Goal: Task Accomplishment & Management: Use online tool/utility

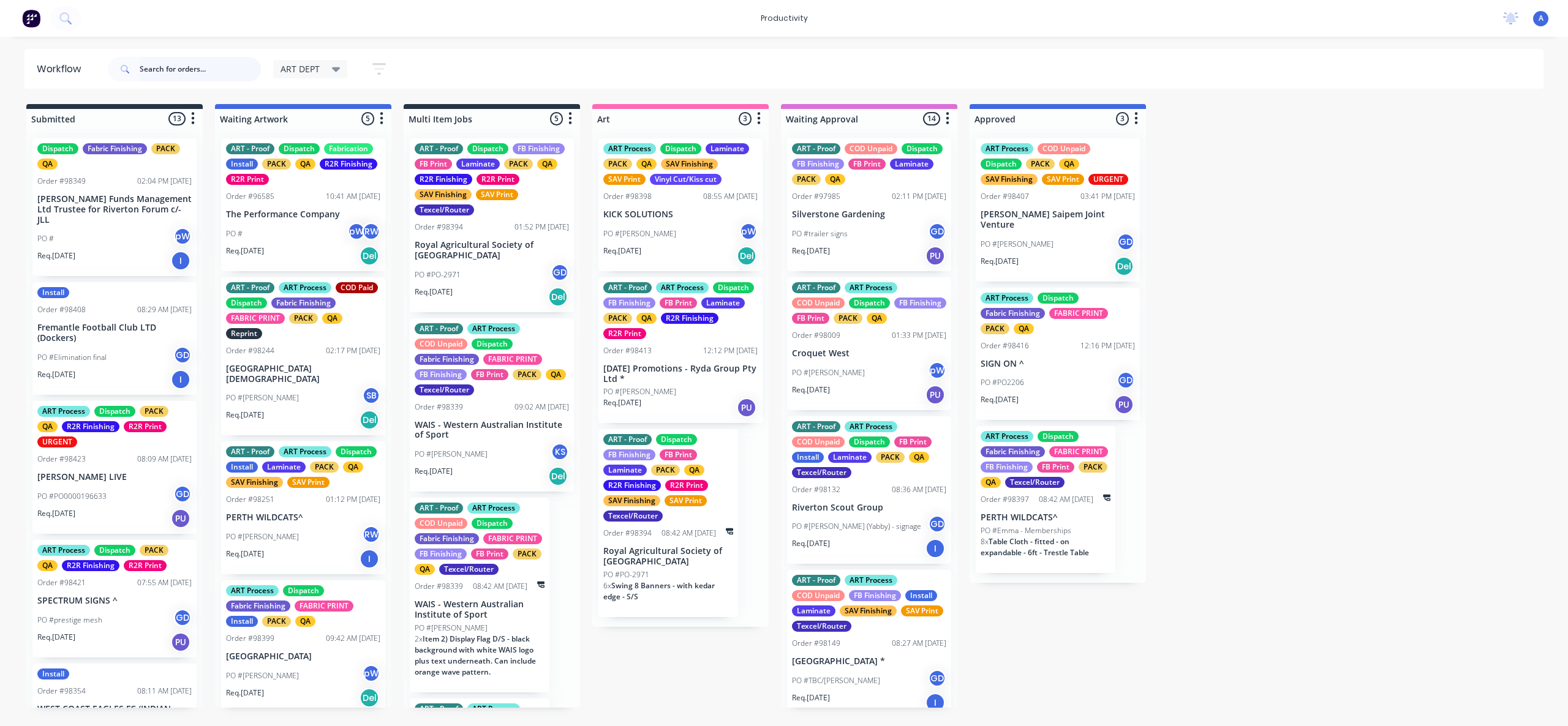
click at [177, 68] on input "text" at bounding box center [200, 69] width 121 height 24
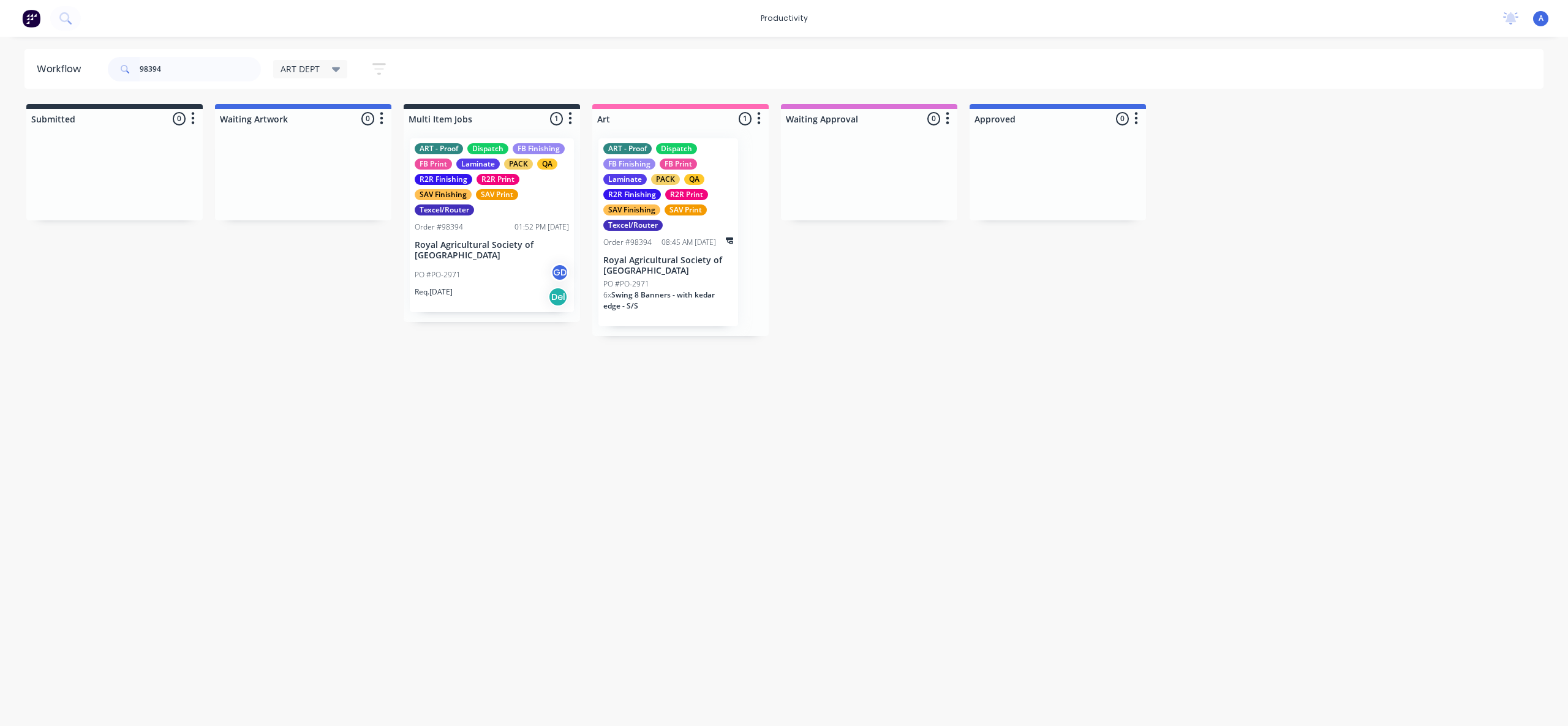
click at [769, 594] on div "Workflow 98394 ART DEPT Save new view None edit ART DEPT (Default) edit Banner …" at bounding box center [784, 375] width 1568 height 653
click at [656, 297] on span "Swing 8 Banners - with kedar edge - S/S" at bounding box center [659, 300] width 112 height 22
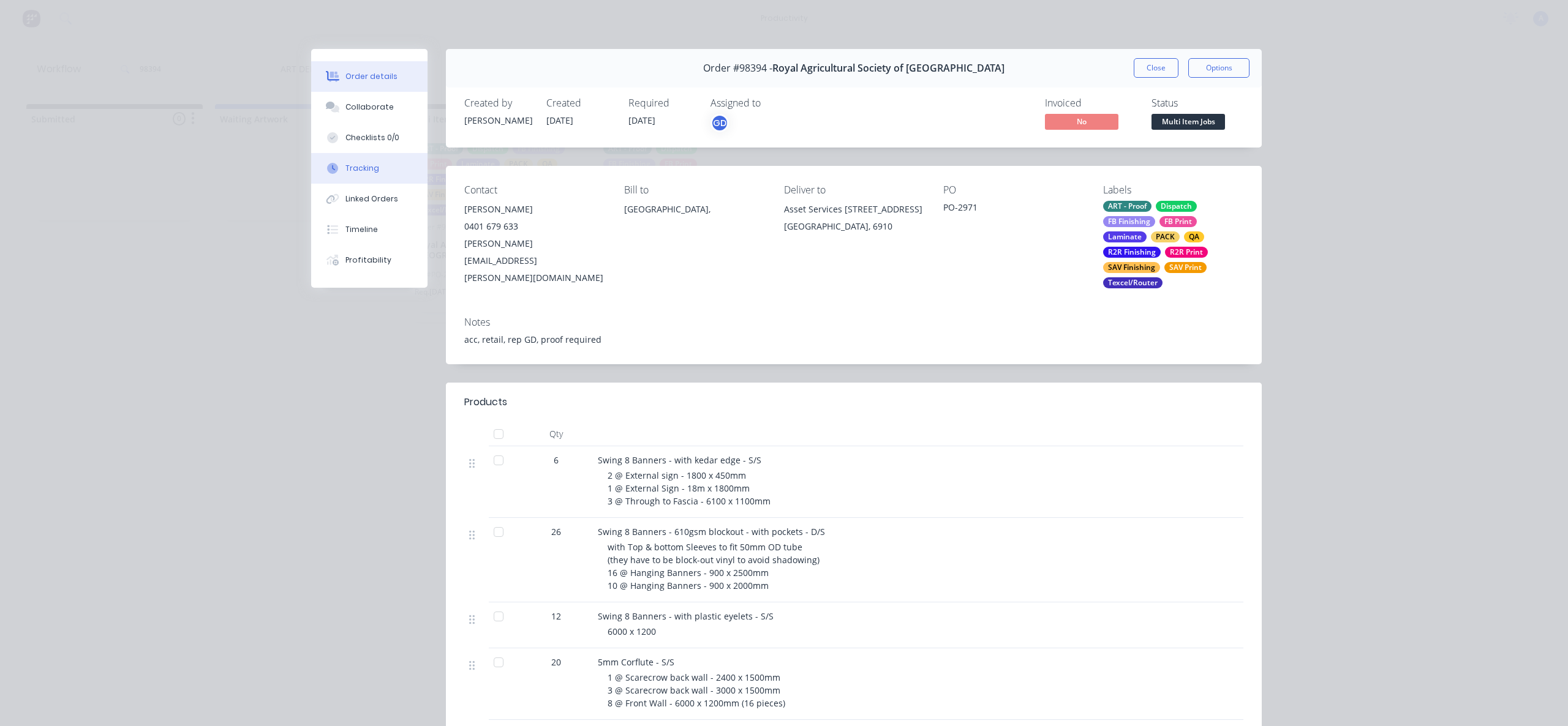
click at [362, 174] on button "Tracking" at bounding box center [370, 169] width 117 height 31
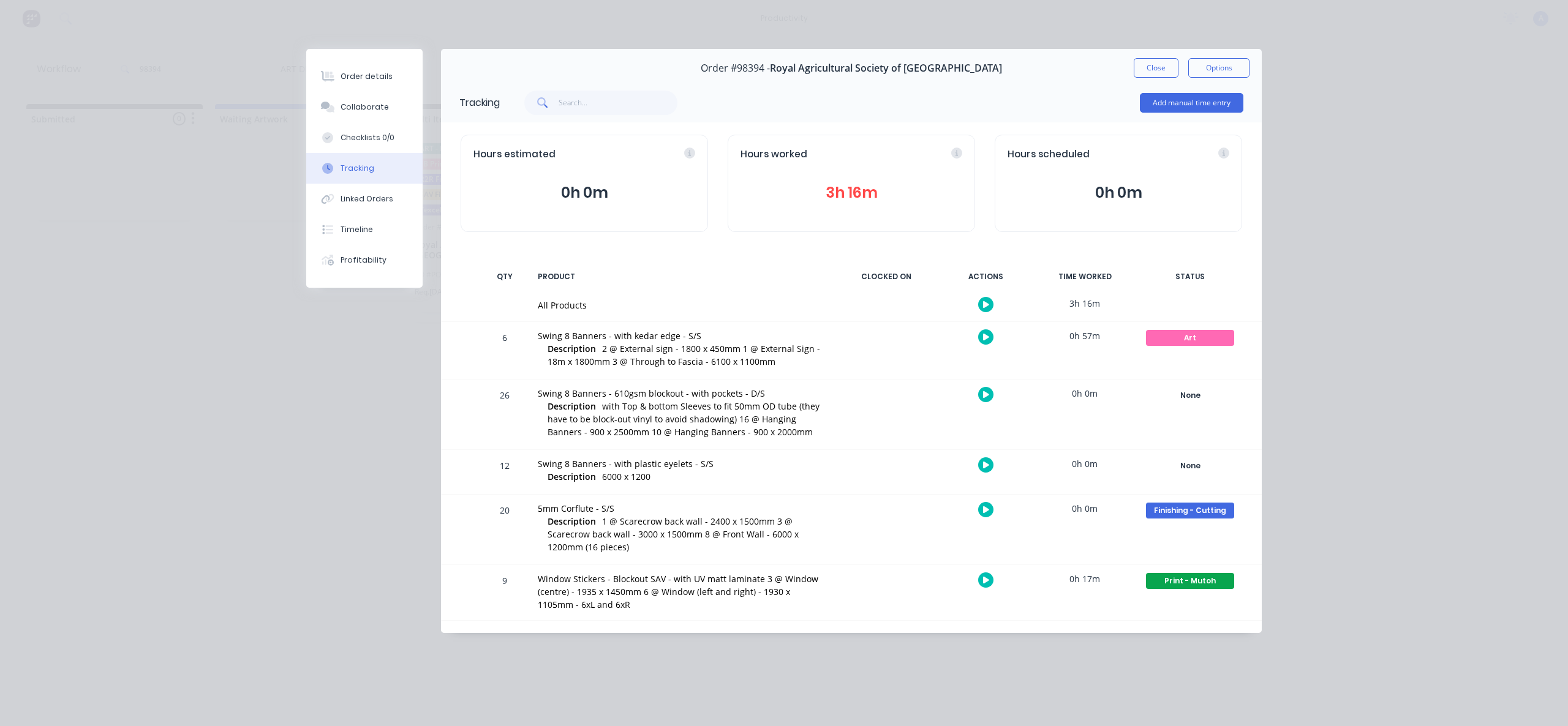
click at [982, 305] on button "button" at bounding box center [986, 304] width 15 height 15
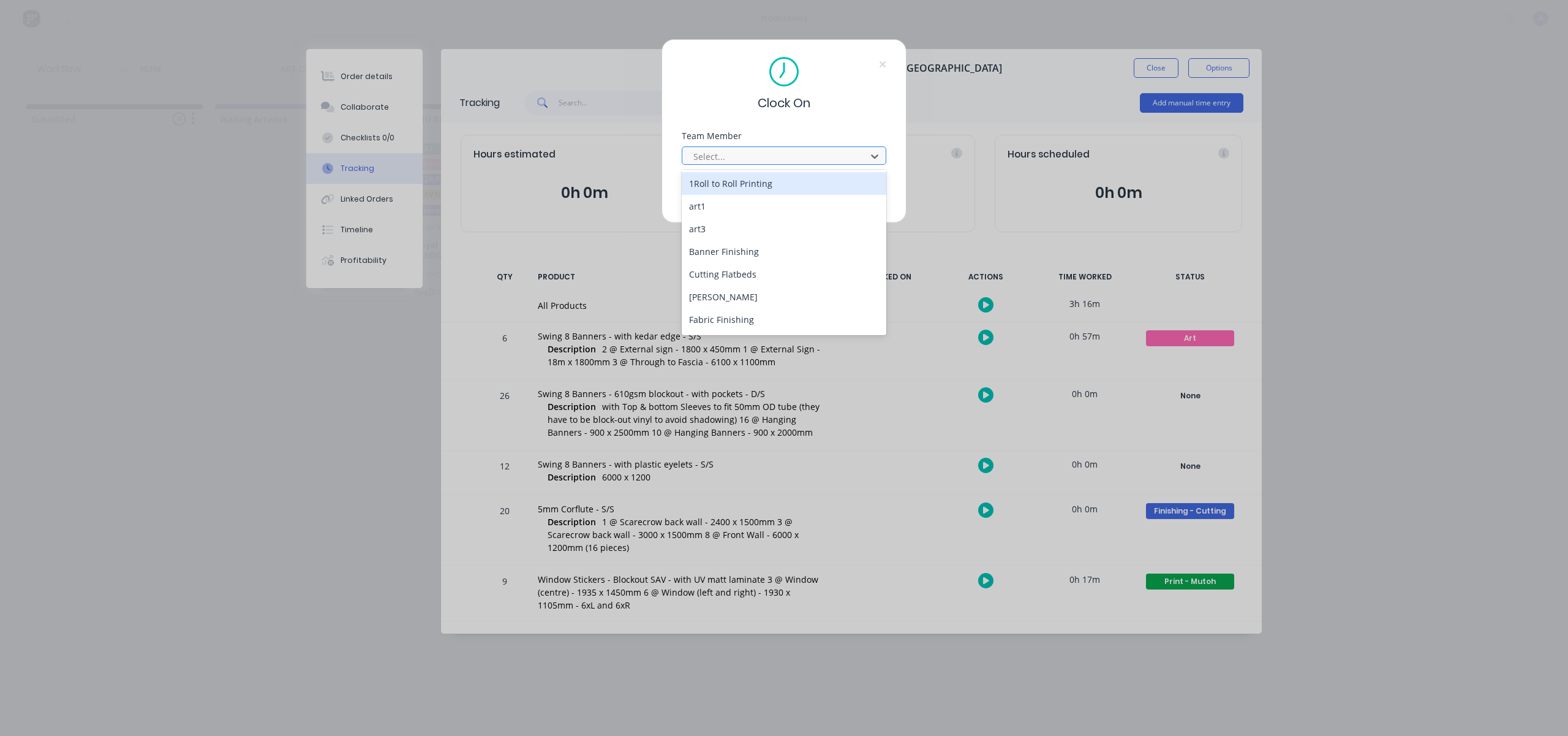
click at [796, 154] on div at bounding box center [776, 156] width 168 height 15
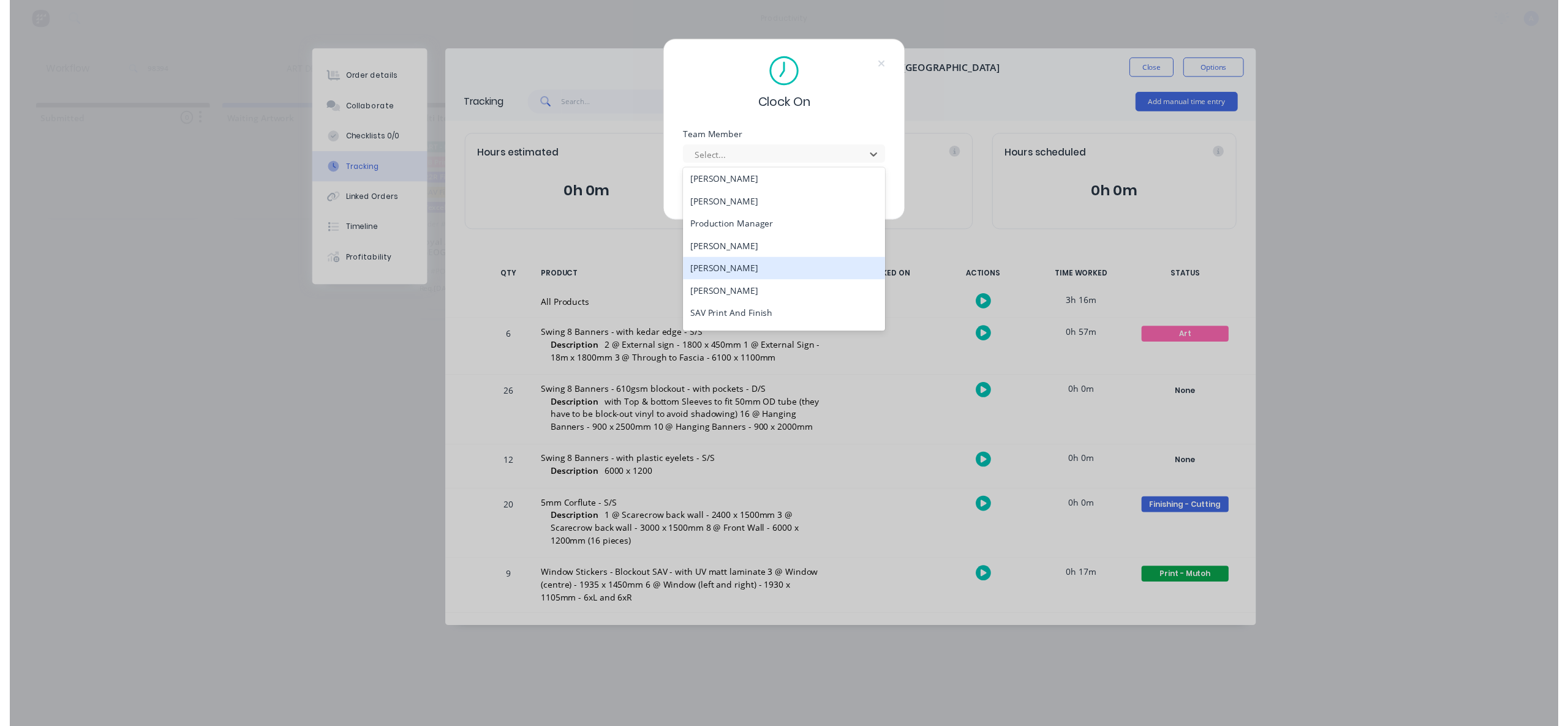
scroll to position [338, 0]
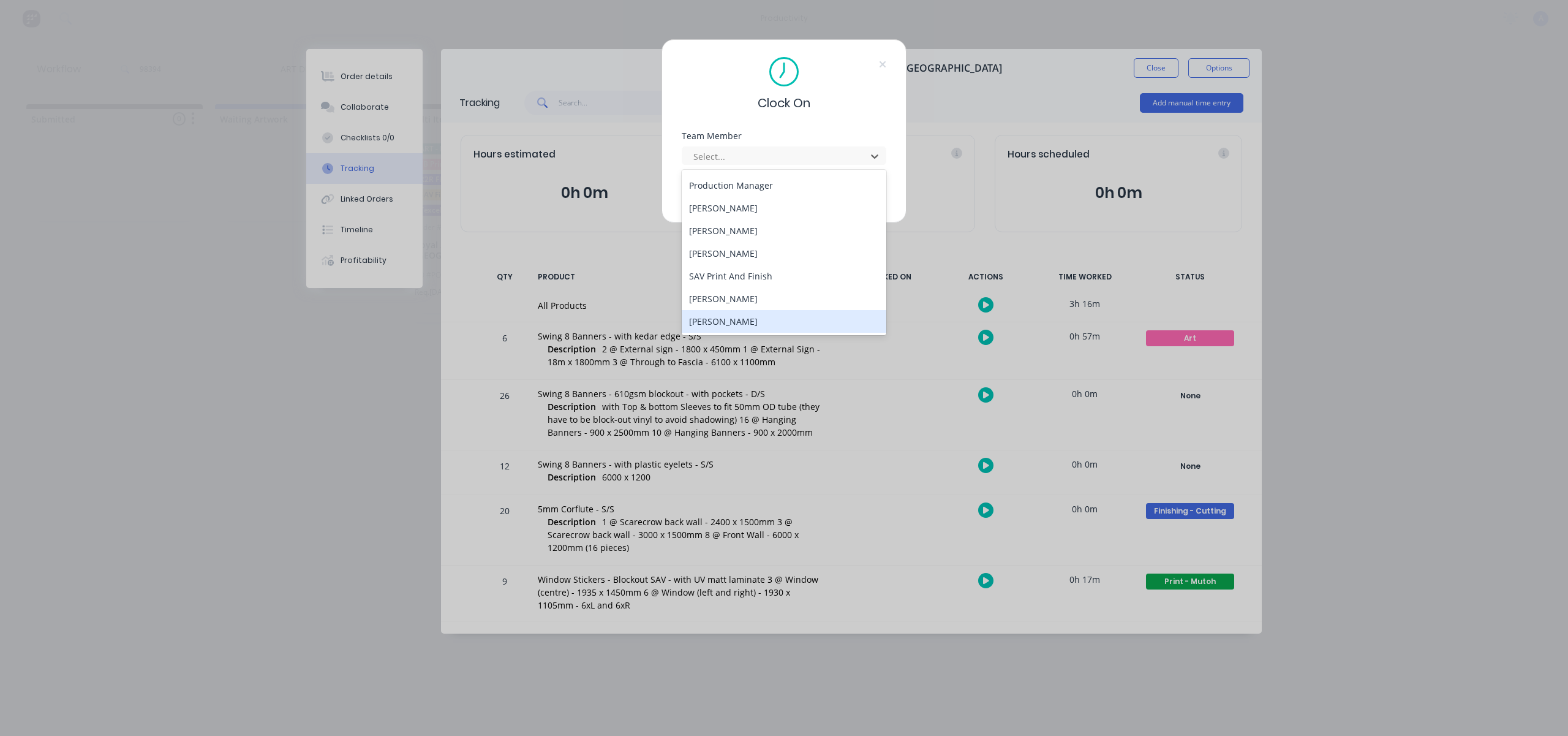
click at [765, 314] on div "[PERSON_NAME]" at bounding box center [784, 321] width 205 height 22
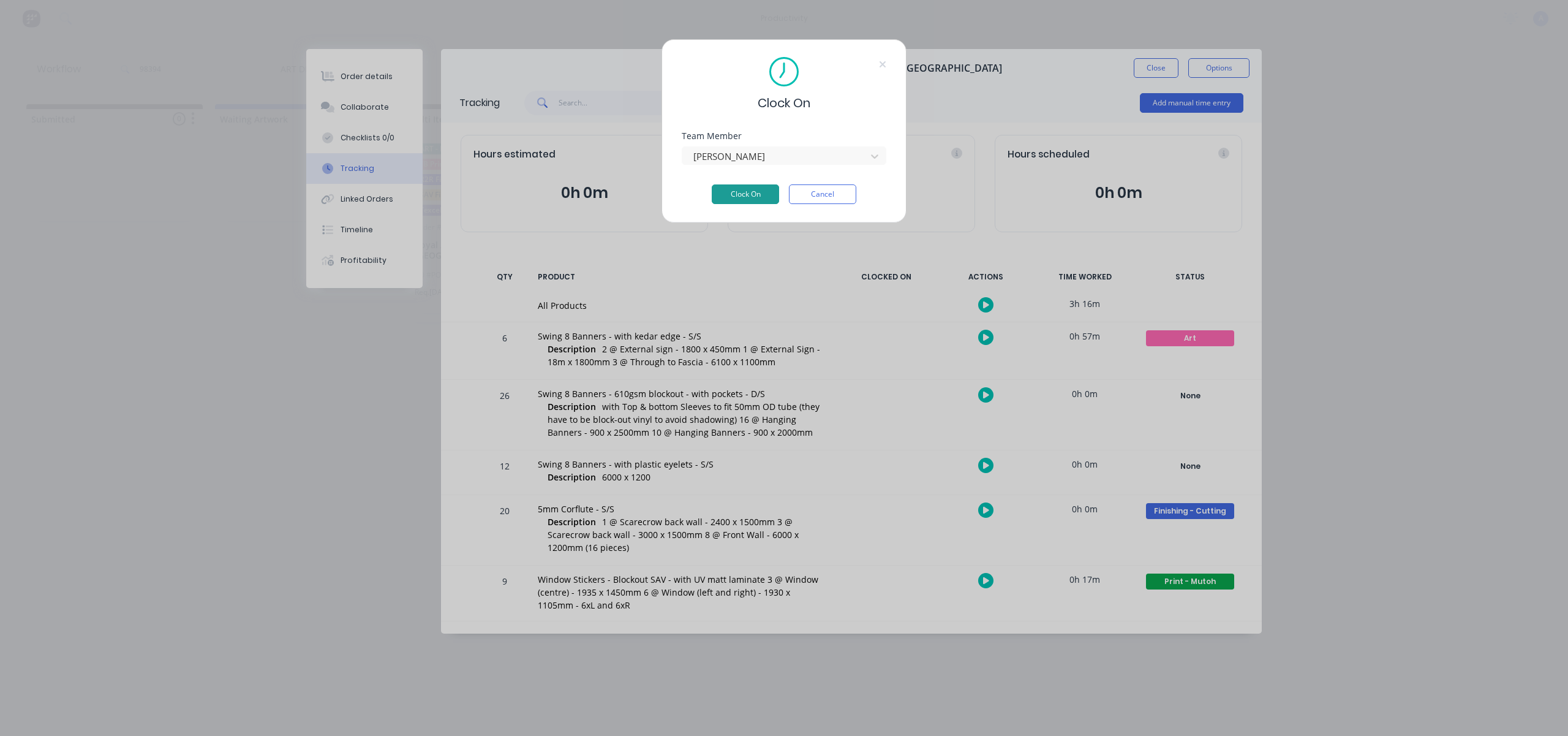
click at [747, 190] on button "Clock On" at bounding box center [746, 194] width 68 height 19
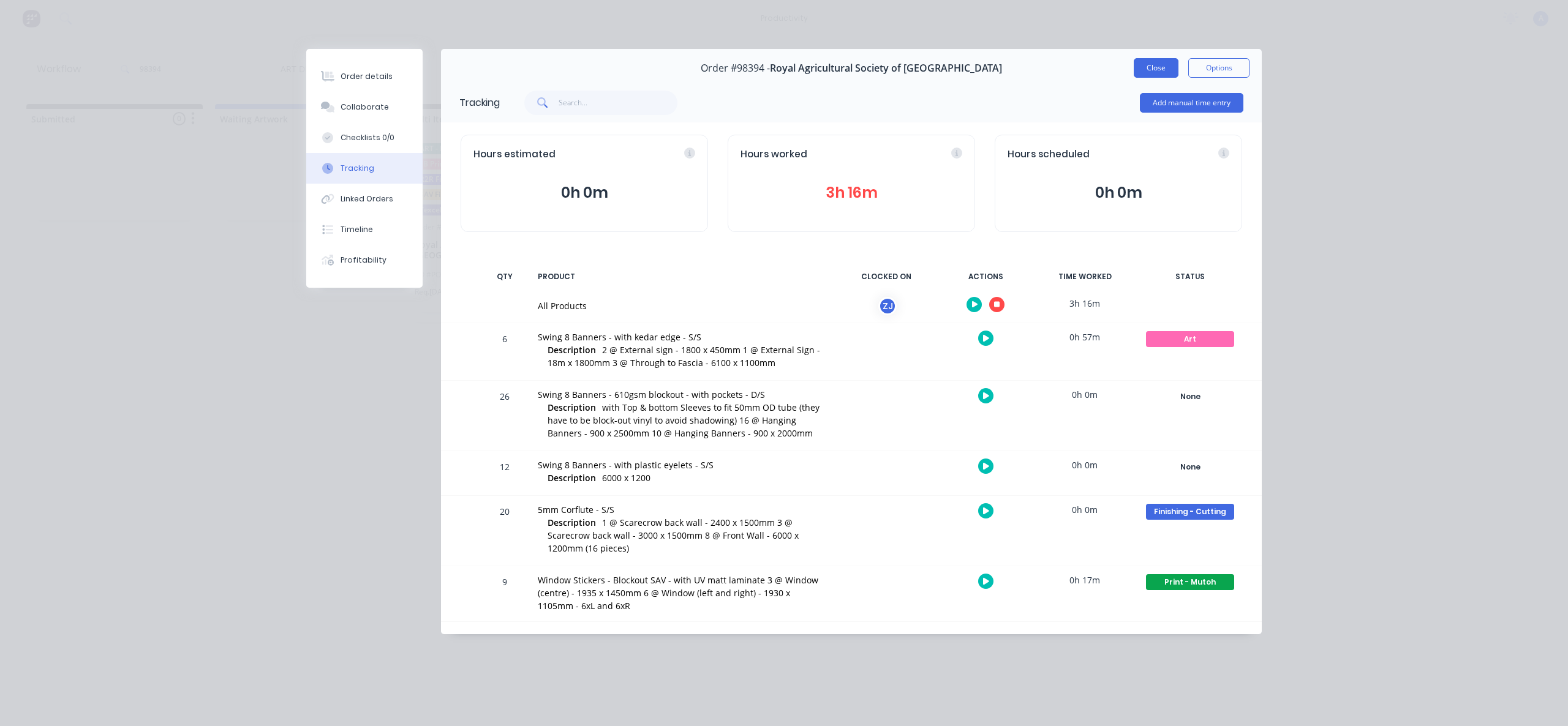
click at [1148, 71] on button "Close" at bounding box center [1156, 68] width 45 height 19
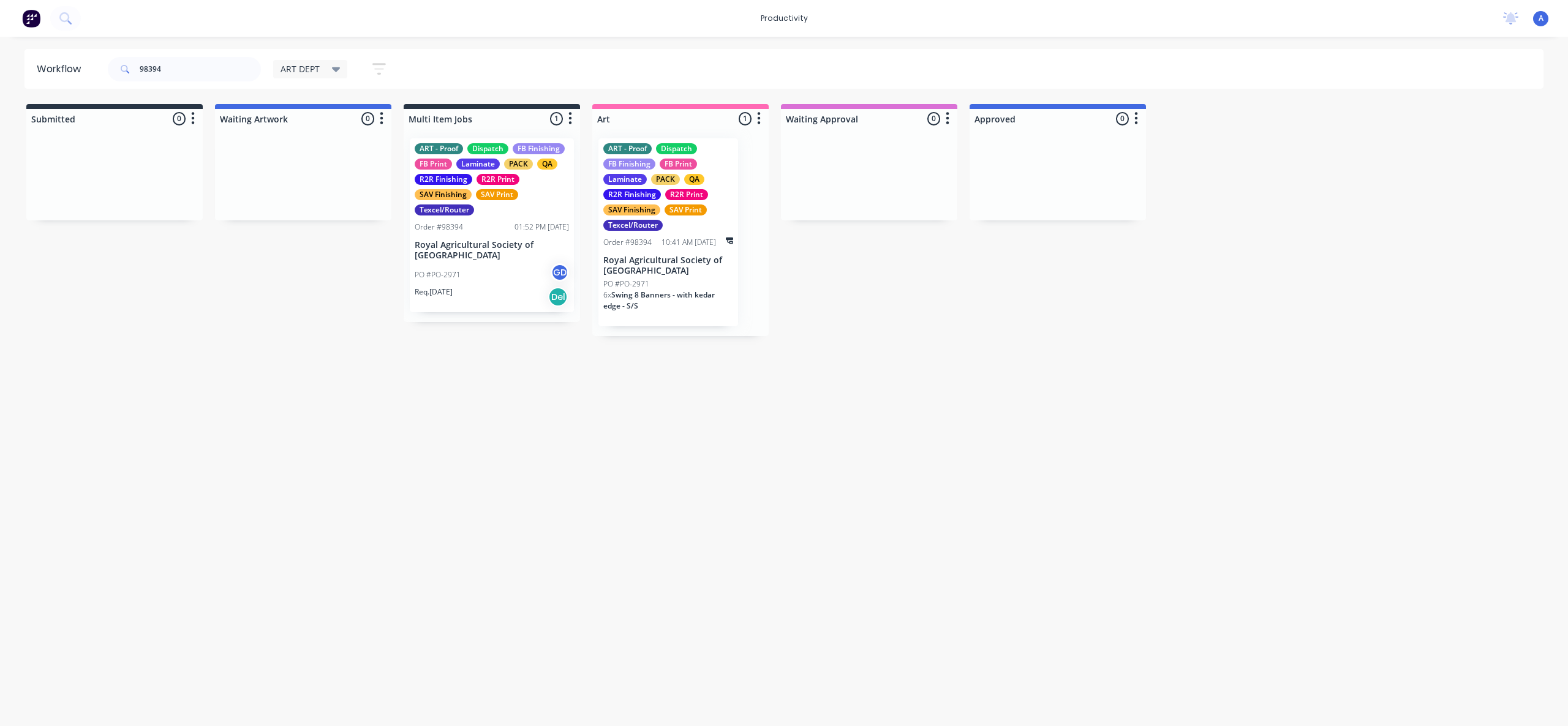
click at [1222, 349] on div "Workflow 98394 ART DEPT Save new view None edit ART DEPT (Default) edit Banner …" at bounding box center [784, 375] width 1568 height 653
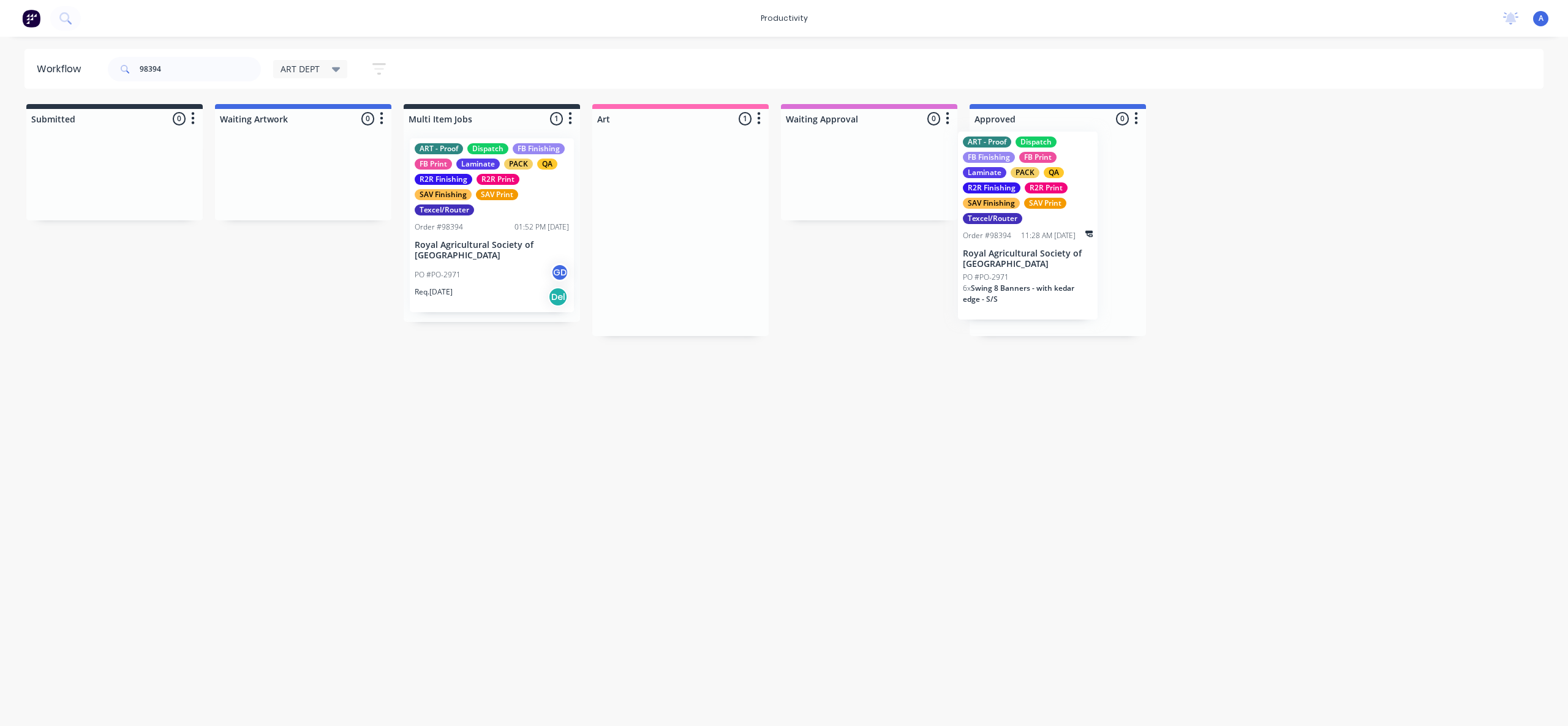
drag, startPoint x: 715, startPoint y: 276, endPoint x: 1079, endPoint y: 271, distance: 364.0
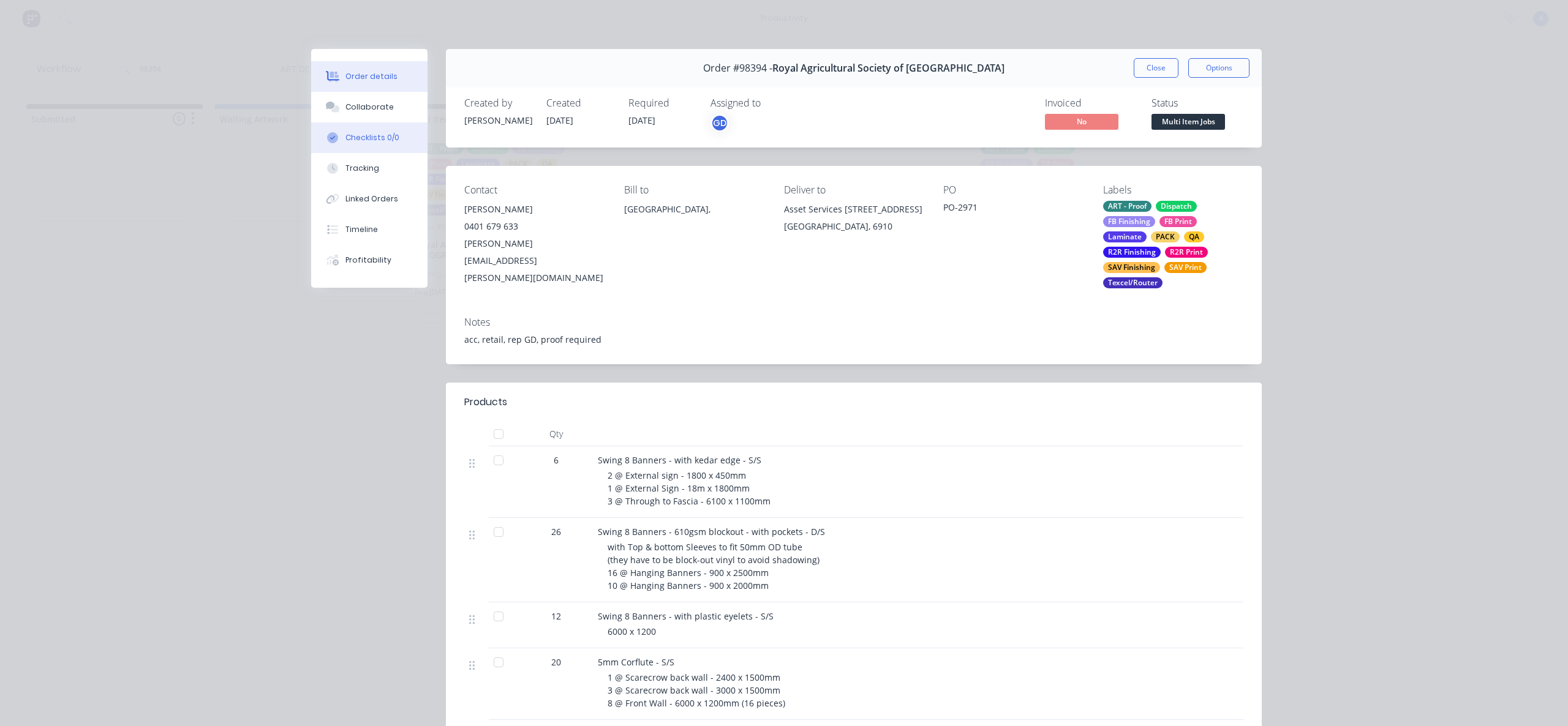
click at [362, 148] on button "Checklists 0/0" at bounding box center [370, 138] width 117 height 31
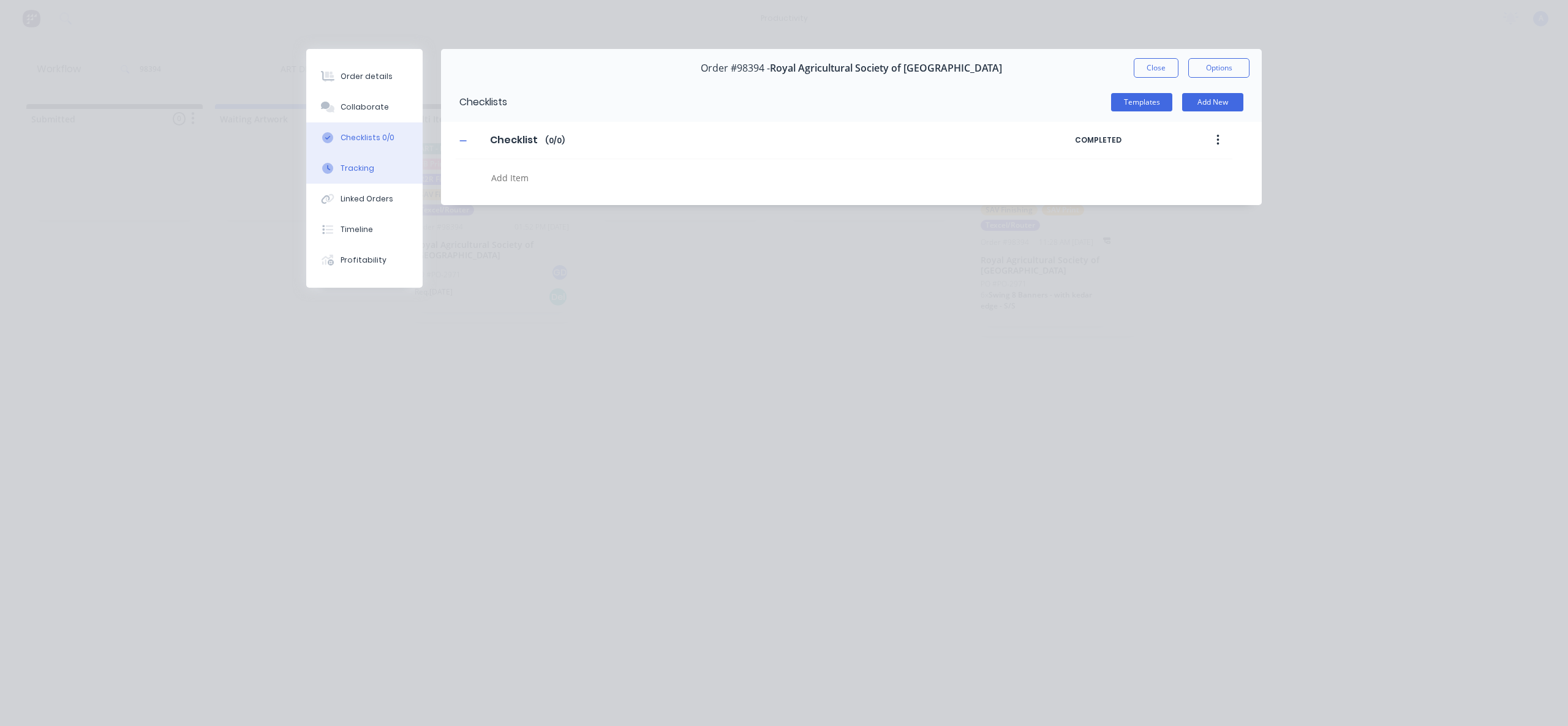
click at [369, 169] on div "Tracking" at bounding box center [357, 168] width 34 height 11
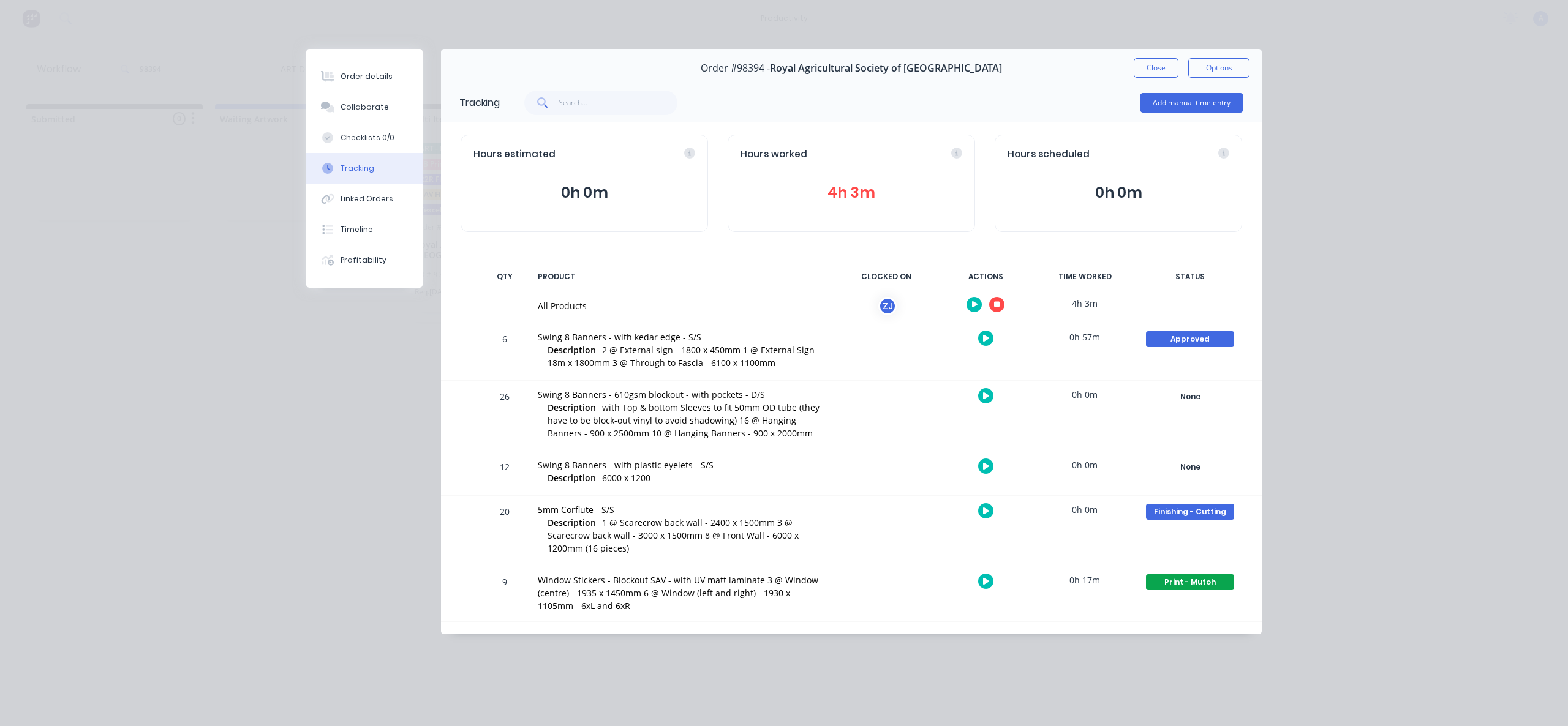
click at [994, 300] on icon "button" at bounding box center [997, 304] width 6 height 8
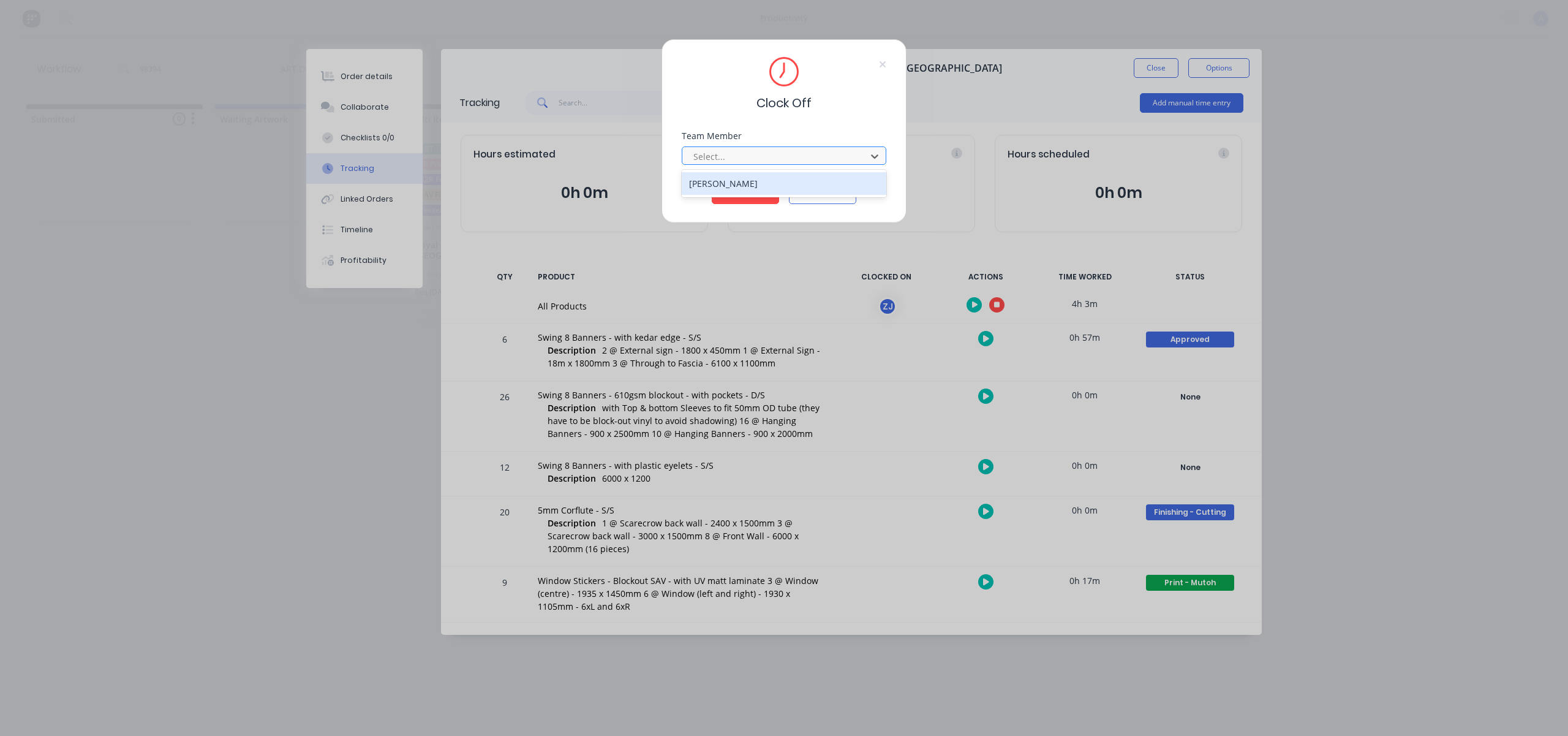
click at [850, 161] on div at bounding box center [776, 156] width 168 height 15
click at [736, 171] on div "[PERSON_NAME]" at bounding box center [784, 183] width 205 height 27
drag, startPoint x: 736, startPoint y: 180, endPoint x: 747, endPoint y: 194, distance: 17.8
click at [737, 181] on div "[PERSON_NAME]" at bounding box center [784, 183] width 205 height 22
click at [747, 195] on button "Clock Off" at bounding box center [746, 194] width 68 height 19
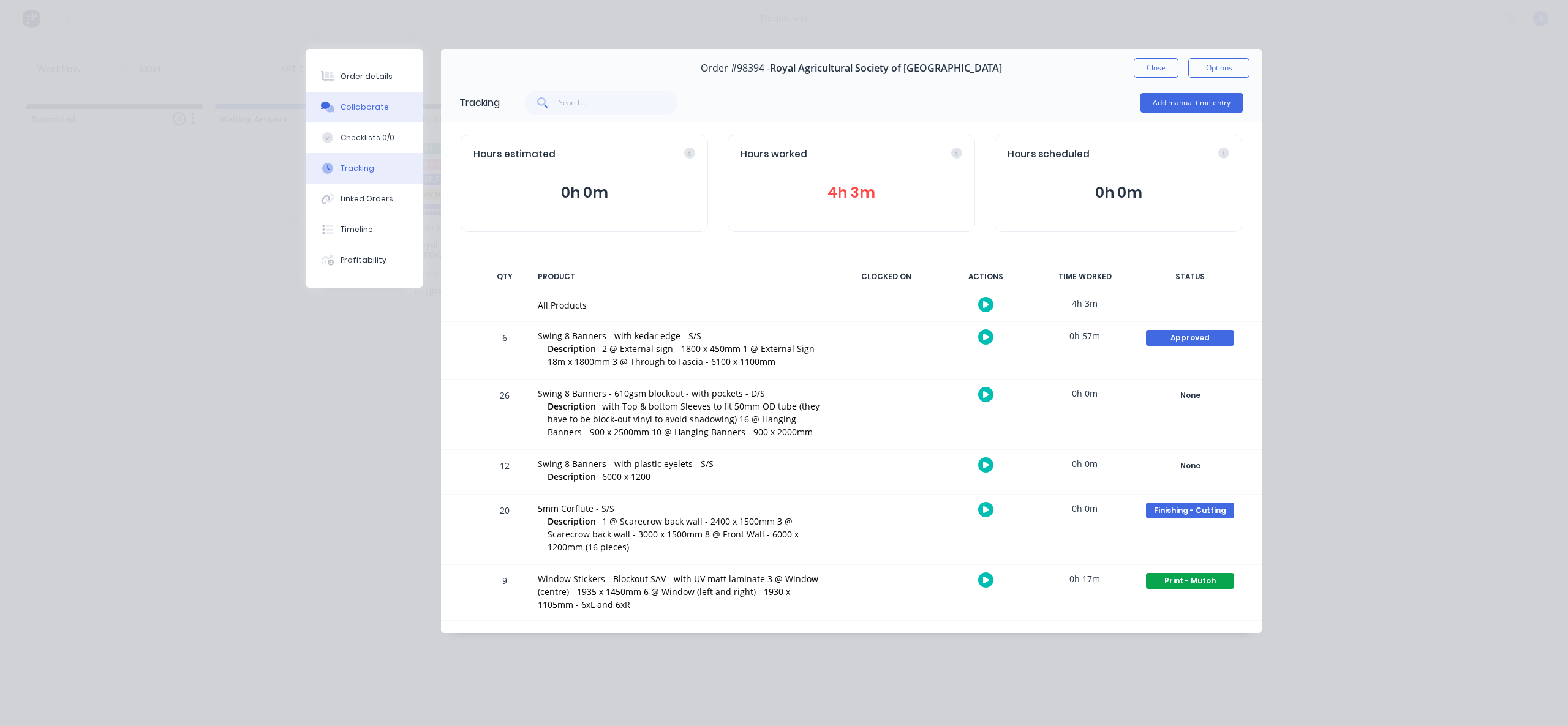
click at [338, 103] on button "Collaborate" at bounding box center [365, 107] width 117 height 31
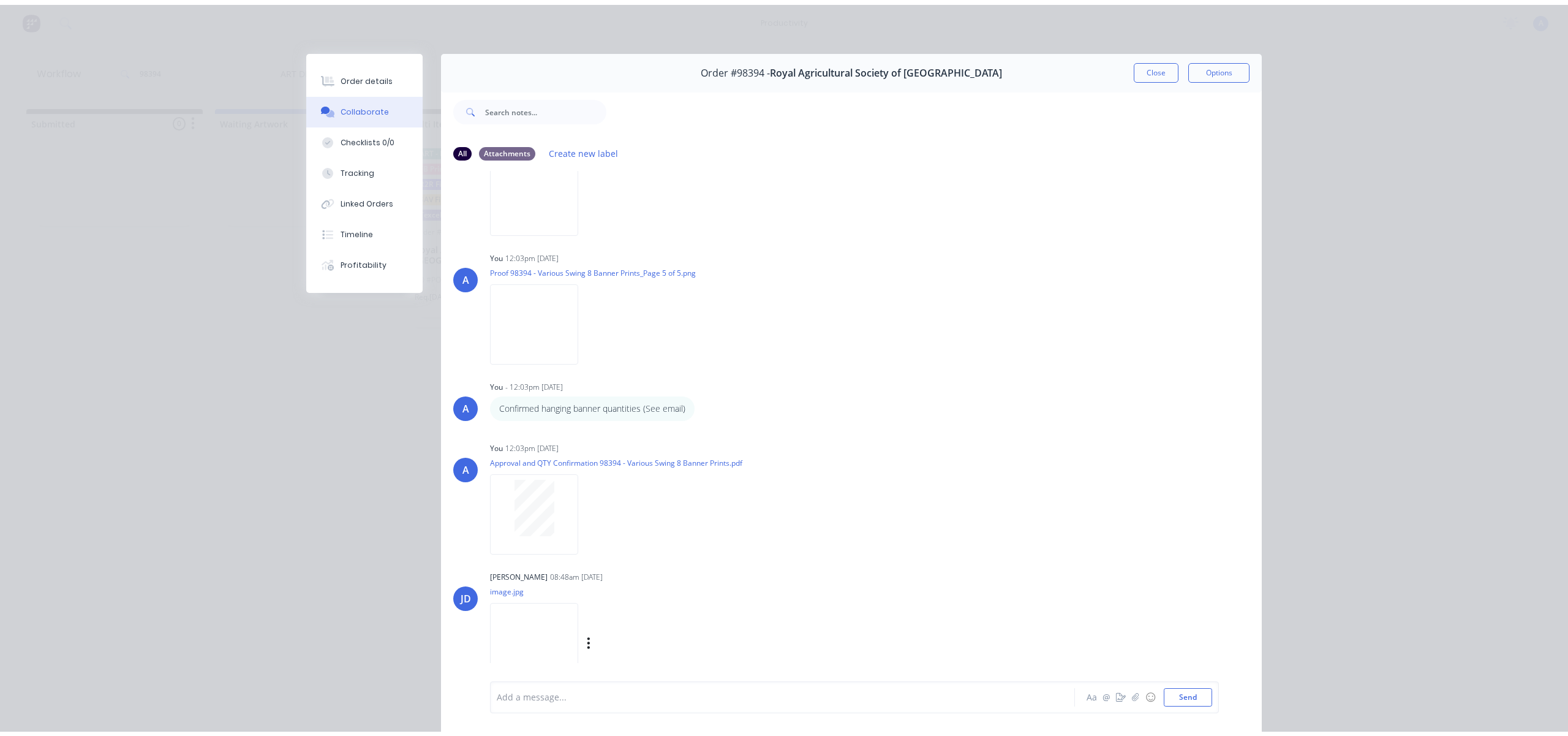
scroll to position [612, 0]
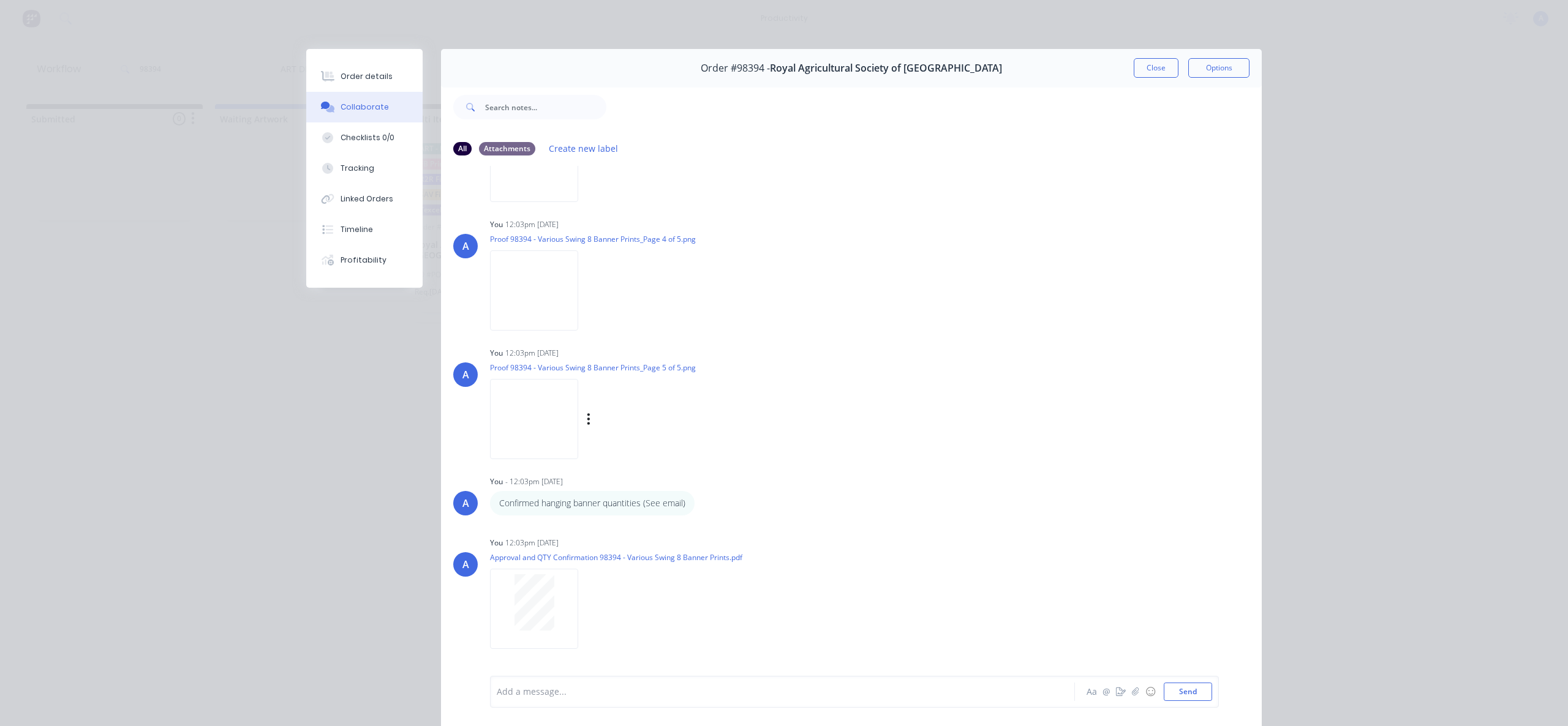
click at [553, 420] on img at bounding box center [534, 418] width 88 height 80
click at [527, 291] on img at bounding box center [534, 290] width 88 height 80
click at [360, 176] on button "Tracking" at bounding box center [365, 169] width 117 height 31
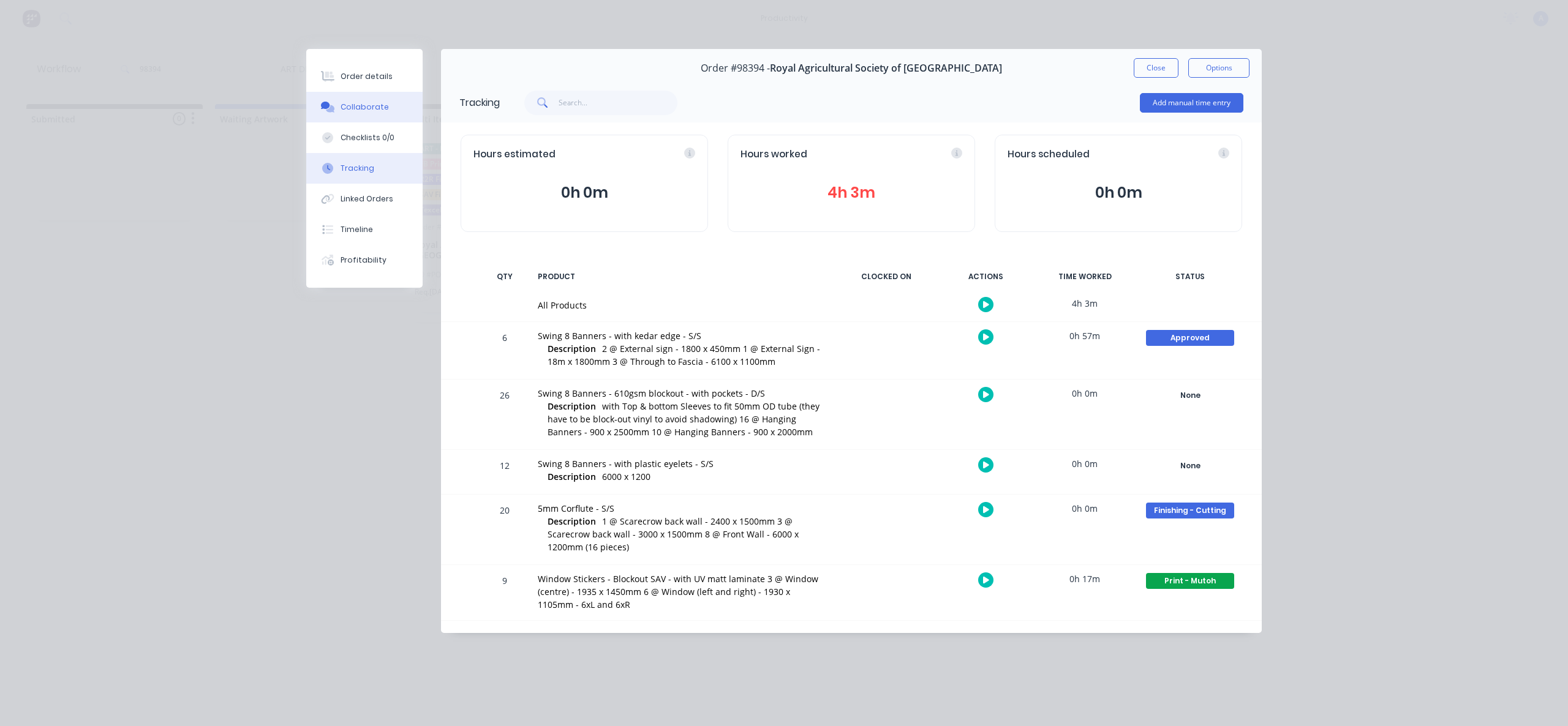
click at [350, 104] on div "Collaborate" at bounding box center [365, 107] width 48 height 11
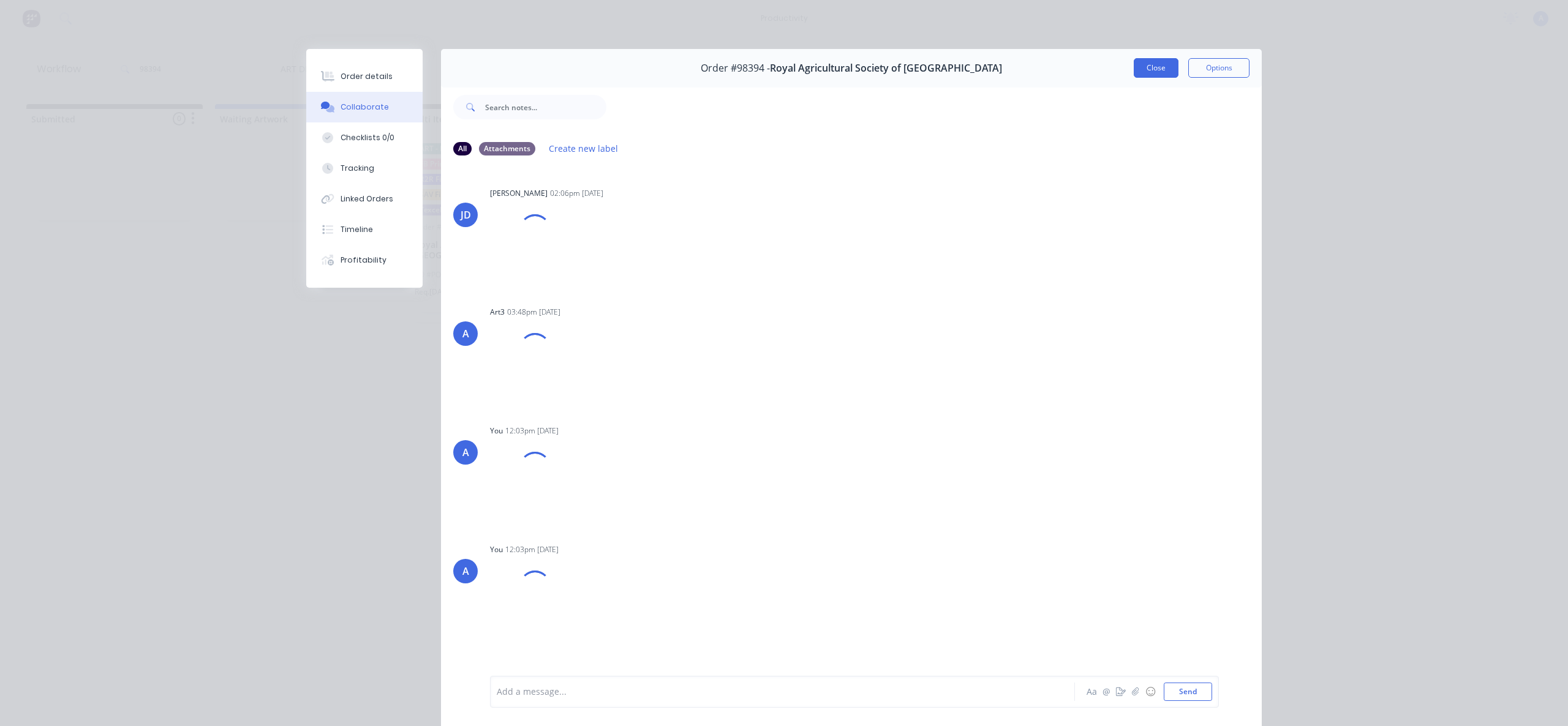
click at [1150, 71] on button "Close" at bounding box center [1156, 68] width 45 height 19
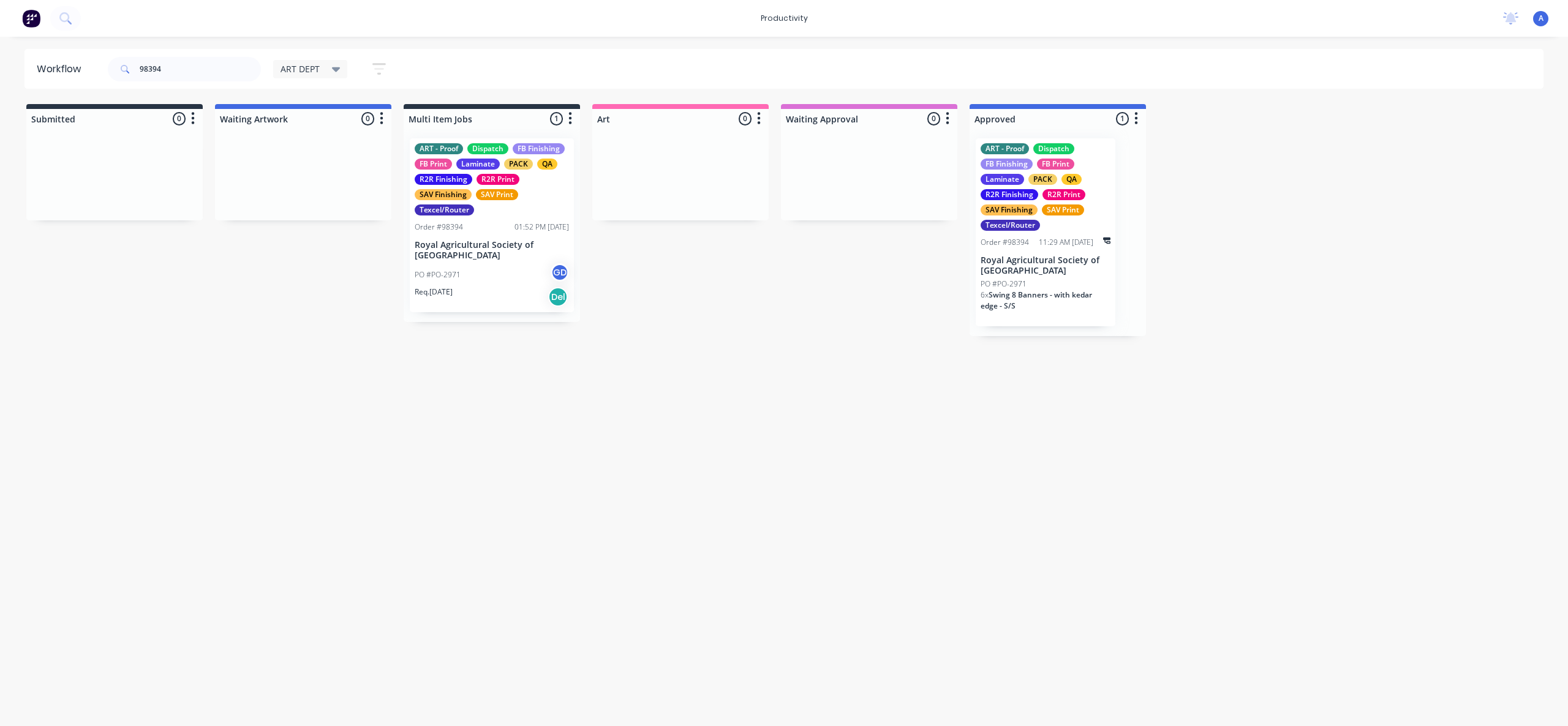
click at [1024, 503] on div "Workflow 98394 ART DEPT Save new view None edit ART DEPT (Default) edit Banner …" at bounding box center [784, 375] width 1568 height 653
click at [868, 556] on div "Workflow 98394 ART DEPT Save new view None edit ART DEPT (Default) edit Banner …" at bounding box center [784, 375] width 1568 height 653
click at [185, 58] on input "98394" at bounding box center [200, 69] width 121 height 24
click at [184, 68] on input "98394" at bounding box center [200, 69] width 121 height 24
click at [997, 265] on p "Royal Agricultural Society of [GEOGRAPHIC_DATA]" at bounding box center [1046, 265] width 130 height 21
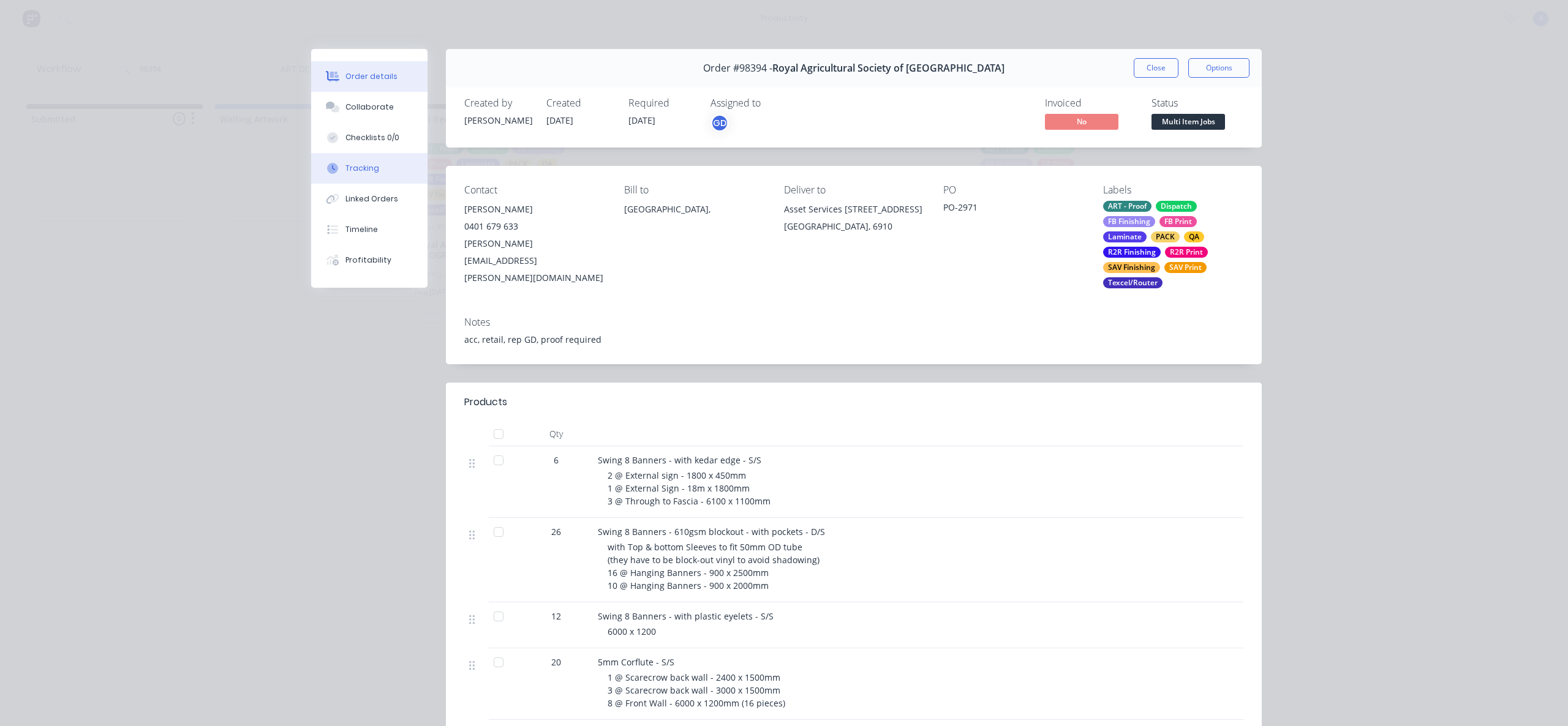
click at [345, 171] on div "Tracking" at bounding box center [362, 168] width 34 height 11
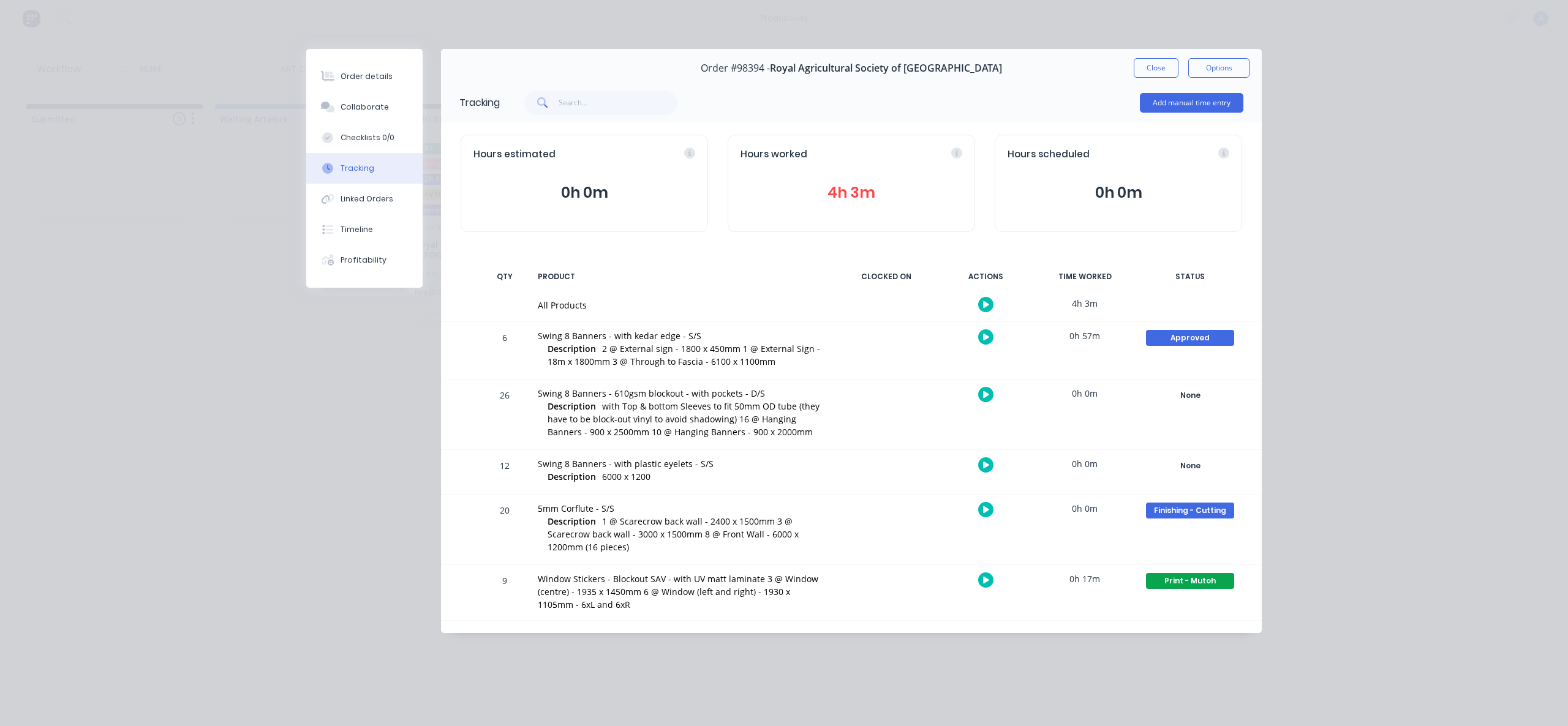
click at [1150, 53] on div "Order #98394 - Royal Agricultural Society of [GEOGRAPHIC_DATA] Close Options" at bounding box center [851, 68] width 821 height 39
click at [1142, 69] on button "Close" at bounding box center [1156, 68] width 45 height 19
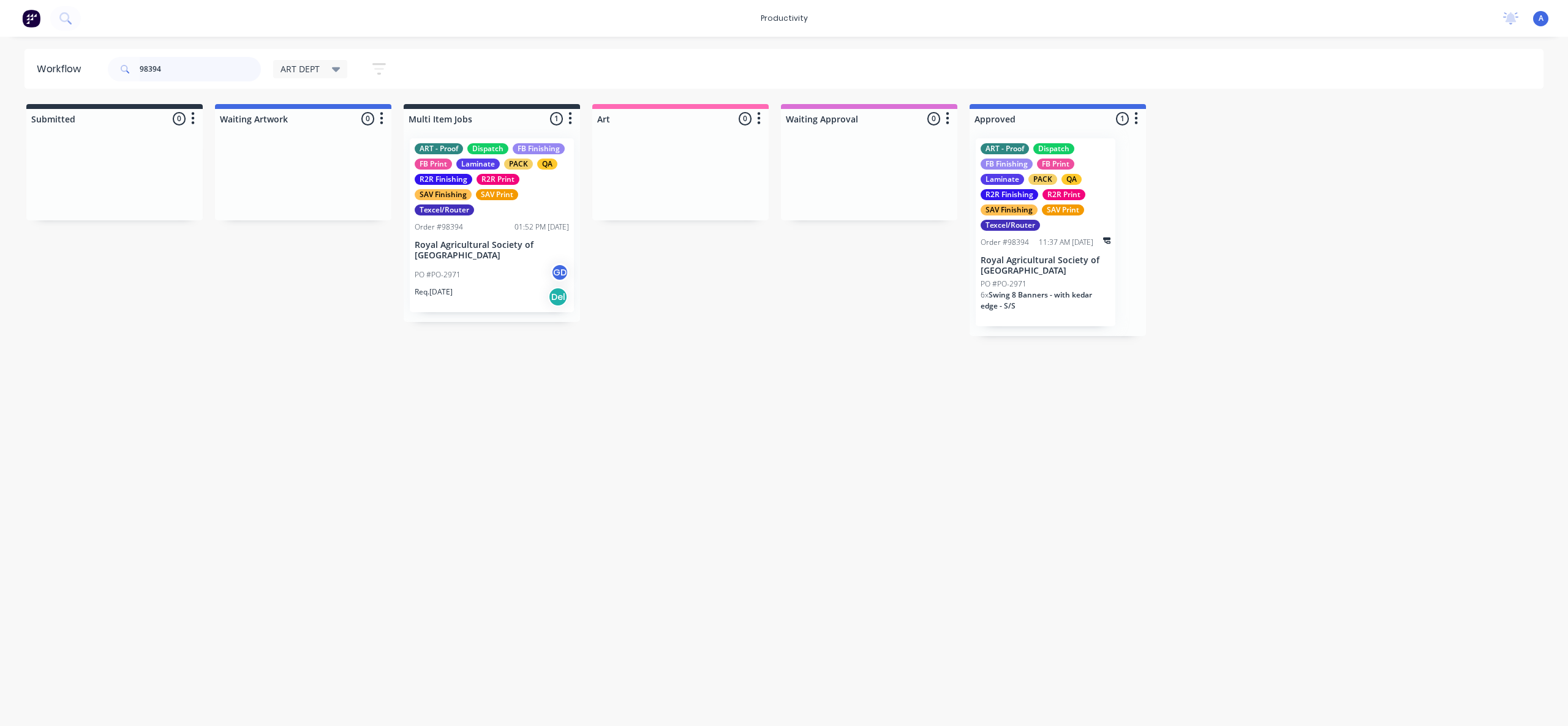
click at [178, 68] on input "98394" at bounding box center [200, 69] width 121 height 24
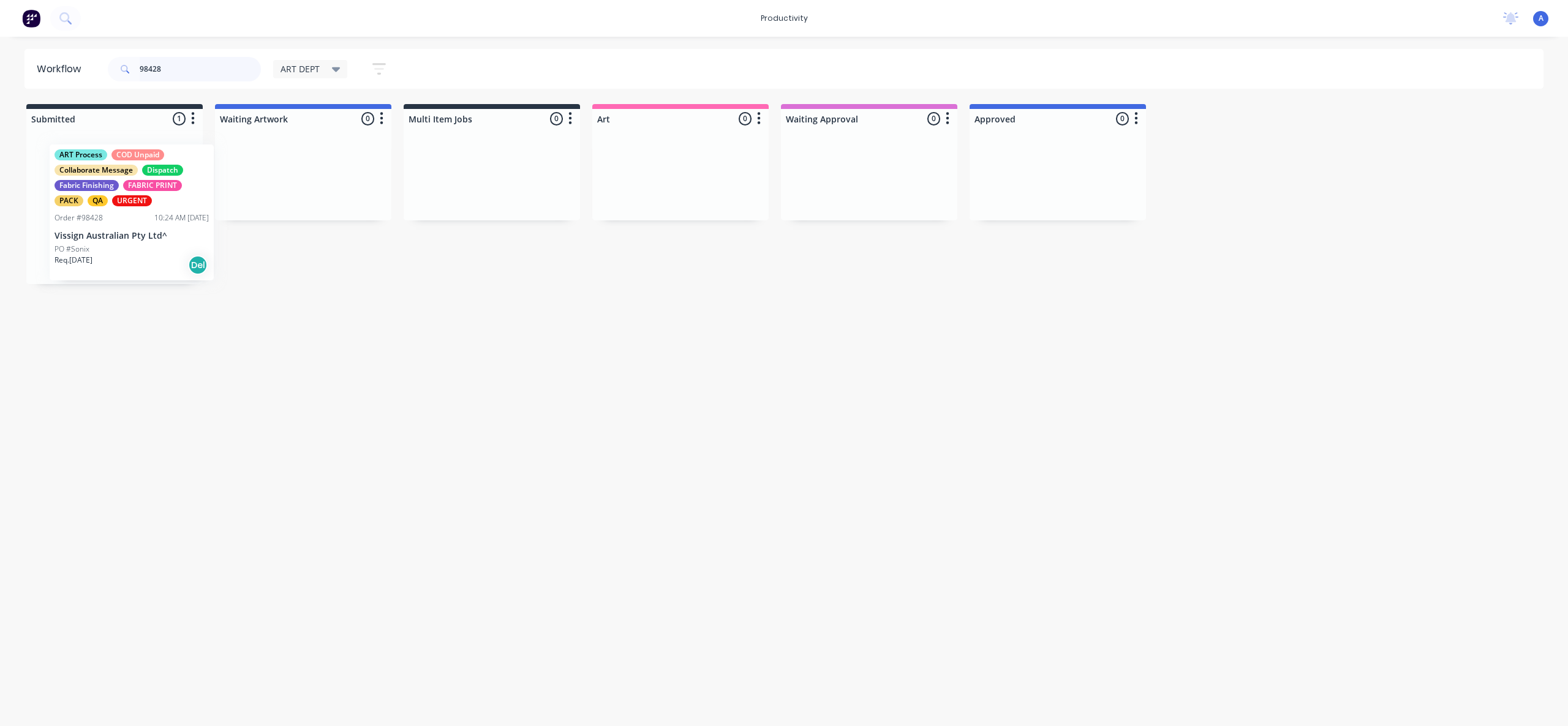
drag, startPoint x: 166, startPoint y: 233, endPoint x: 754, endPoint y: 237, distance: 588.0
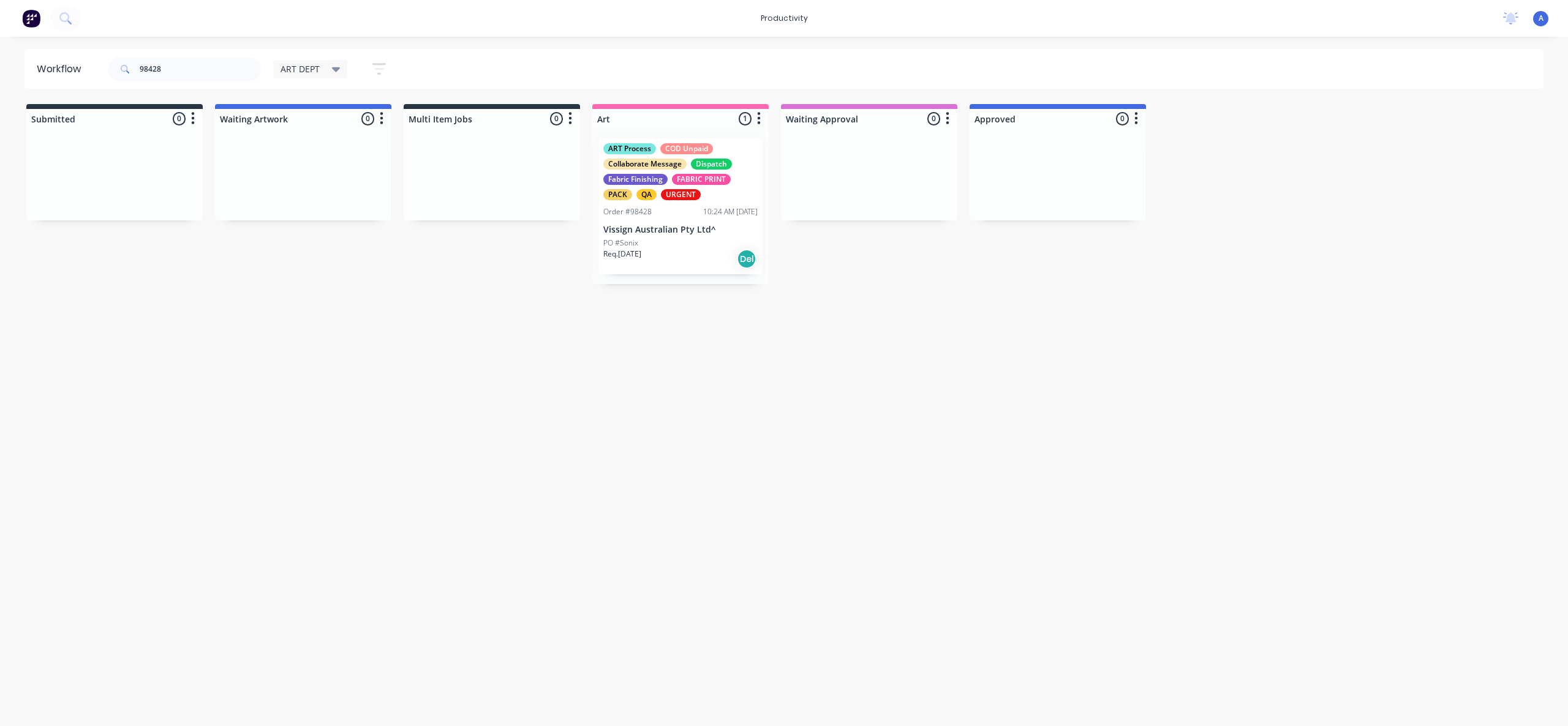
click at [680, 231] on p "Vissign Australian Pty Ltd^" at bounding box center [680, 230] width 154 height 10
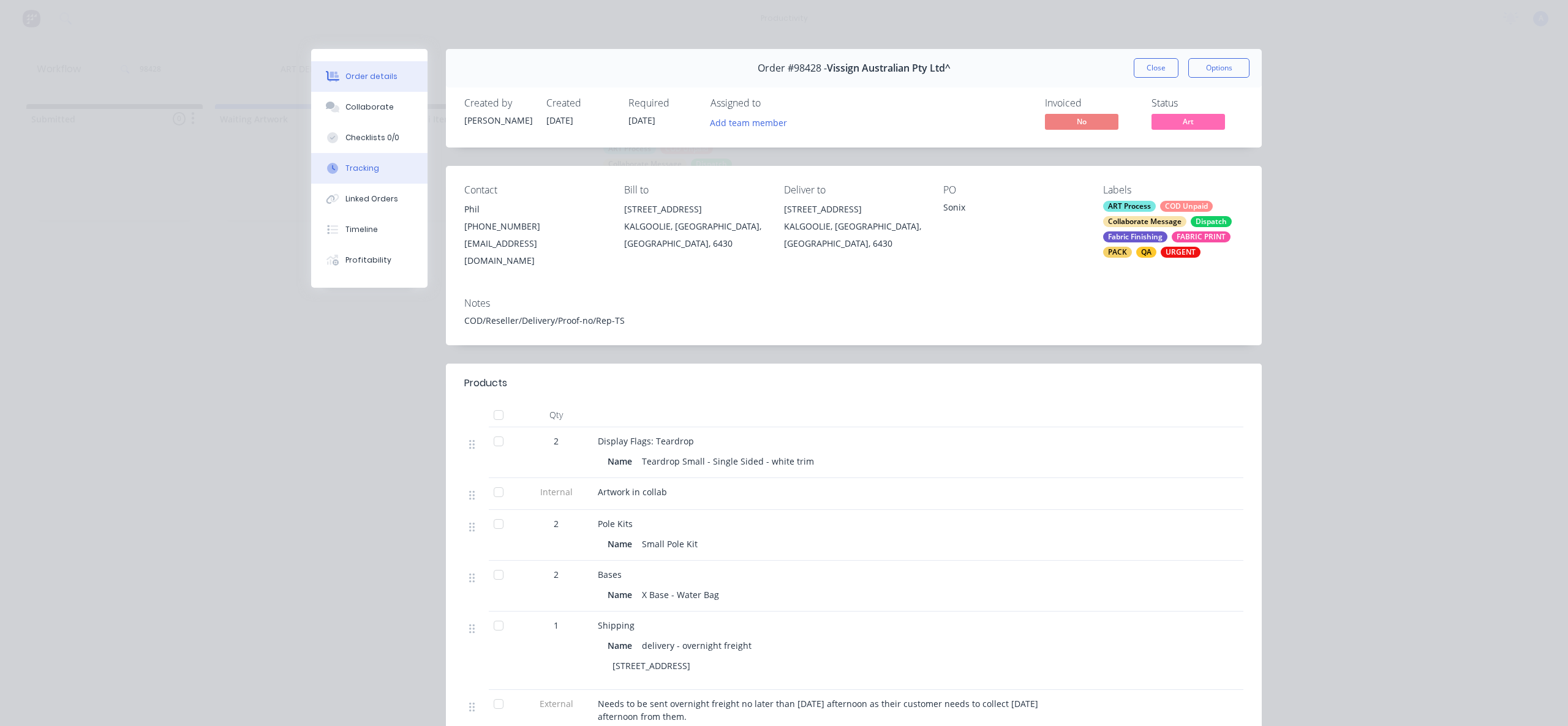
click at [329, 178] on button "Tracking" at bounding box center [370, 169] width 117 height 31
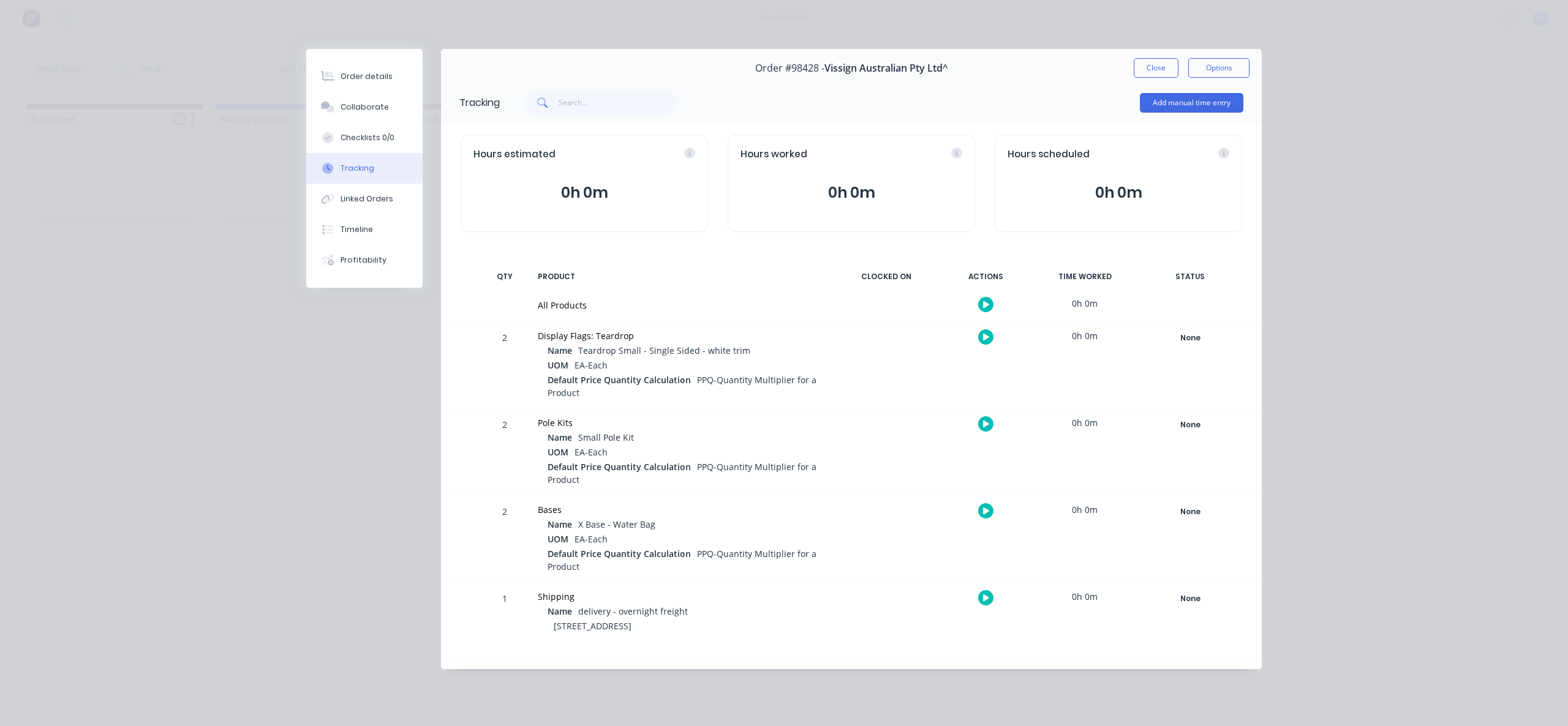
click at [985, 306] on icon "button" at bounding box center [986, 304] width 6 height 6
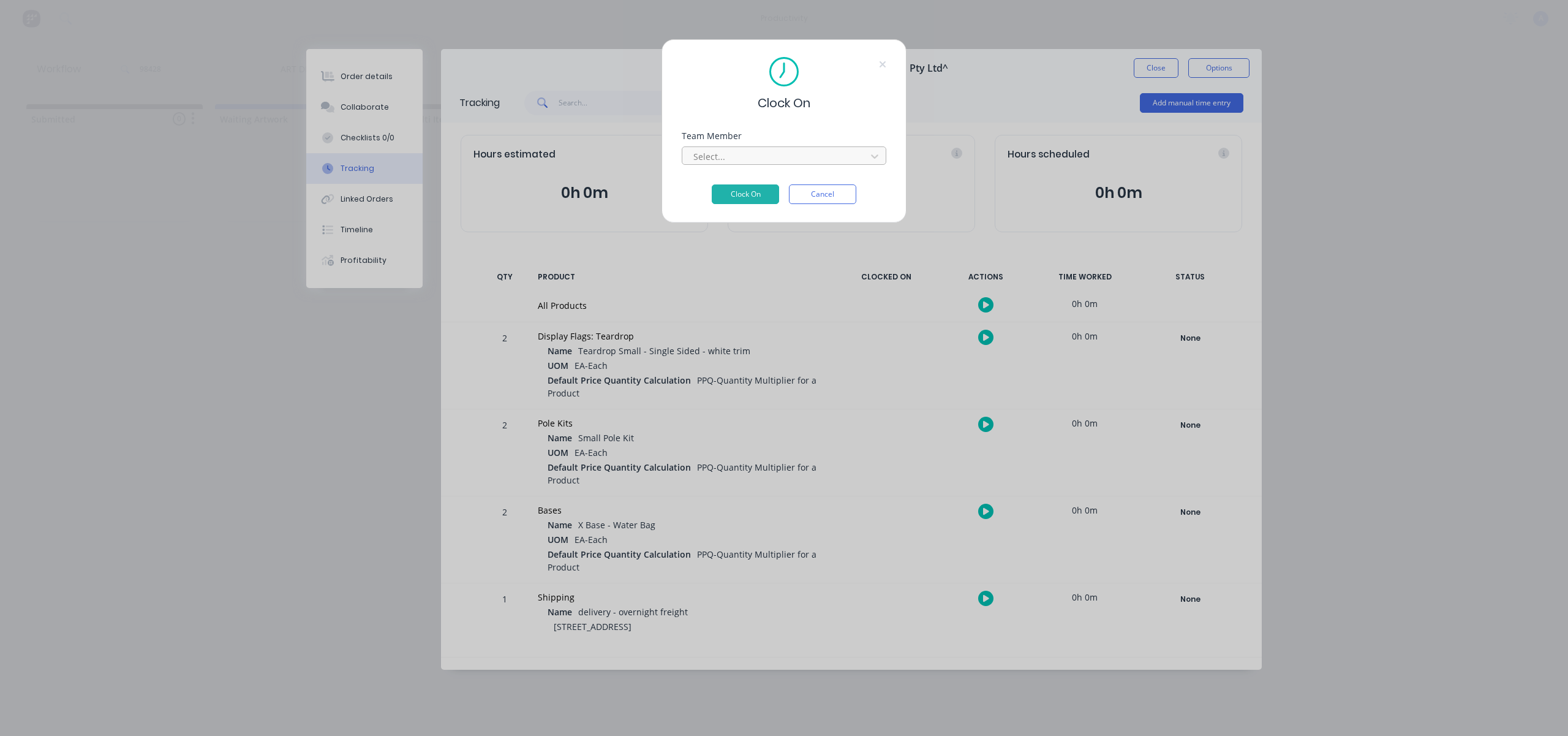
click at [744, 159] on div at bounding box center [776, 156] width 168 height 15
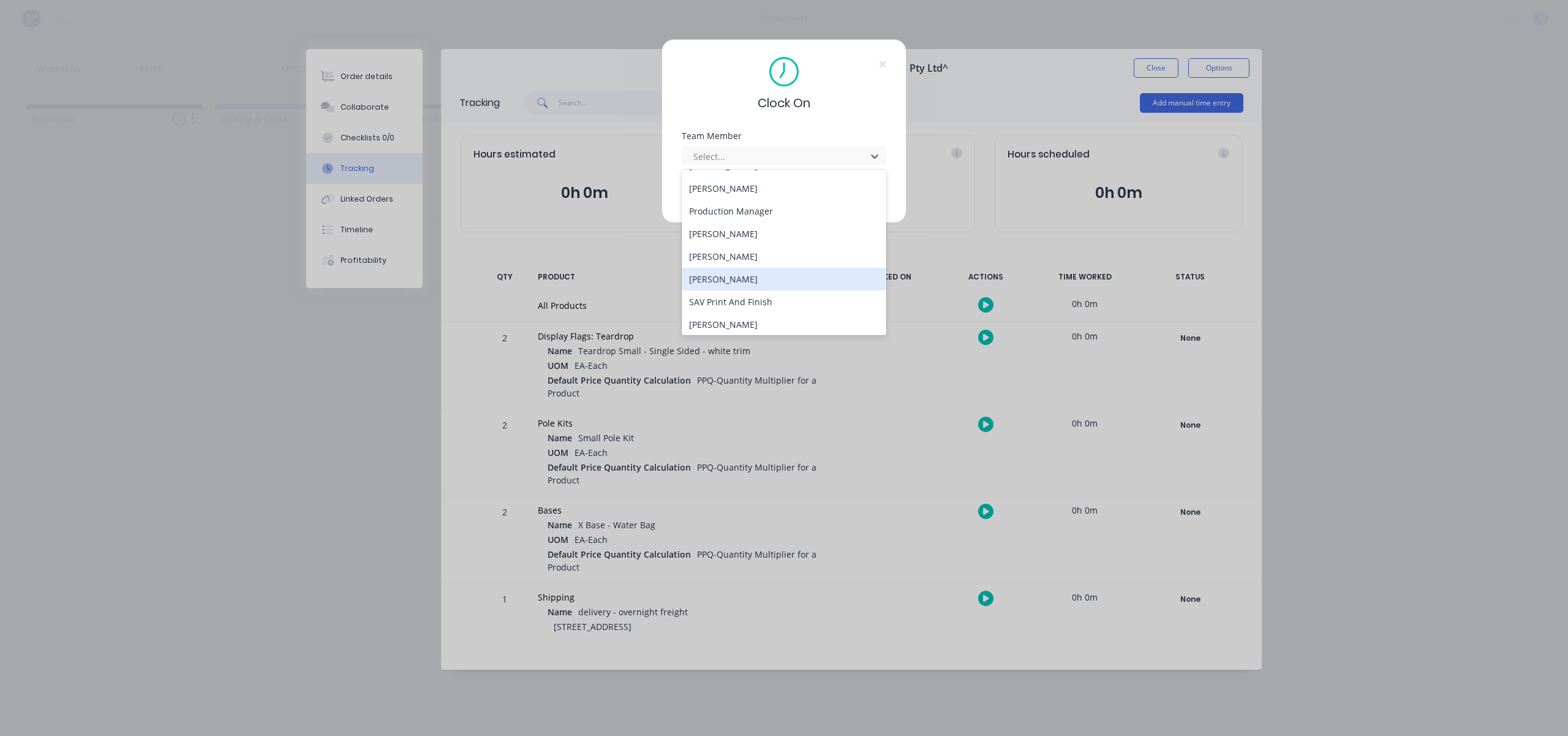
scroll to position [316, 0]
click at [744, 319] on div "[PERSON_NAME]" at bounding box center [784, 321] width 205 height 22
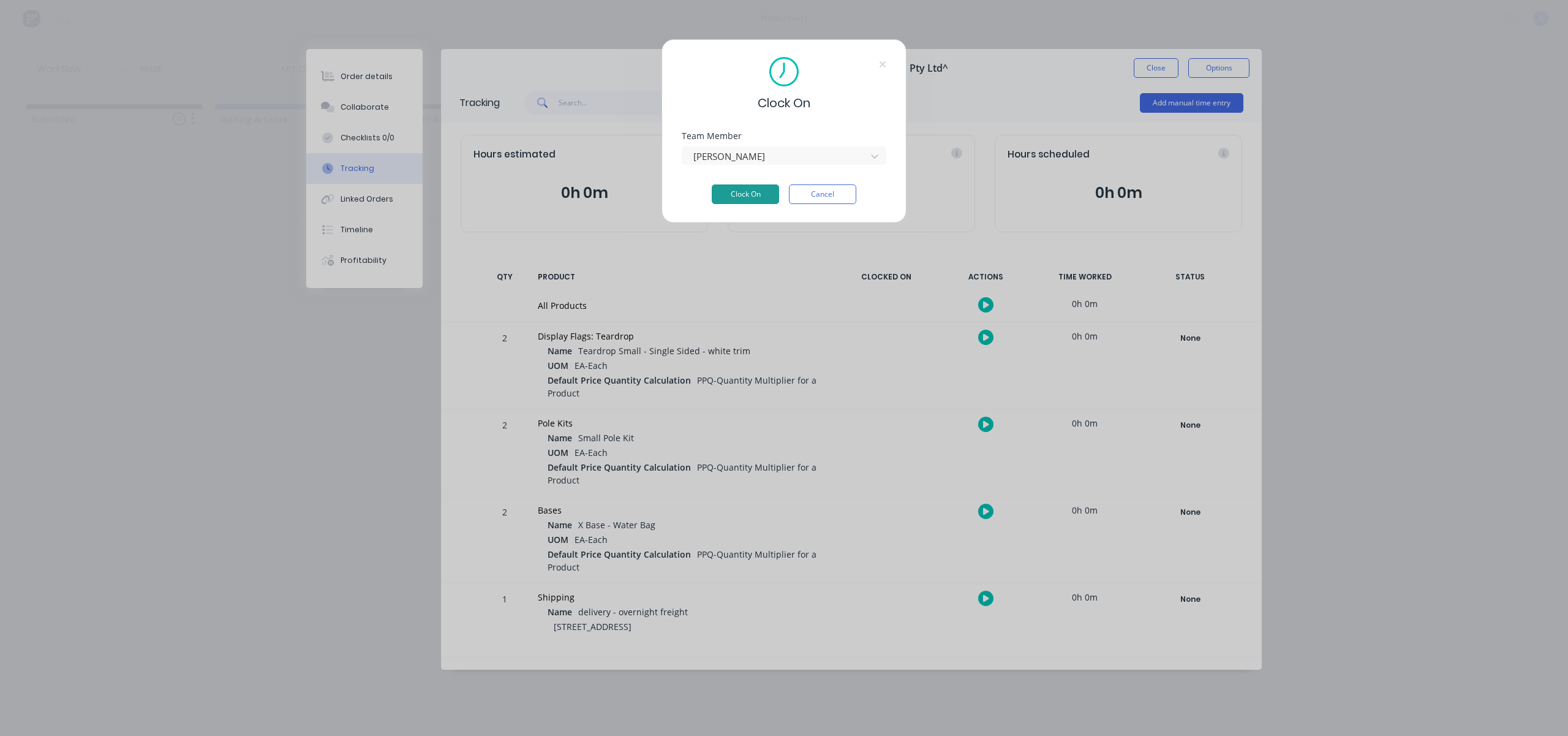
click at [732, 187] on button "Clock On" at bounding box center [746, 194] width 68 height 19
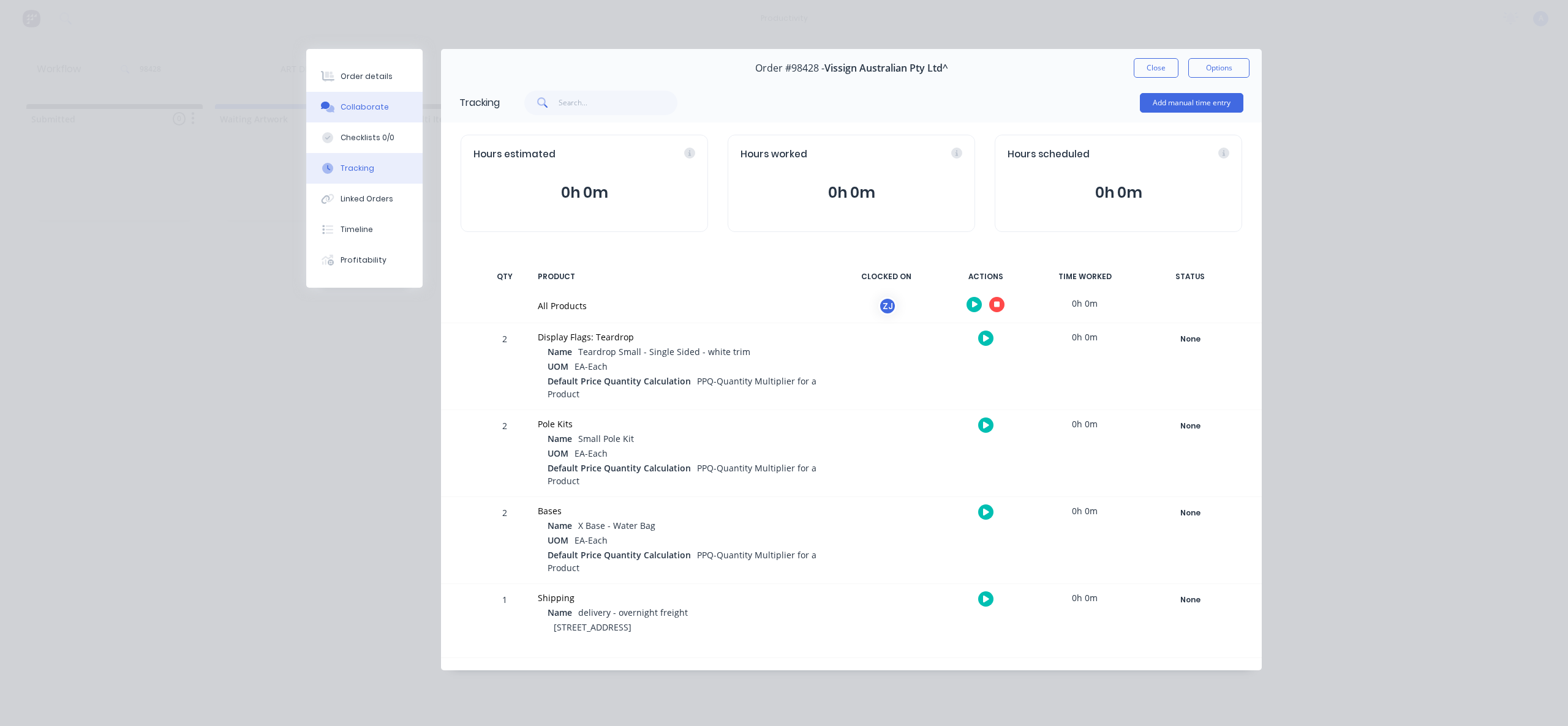
click at [383, 109] on div "Collaborate" at bounding box center [365, 107] width 48 height 11
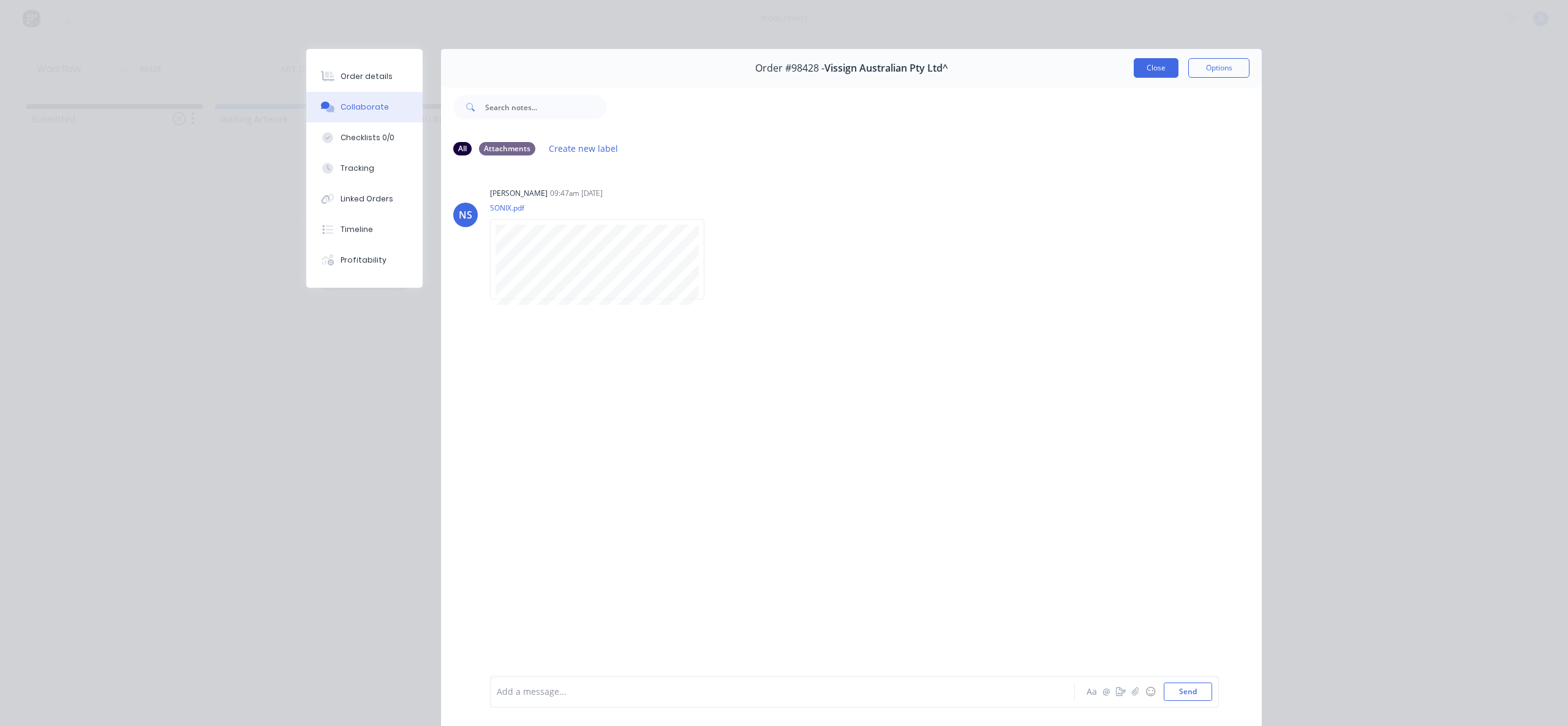
click at [1141, 64] on button "Close" at bounding box center [1156, 68] width 45 height 19
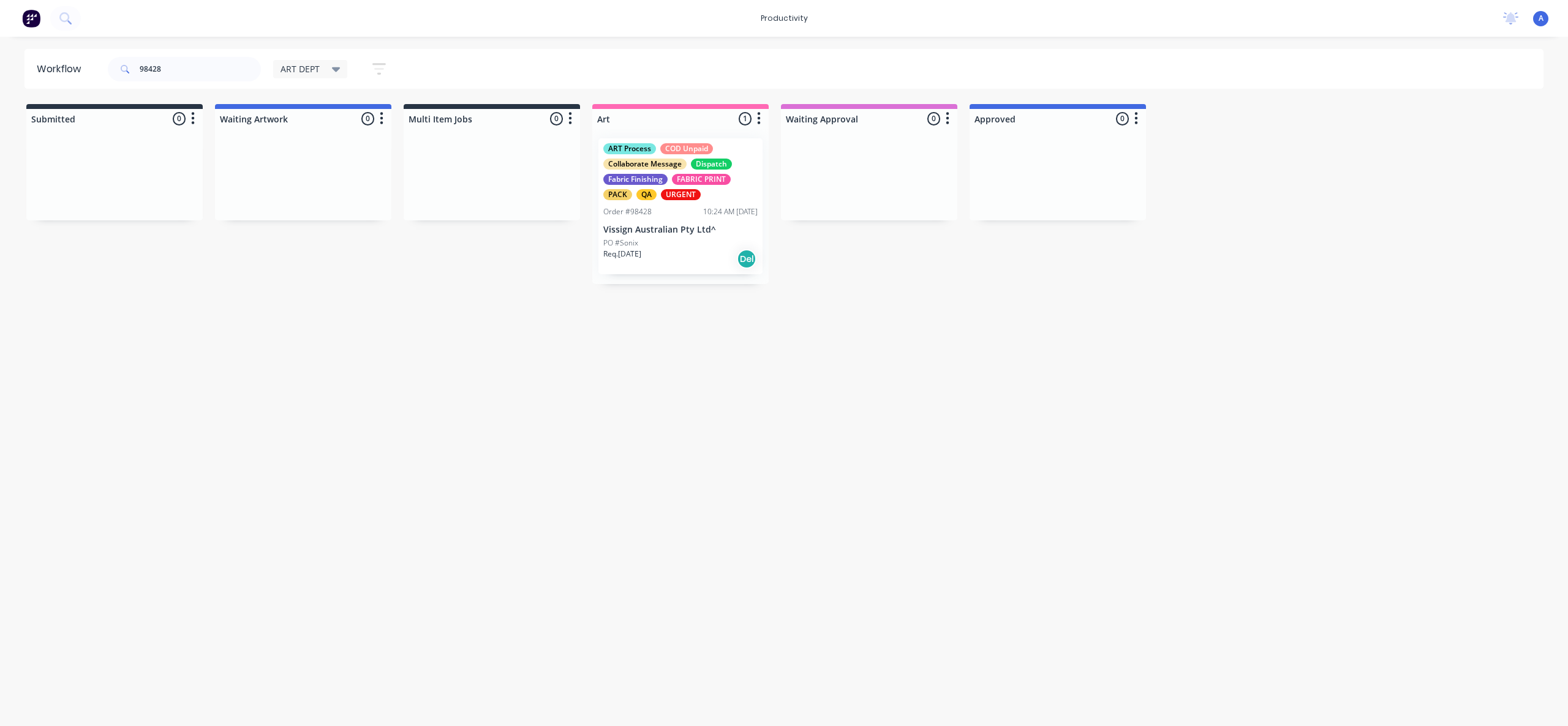
click at [724, 469] on div "Workflow 98428 ART DEPT Save new view None edit ART DEPT (Default) edit Banner …" at bounding box center [784, 375] width 1568 height 653
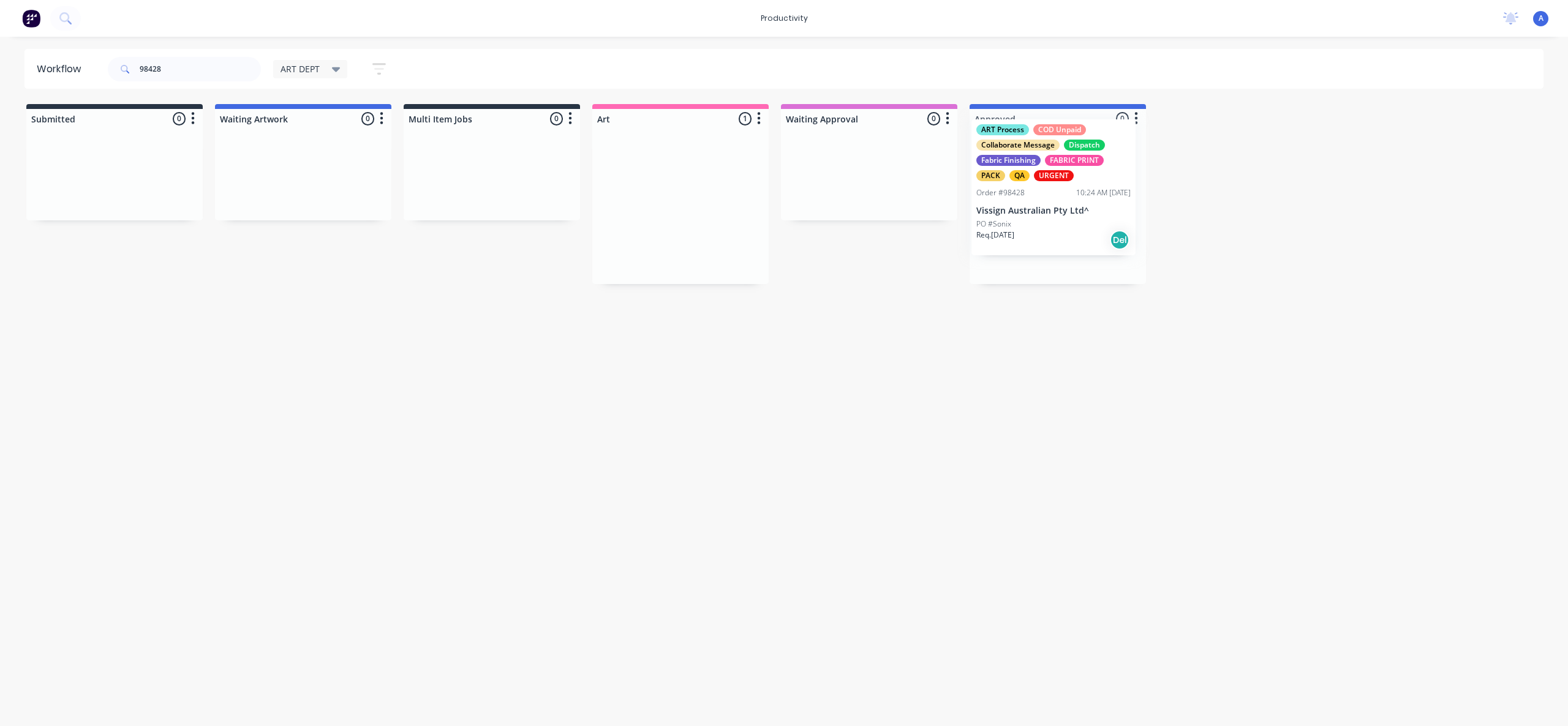
drag, startPoint x: 670, startPoint y: 245, endPoint x: 1064, endPoint y: 229, distance: 394.3
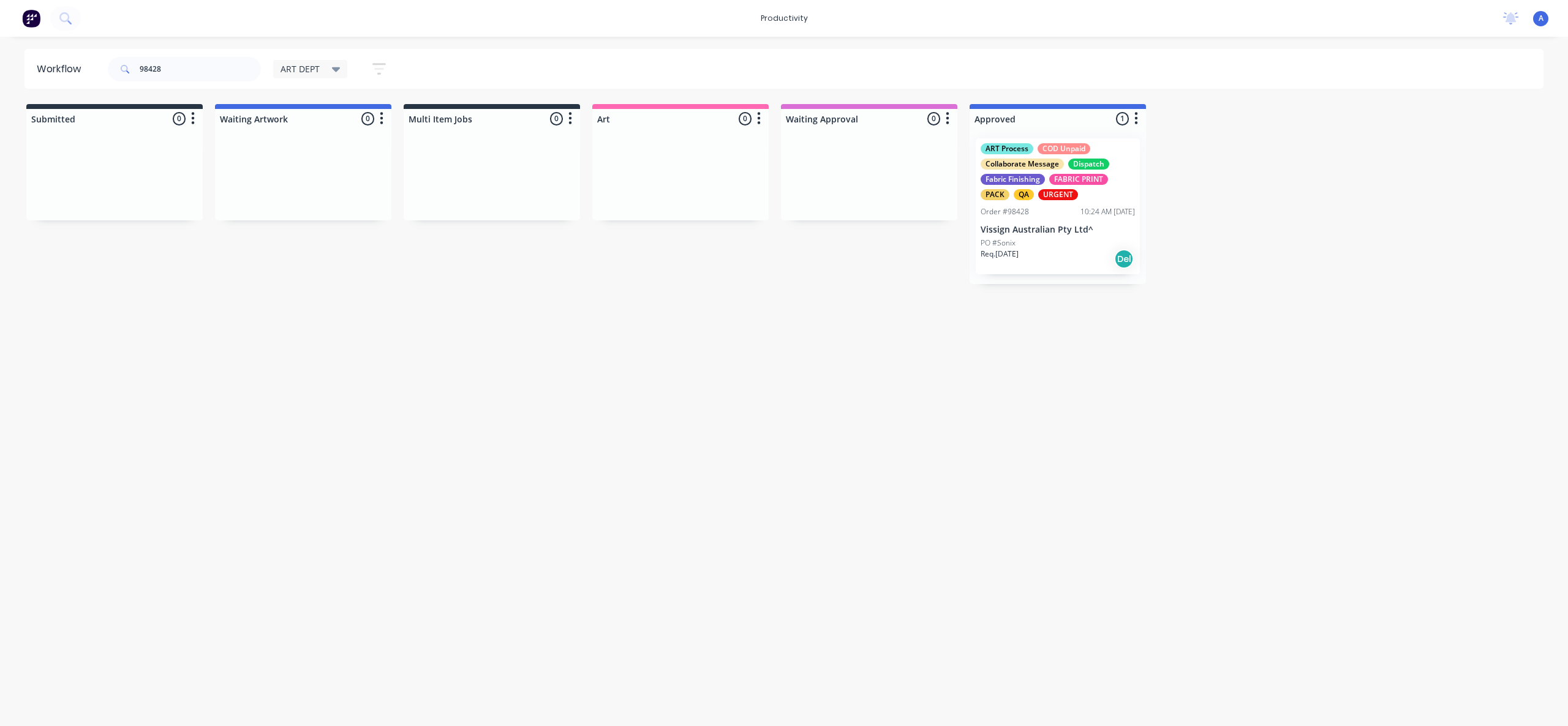
click at [1064, 229] on p "Vissign Australian Pty Ltd^" at bounding box center [1058, 230] width 154 height 10
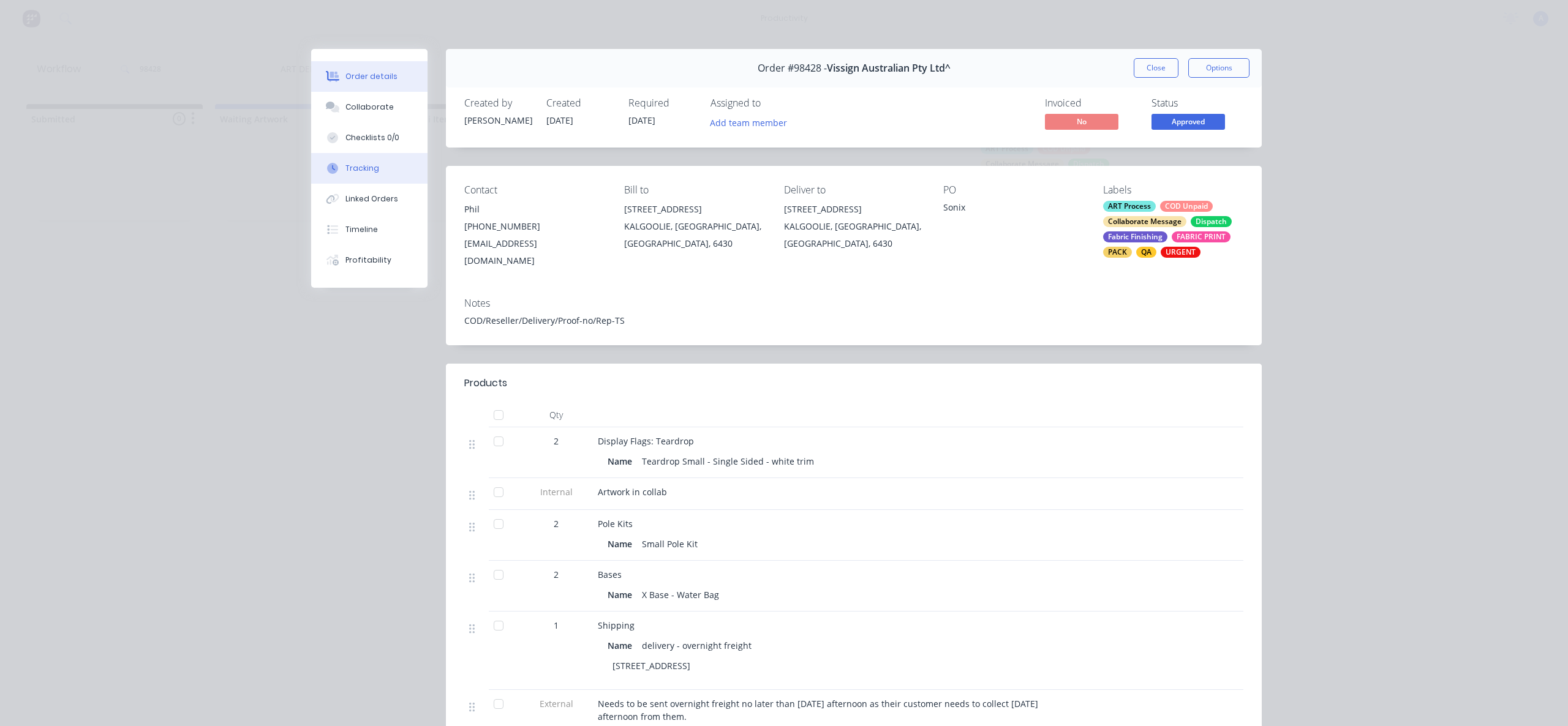
click at [383, 170] on button "Tracking" at bounding box center [370, 169] width 117 height 31
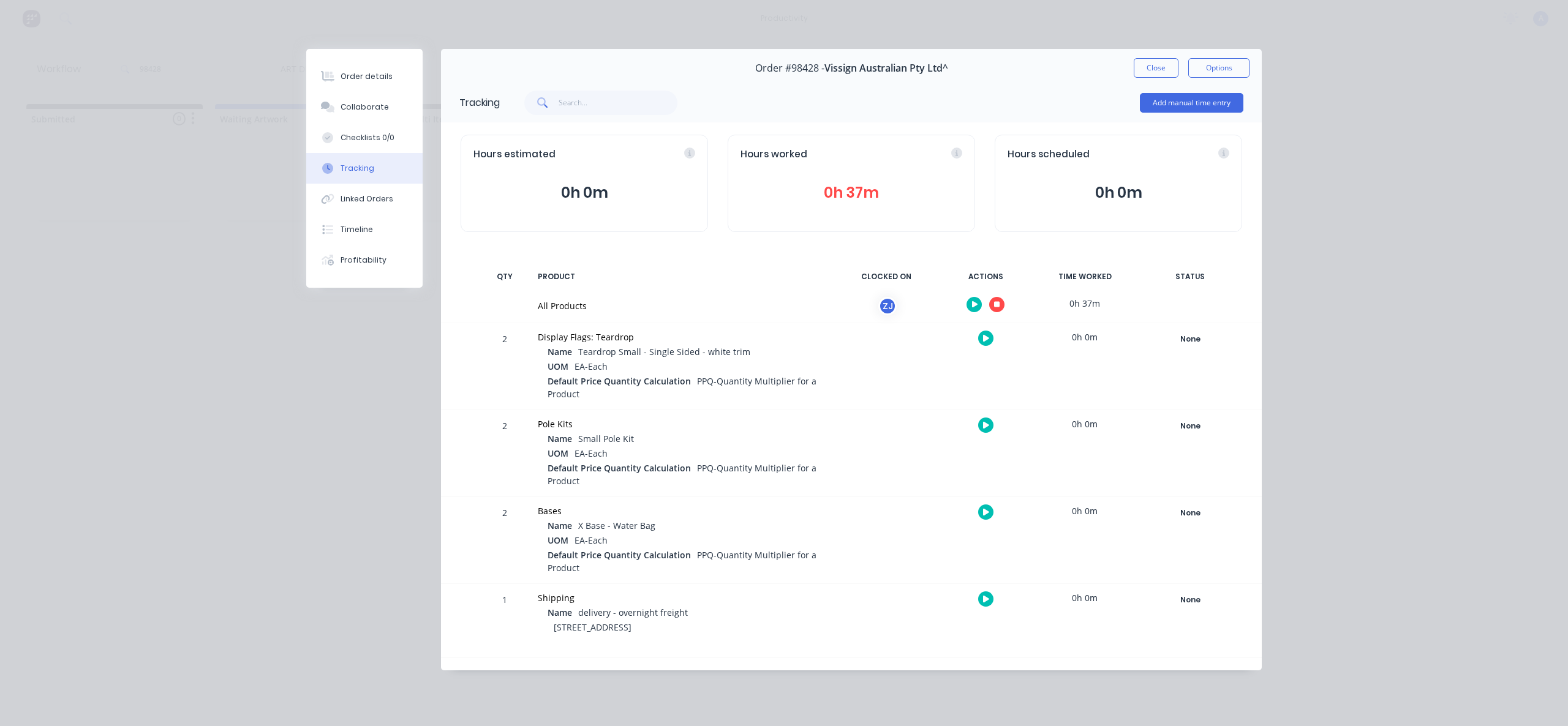
click at [990, 302] on button "button" at bounding box center [997, 304] width 15 height 15
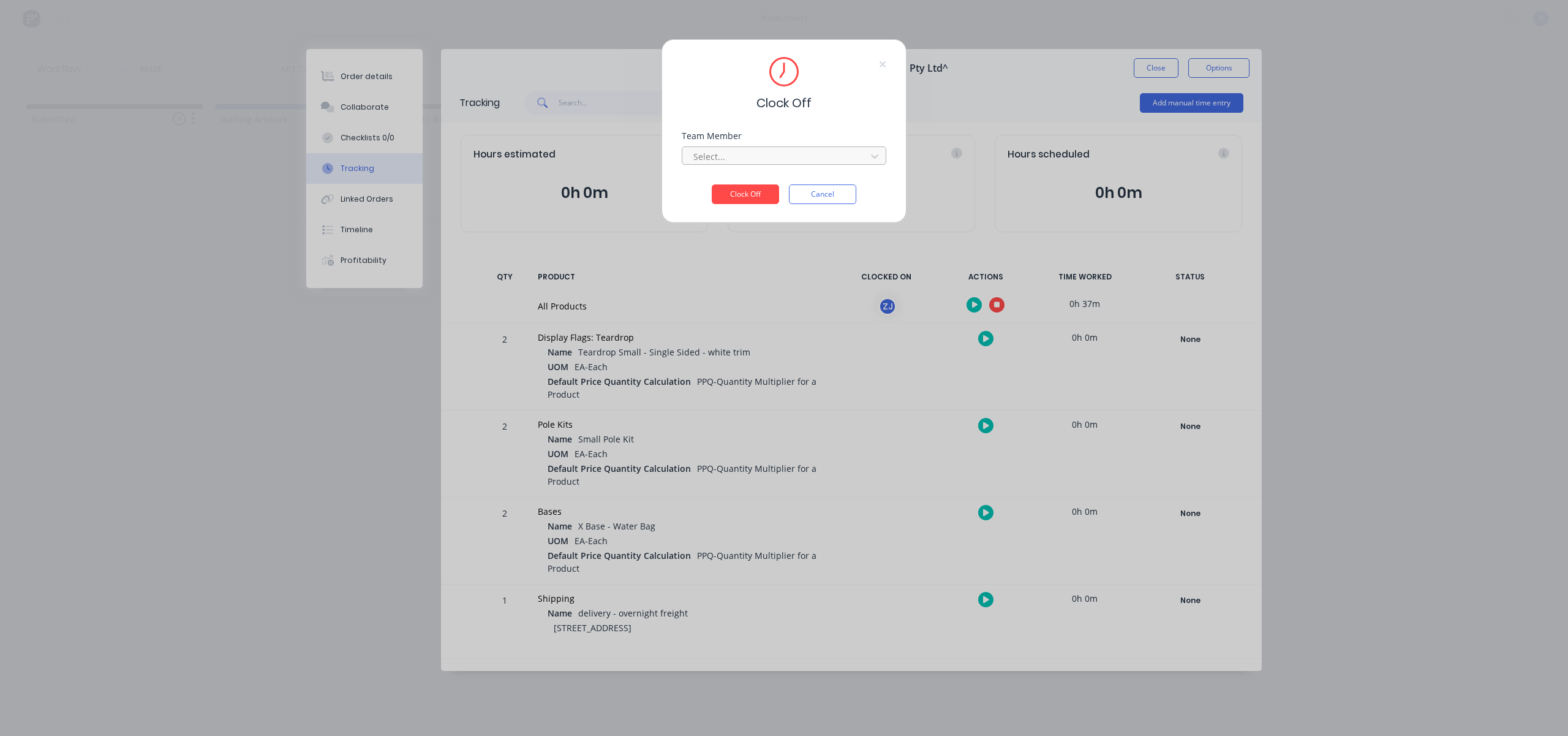
click at [846, 164] on div "Select..." at bounding box center [775, 156] width 175 height 19
click at [762, 180] on div "[PERSON_NAME]" at bounding box center [784, 183] width 205 height 22
click at [760, 190] on button "Clock Off" at bounding box center [746, 194] width 68 height 19
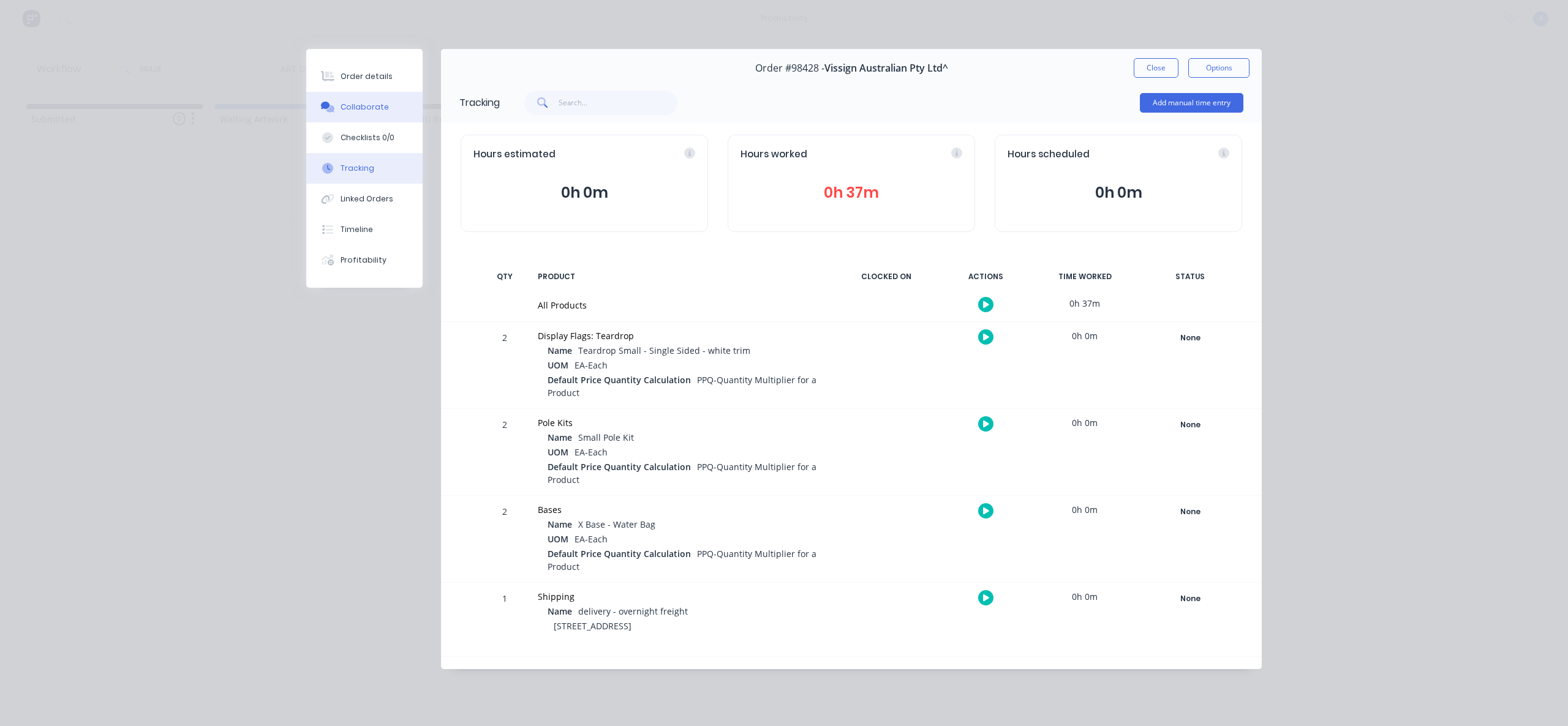
click at [339, 102] on button "Collaborate" at bounding box center [365, 107] width 117 height 31
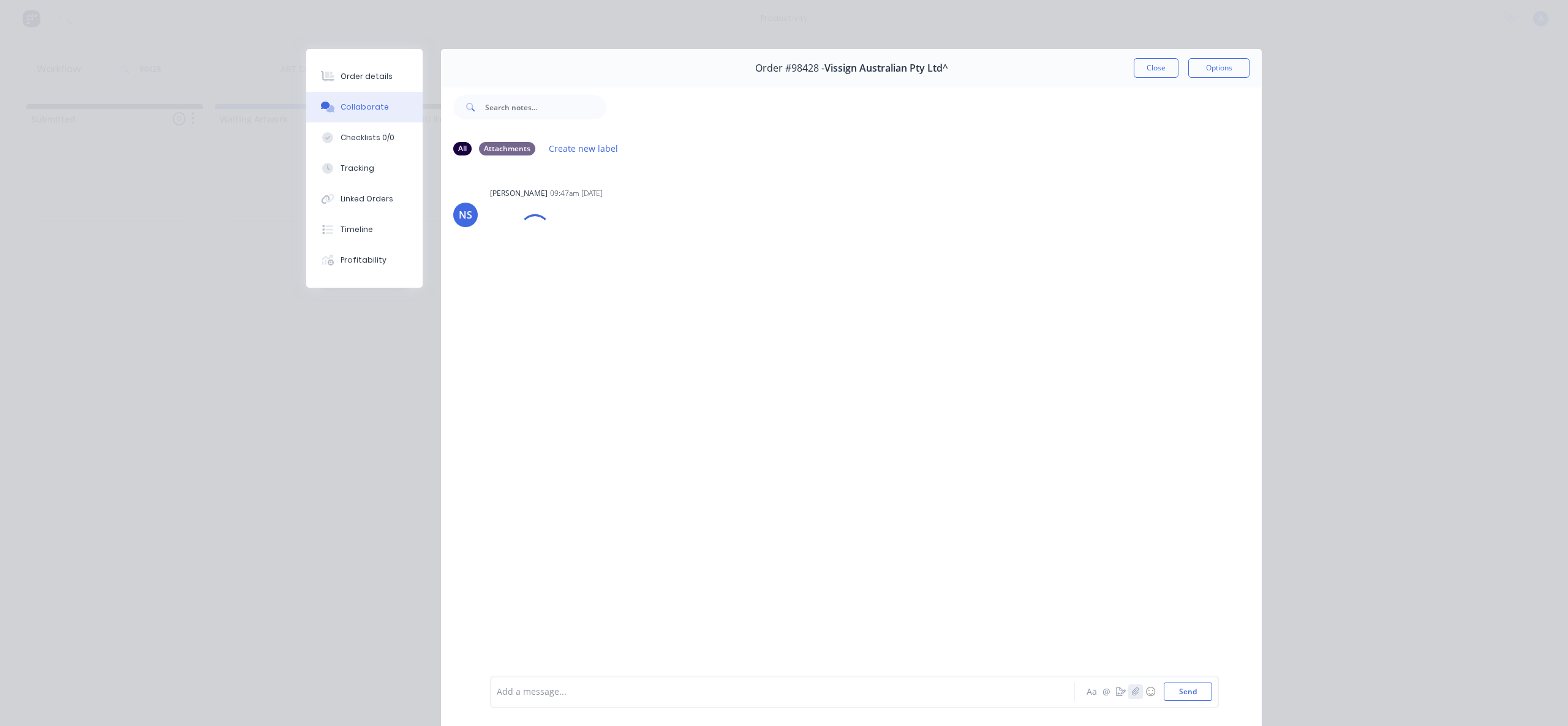
click at [1132, 695] on icon "button" at bounding box center [1135, 691] width 6 height 8
click at [1182, 699] on button "Send" at bounding box center [1188, 692] width 48 height 19
click at [370, 161] on button "Tracking" at bounding box center [365, 169] width 117 height 31
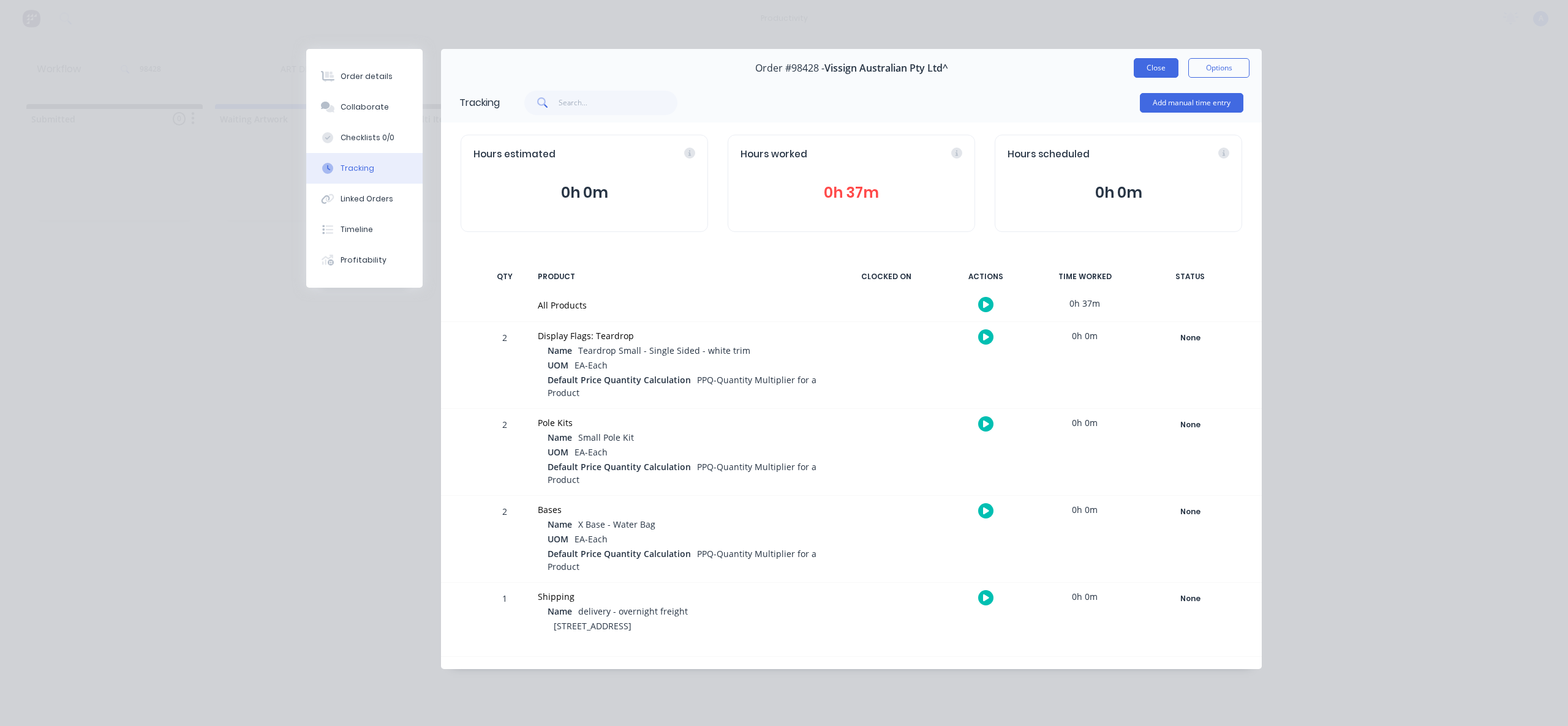
click at [1134, 74] on button "Close" at bounding box center [1156, 68] width 45 height 19
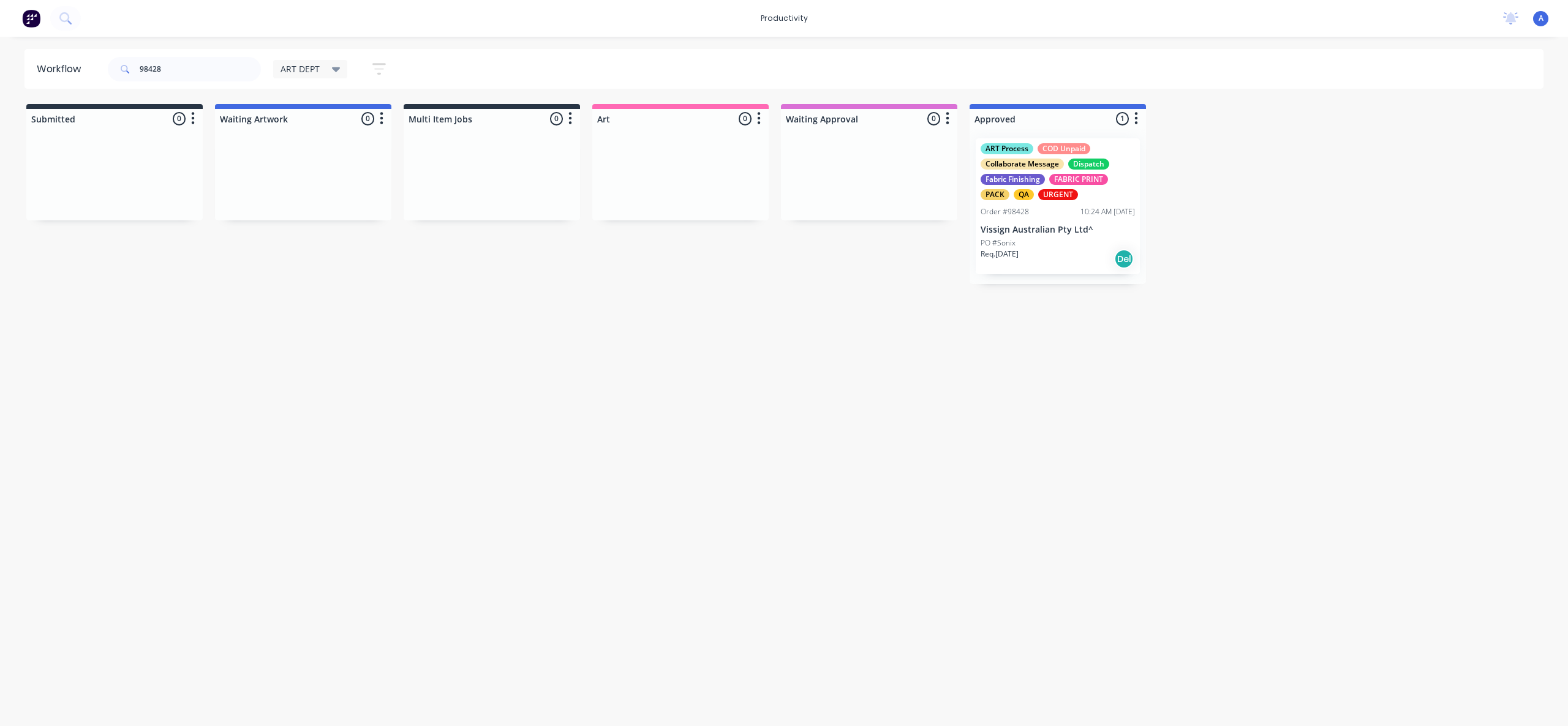
click at [1060, 382] on div "Workflow 98428 ART DEPT Save new view None edit ART DEPT (Default) edit Banner …" at bounding box center [784, 375] width 1568 height 653
click at [1005, 246] on p "PO #Sonix" at bounding box center [998, 243] width 35 height 11
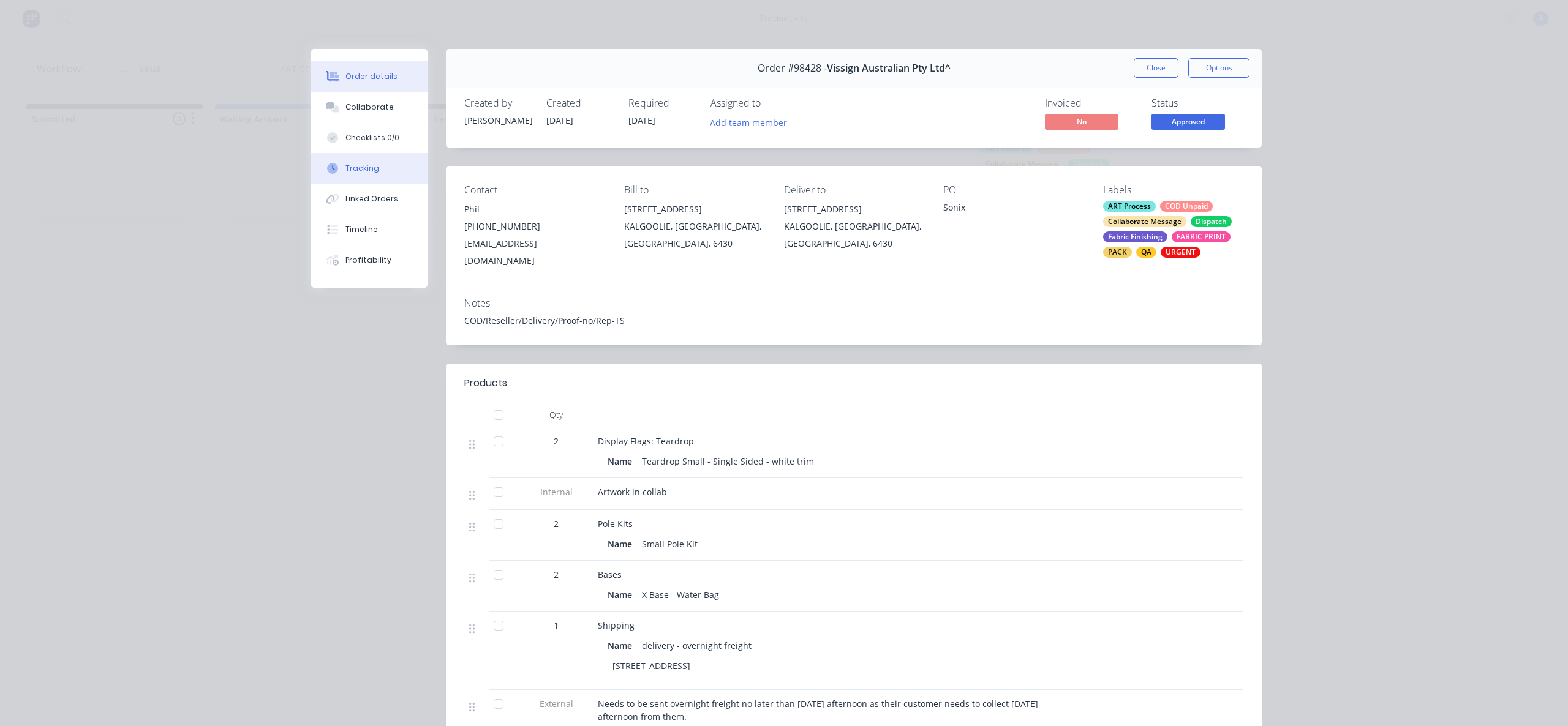
click at [393, 163] on button "Tracking" at bounding box center [370, 169] width 117 height 31
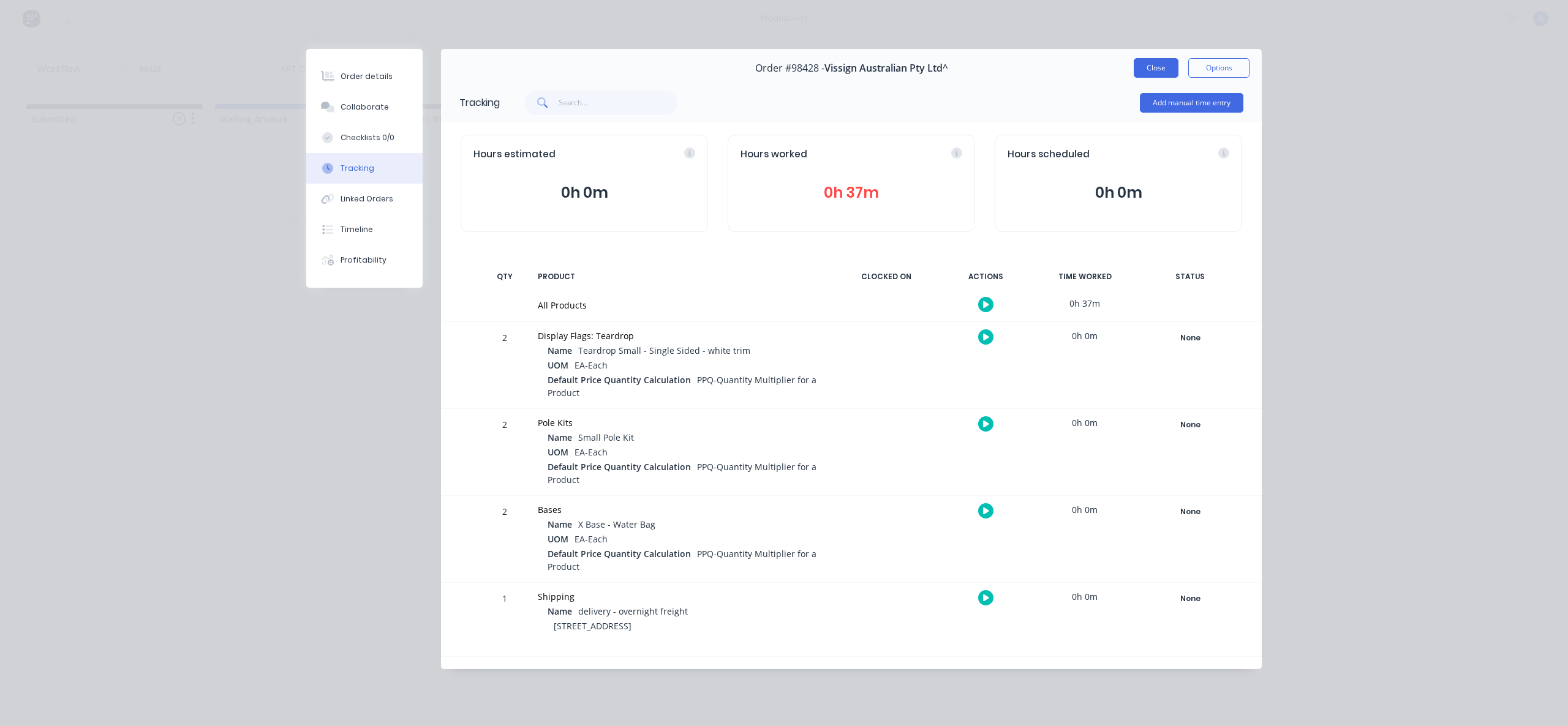
click at [1143, 60] on button "Close" at bounding box center [1156, 68] width 45 height 19
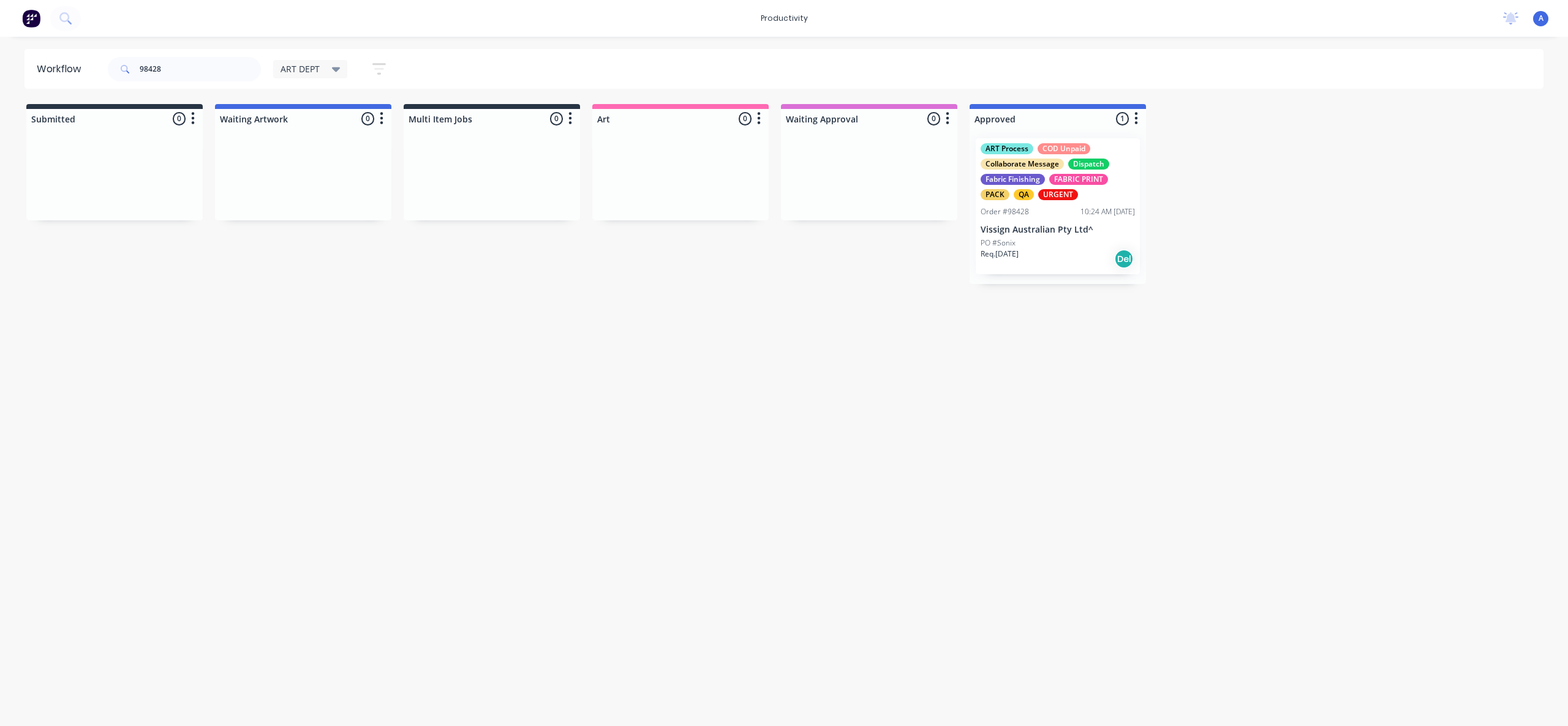
drag, startPoint x: 1090, startPoint y: 434, endPoint x: 1087, endPoint y: 295, distance: 139.0
click at [1090, 434] on div "Workflow 98428 ART DEPT Save new view None edit ART DEPT (Default) edit Banner …" at bounding box center [784, 375] width 1568 height 653
click at [1079, 251] on div "Req. [DATE] Del" at bounding box center [1058, 259] width 154 height 21
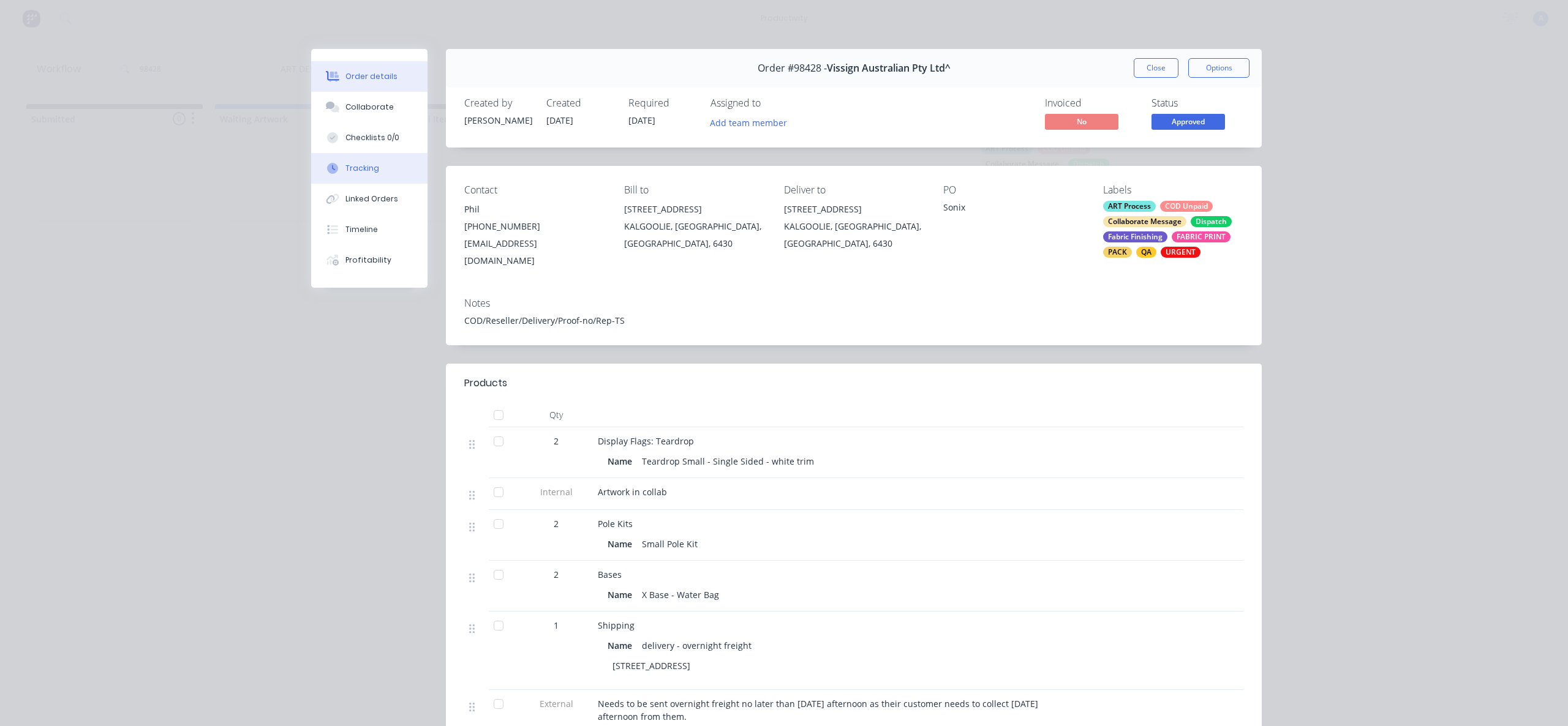
click at [388, 178] on button "Tracking" at bounding box center [370, 169] width 117 height 31
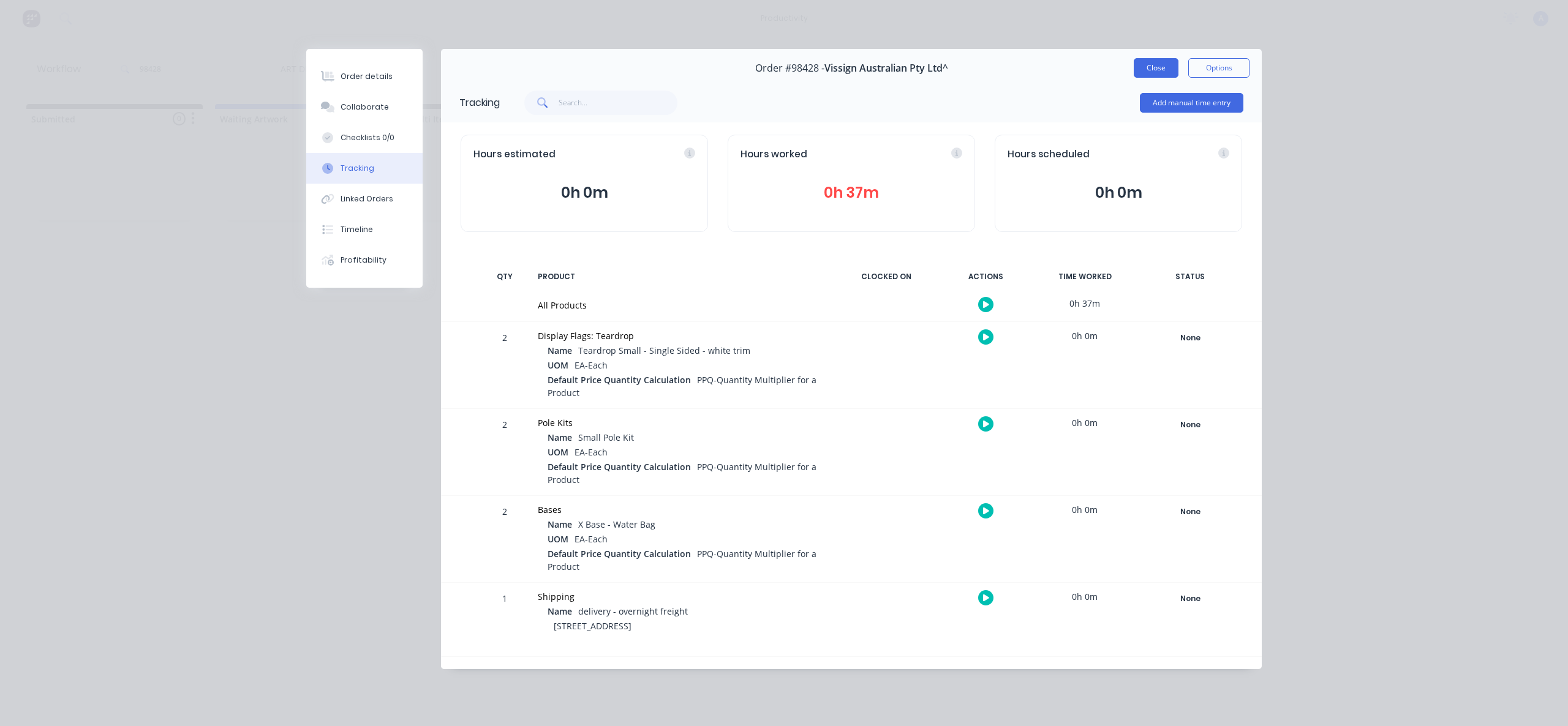
click at [1164, 66] on button "Close" at bounding box center [1156, 68] width 45 height 19
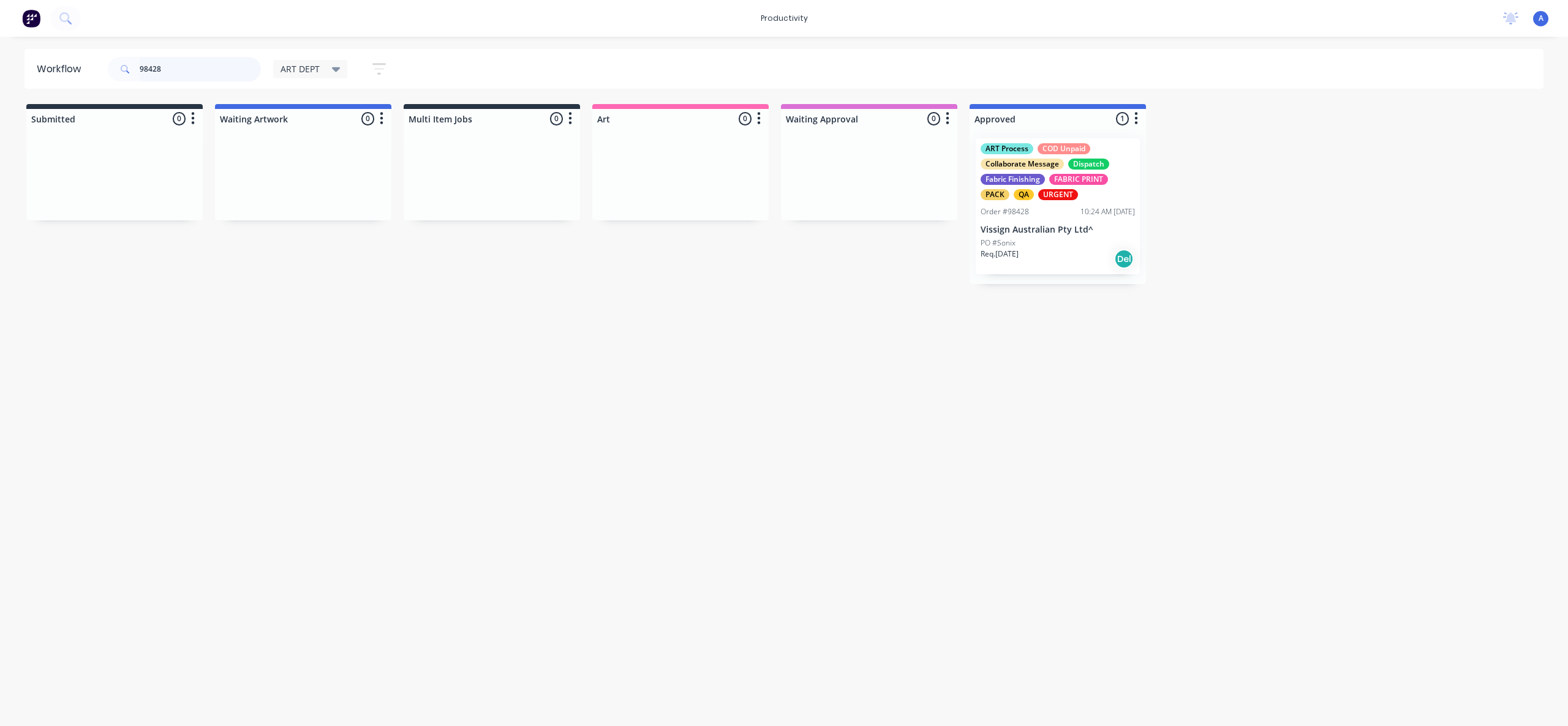
click at [210, 71] on input "98428" at bounding box center [200, 69] width 121 height 24
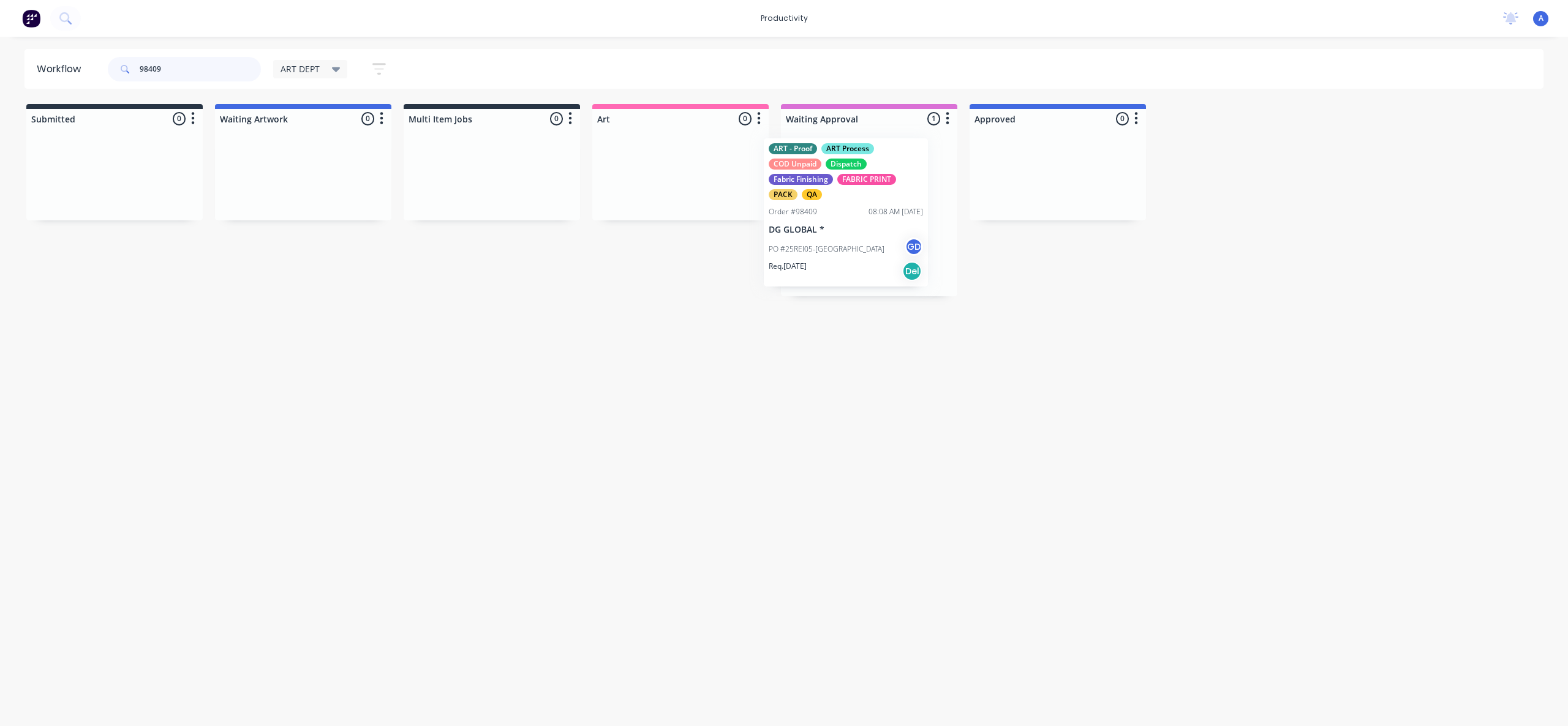
drag, startPoint x: 880, startPoint y: 218, endPoint x: 678, endPoint y: 211, distance: 202.1
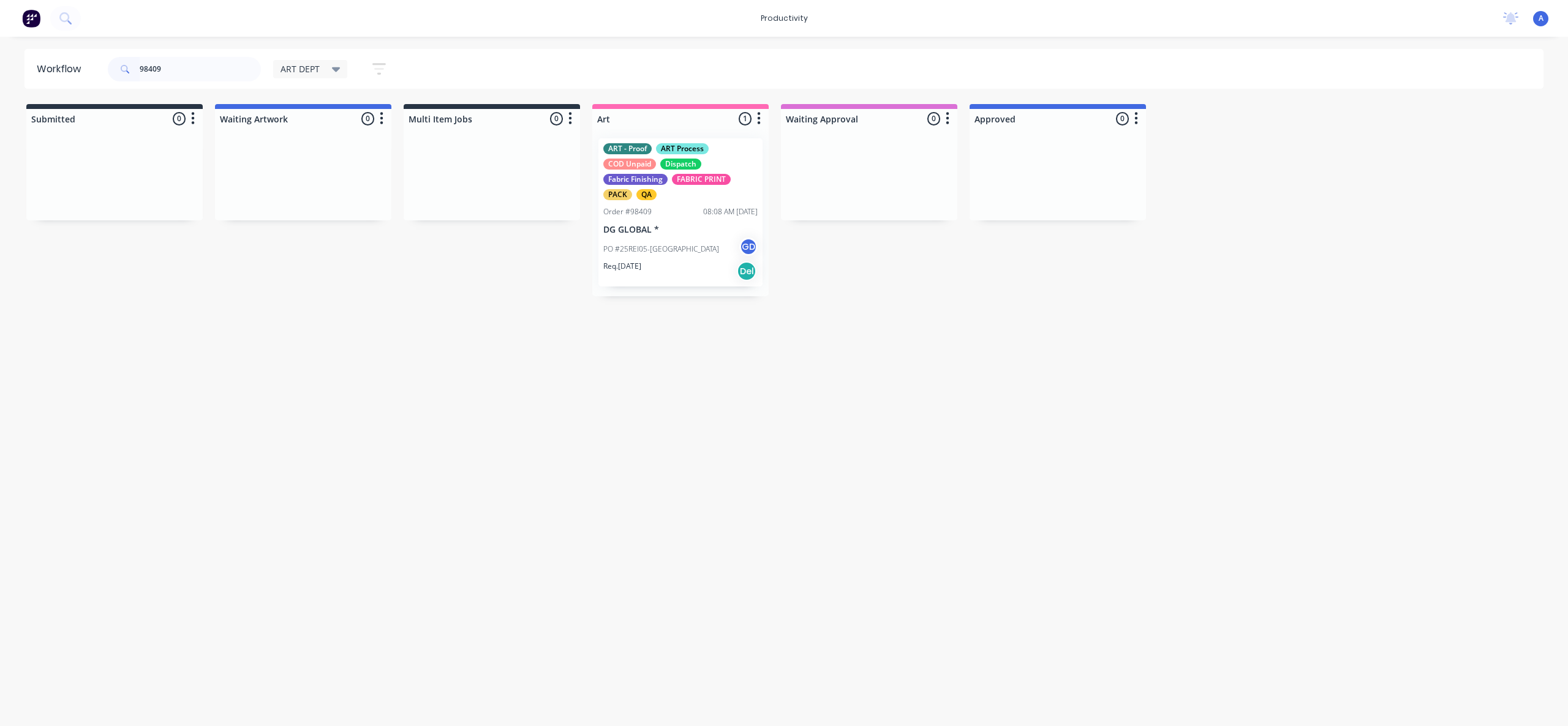
click at [726, 257] on div "PO #25REI05-WA GD" at bounding box center [680, 249] width 154 height 23
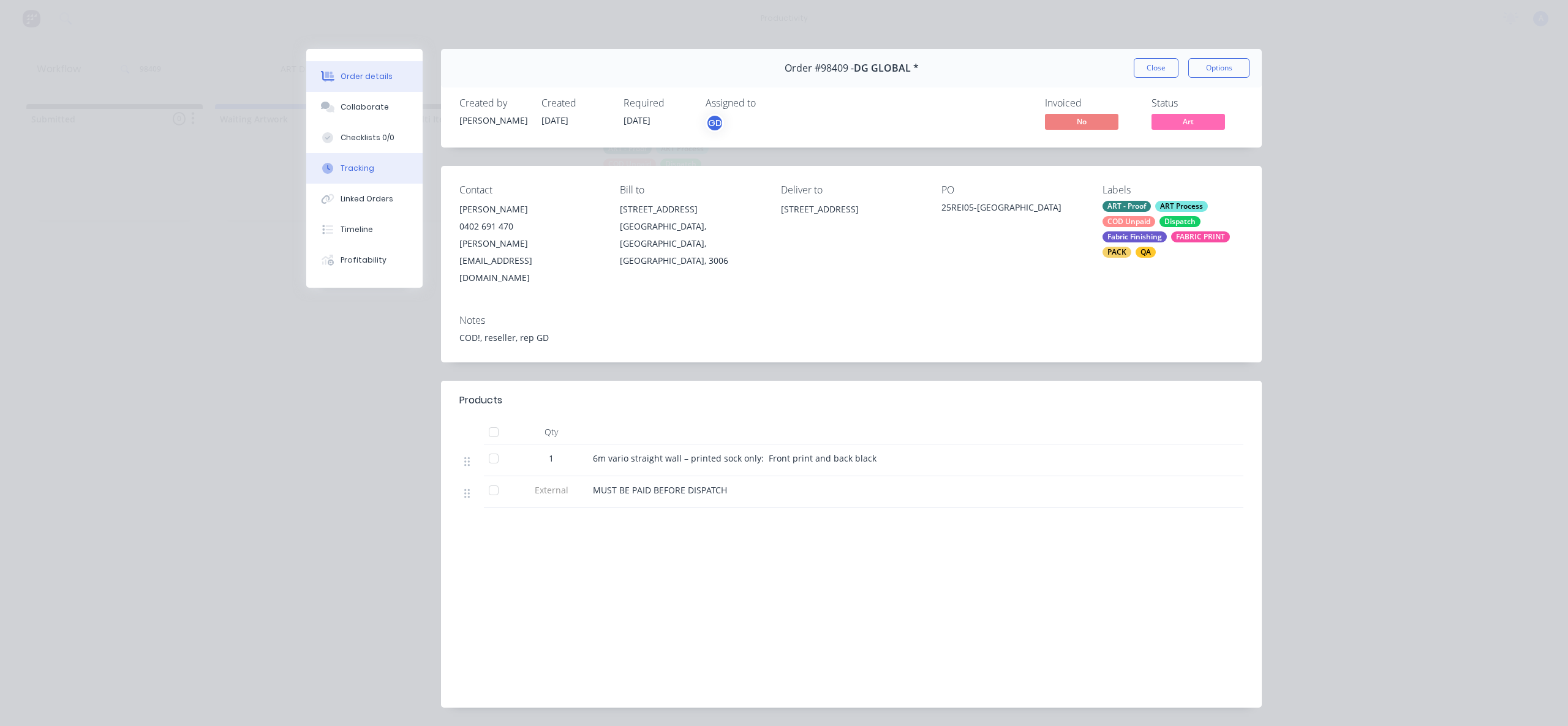
click at [365, 172] on div "Tracking" at bounding box center [357, 168] width 34 height 11
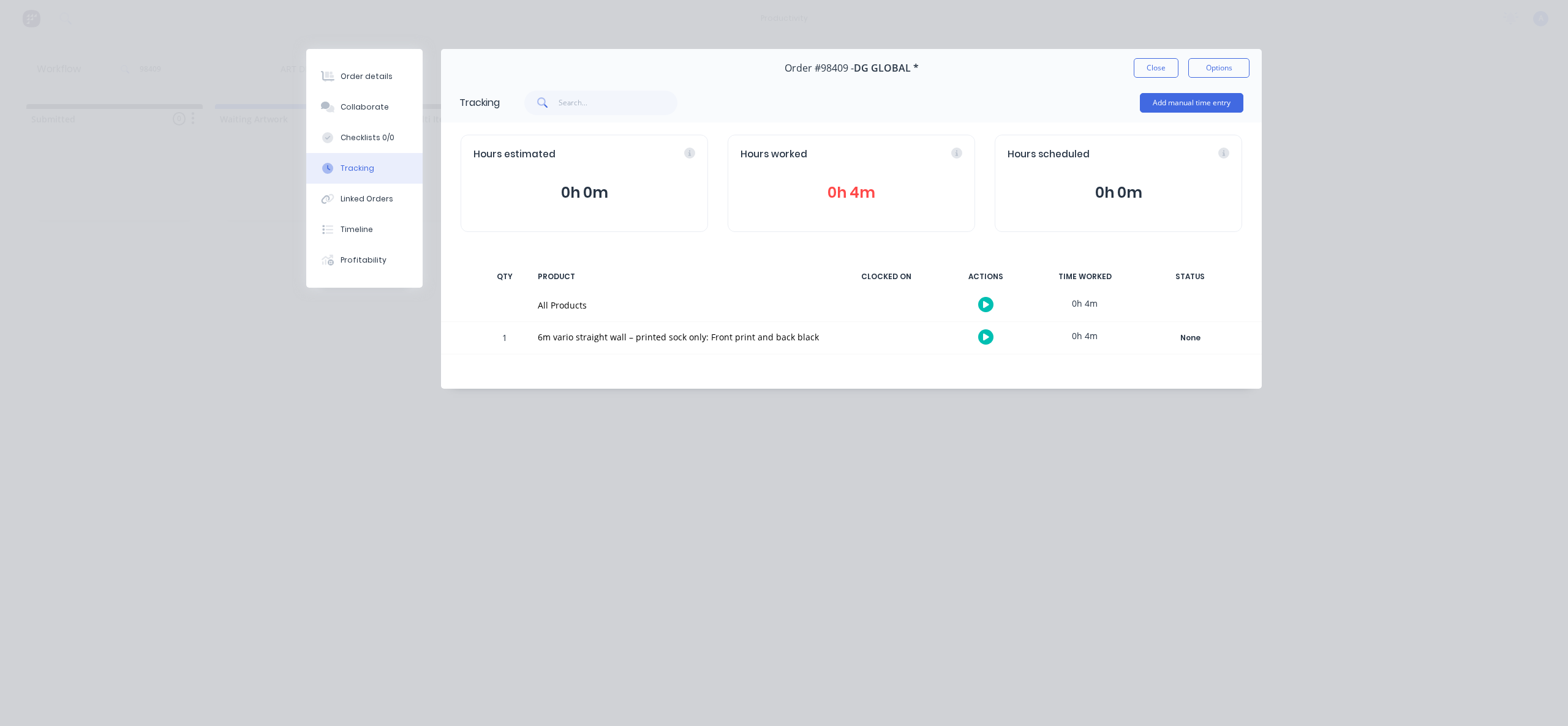
click at [987, 300] on icon "button" at bounding box center [986, 304] width 6 height 8
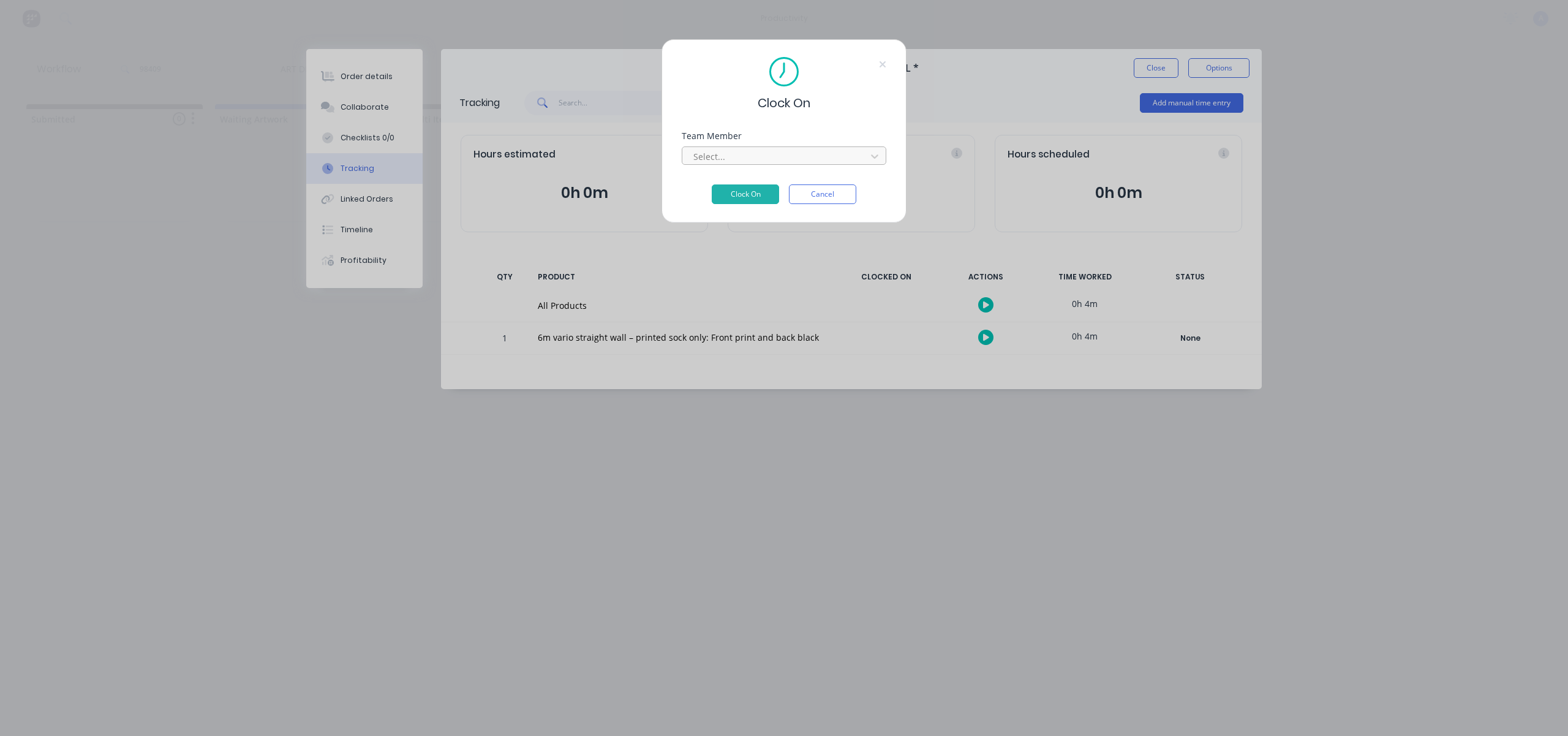
click at [854, 153] on div at bounding box center [776, 156] width 168 height 15
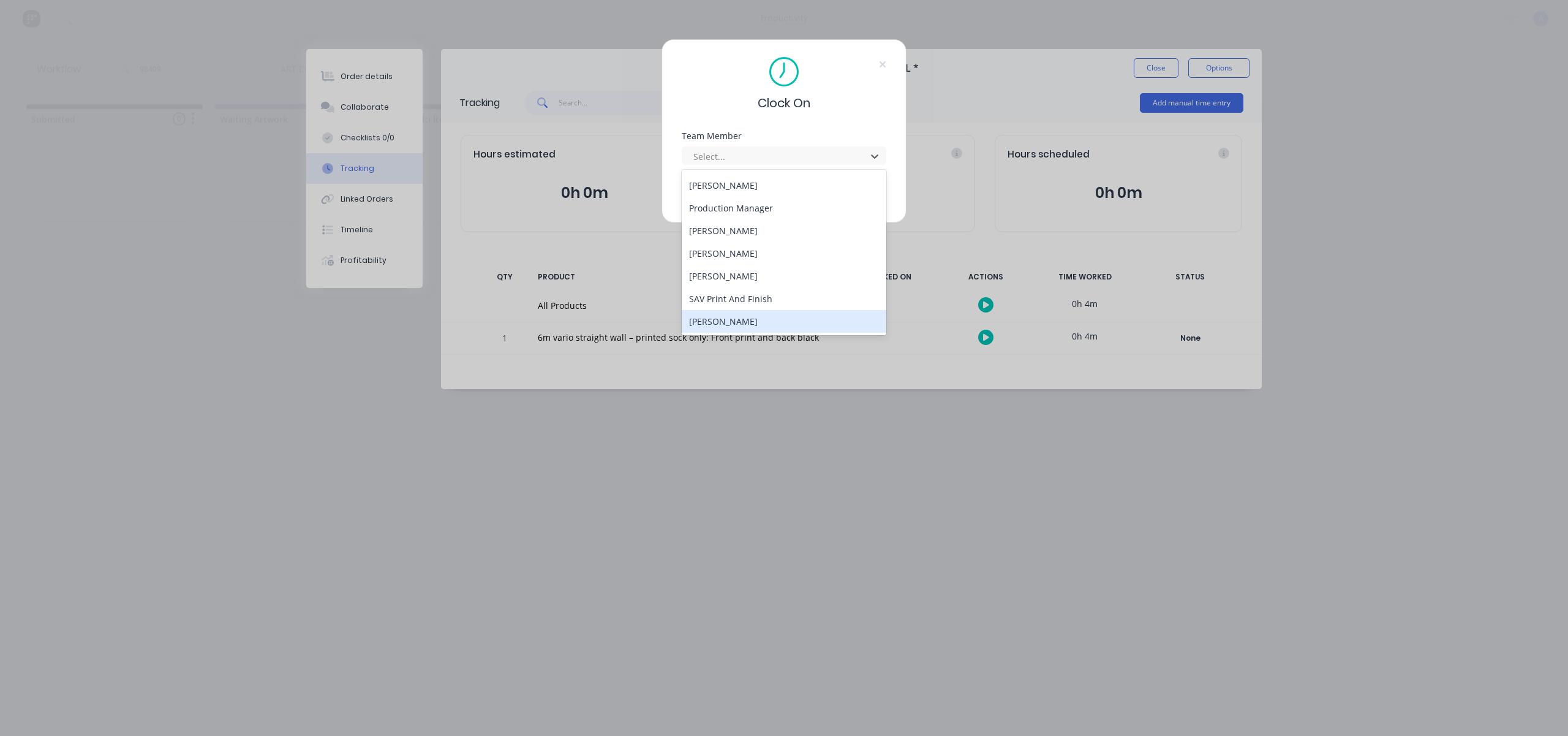
click at [762, 316] on div "[PERSON_NAME]" at bounding box center [784, 321] width 205 height 22
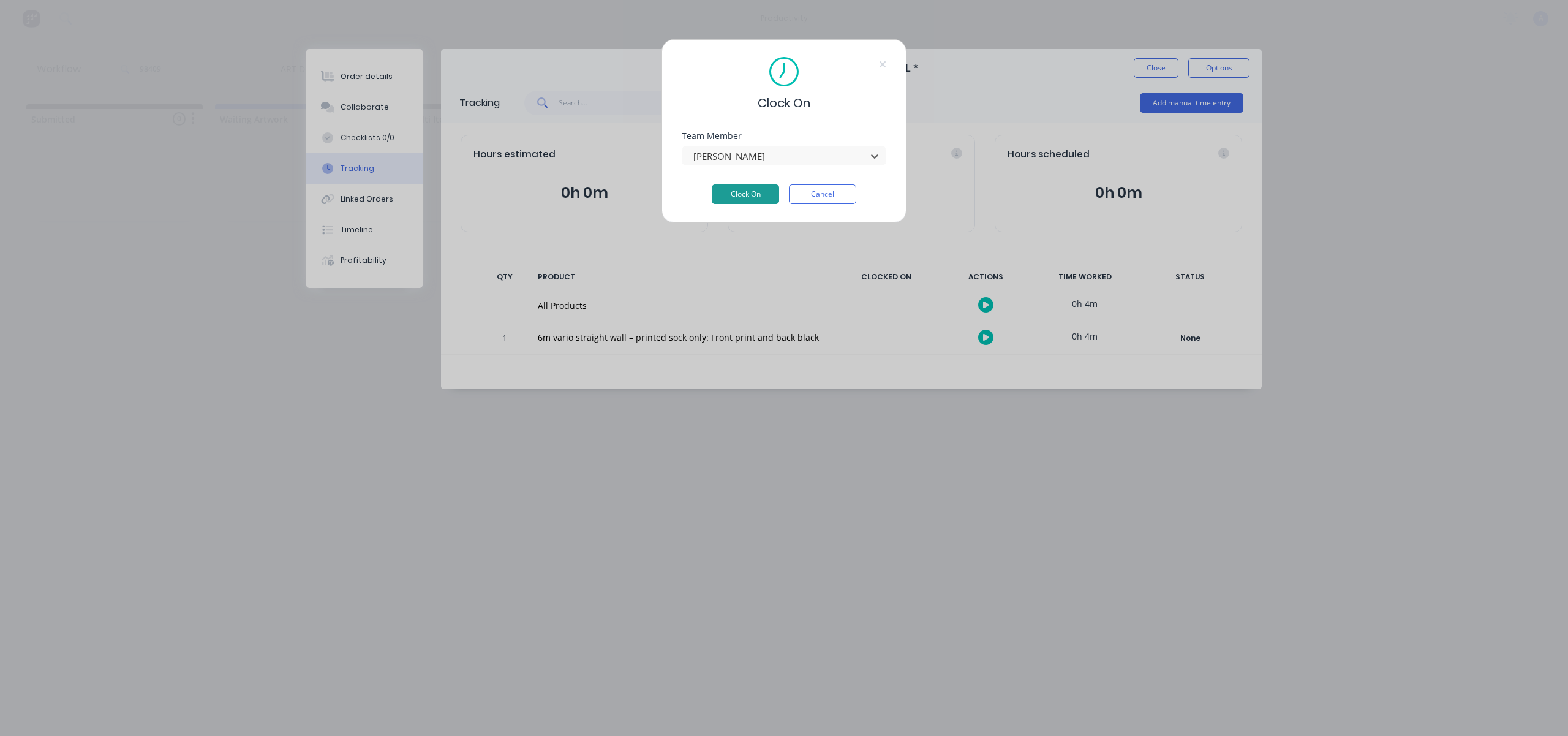
click at [762, 194] on button "Clock On" at bounding box center [746, 194] width 68 height 19
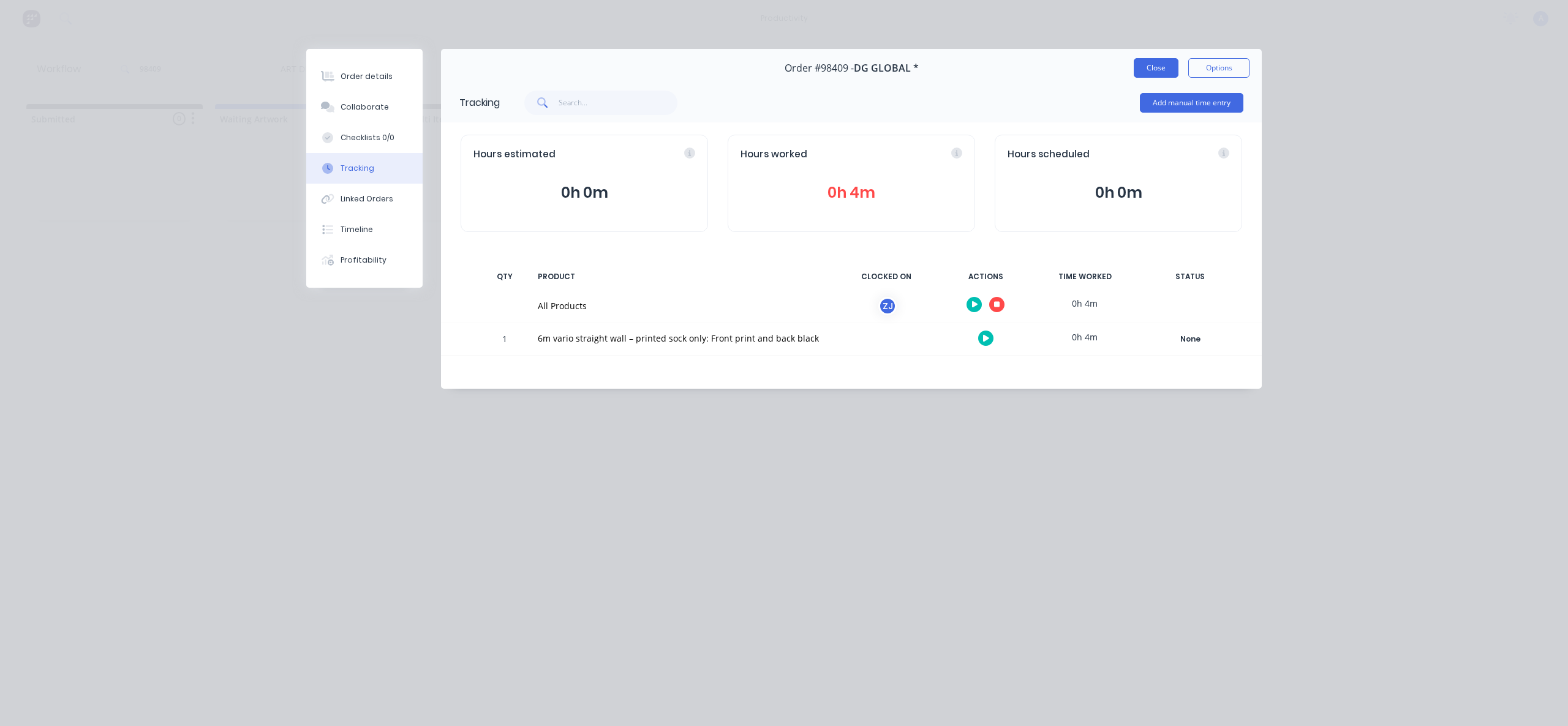
click at [1155, 71] on button "Close" at bounding box center [1156, 68] width 45 height 19
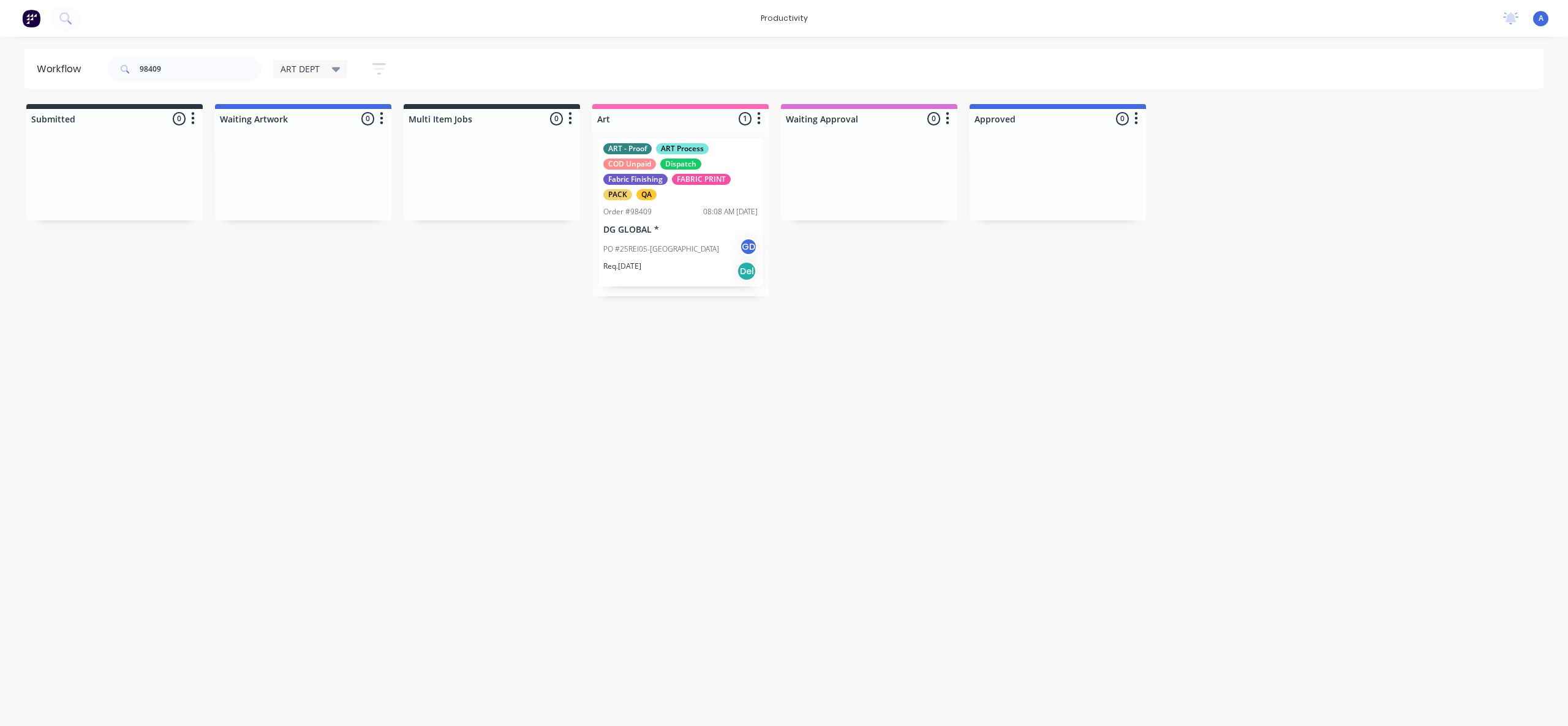
click at [798, 495] on div "Workflow 98409 ART DEPT Save new view None edit ART DEPT (Default) edit Banner …" at bounding box center [784, 375] width 1568 height 653
click at [807, 442] on div "Workflow 98409 ART DEPT Save new view None edit ART DEPT (Default) edit Banner …" at bounding box center [784, 375] width 1568 height 653
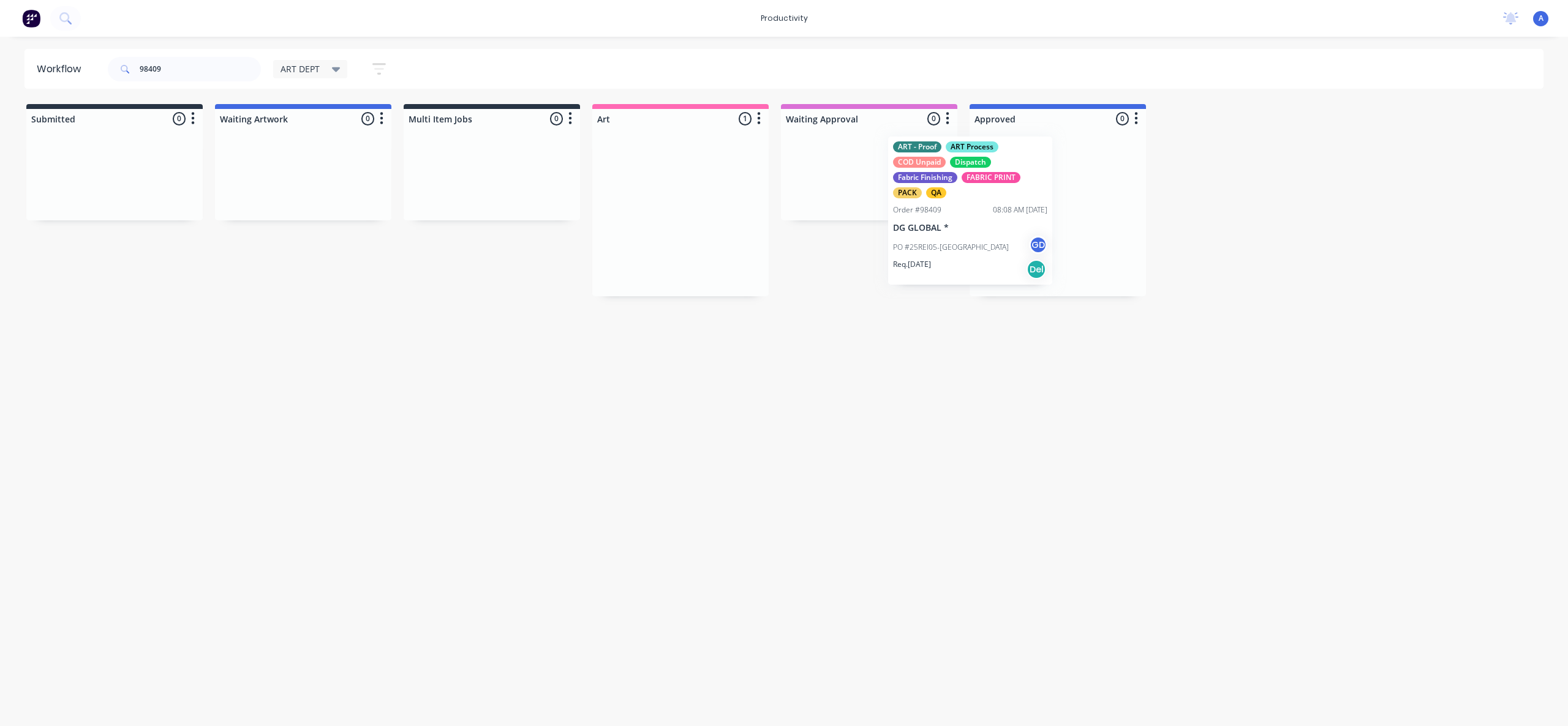
drag, startPoint x: 693, startPoint y: 251, endPoint x: 1035, endPoint y: 241, distance: 342.1
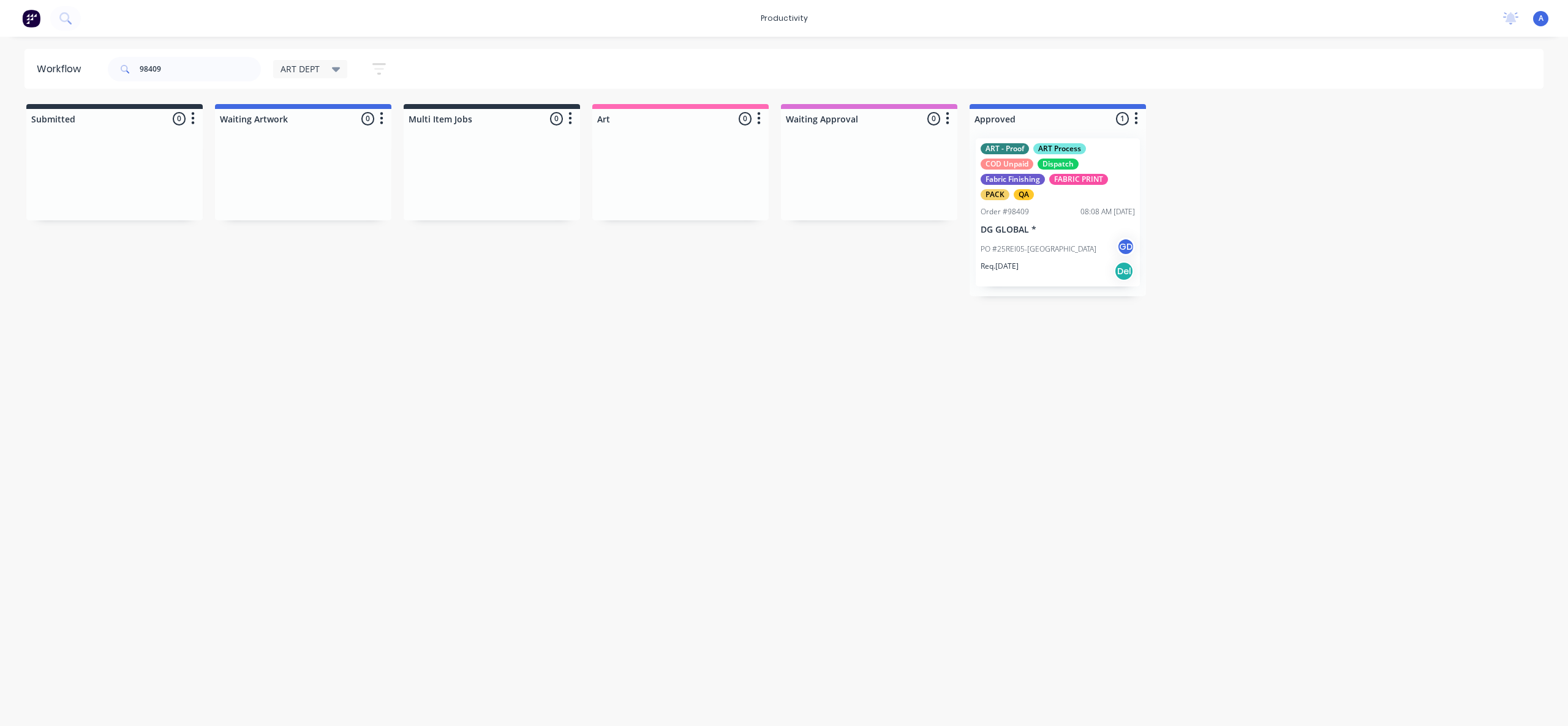
click at [1035, 241] on div "PO #25REI05-WA GD" at bounding box center [1058, 249] width 154 height 23
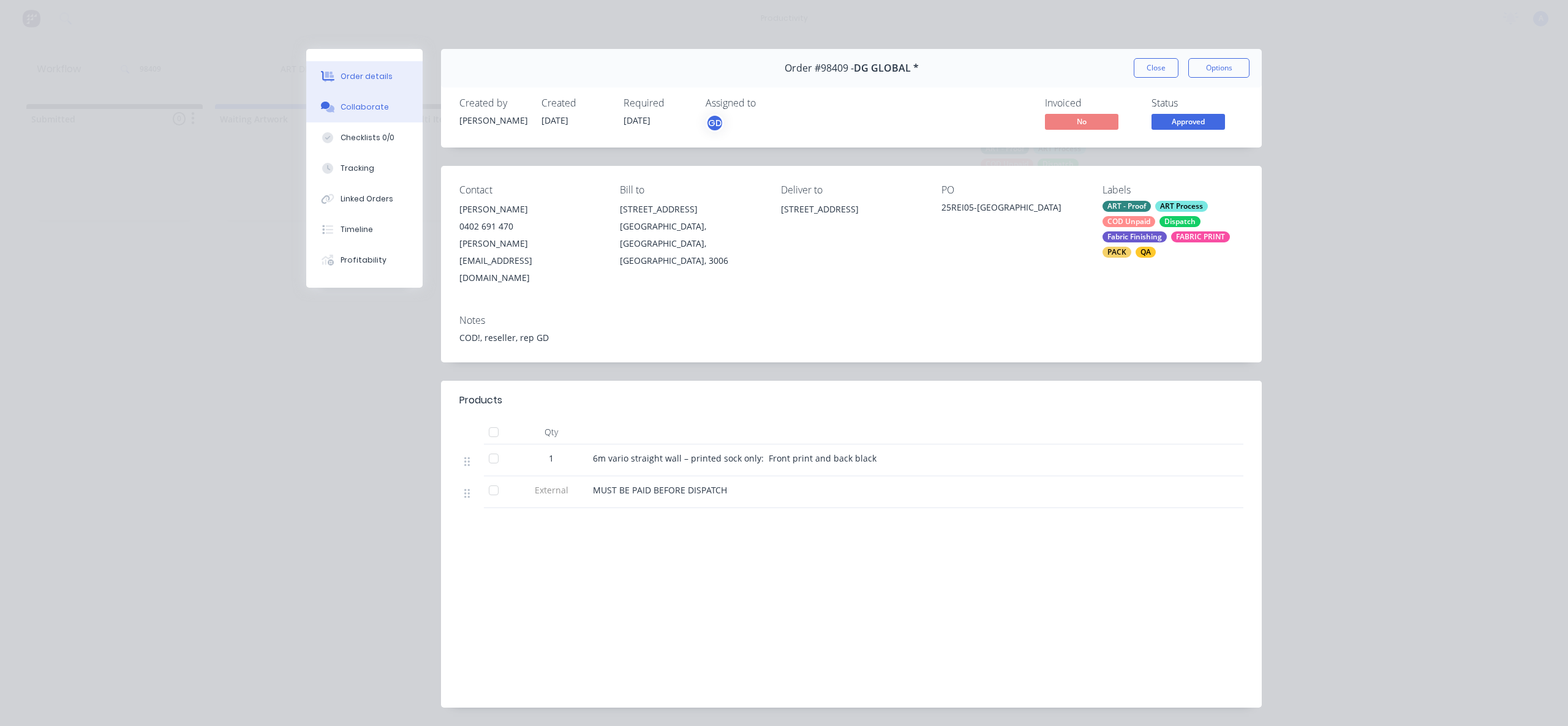
click at [366, 104] on div "Collaborate" at bounding box center [365, 107] width 48 height 11
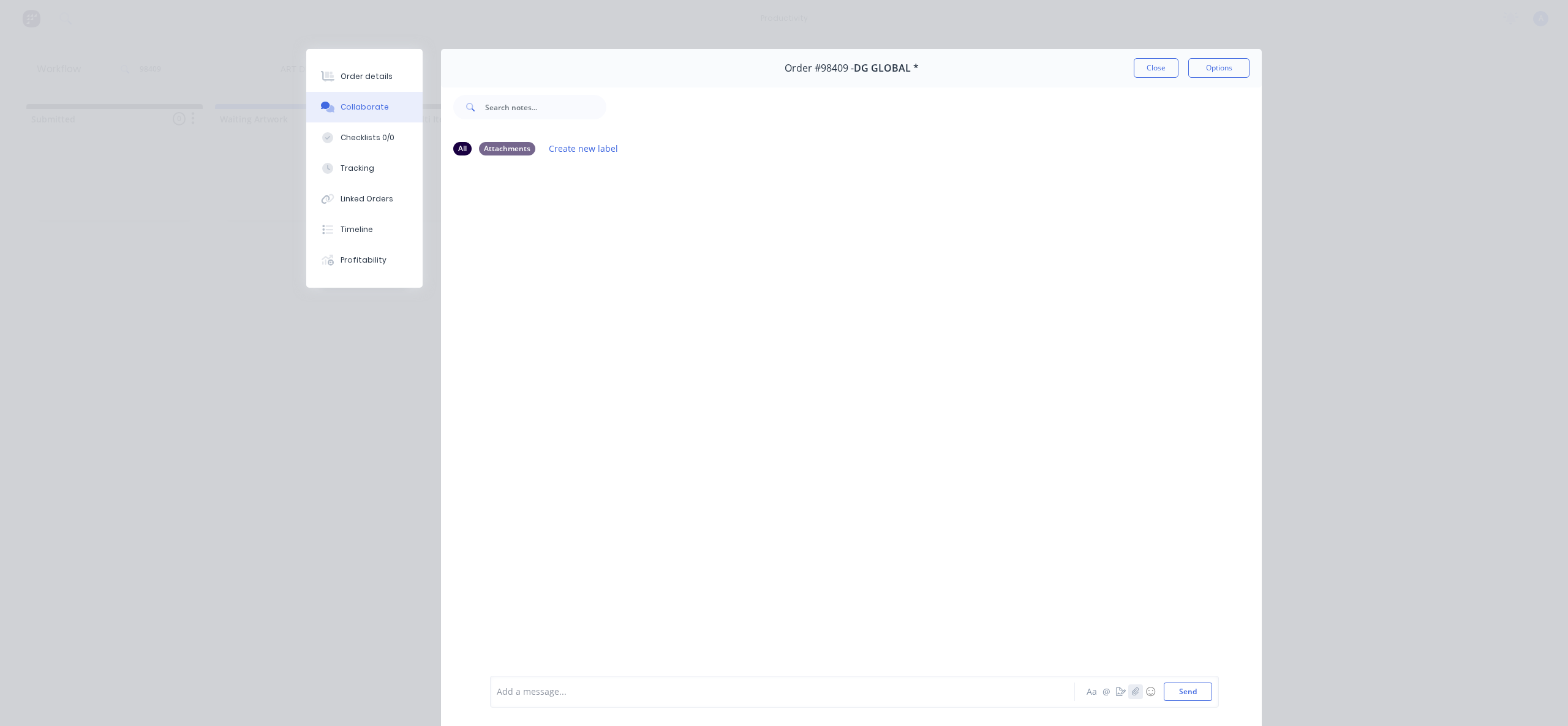
click at [1136, 698] on button "button" at bounding box center [1136, 691] width 14 height 14
click at [1180, 687] on button "Send" at bounding box center [1188, 692] width 48 height 19
click at [345, 155] on button "Tracking" at bounding box center [365, 169] width 117 height 31
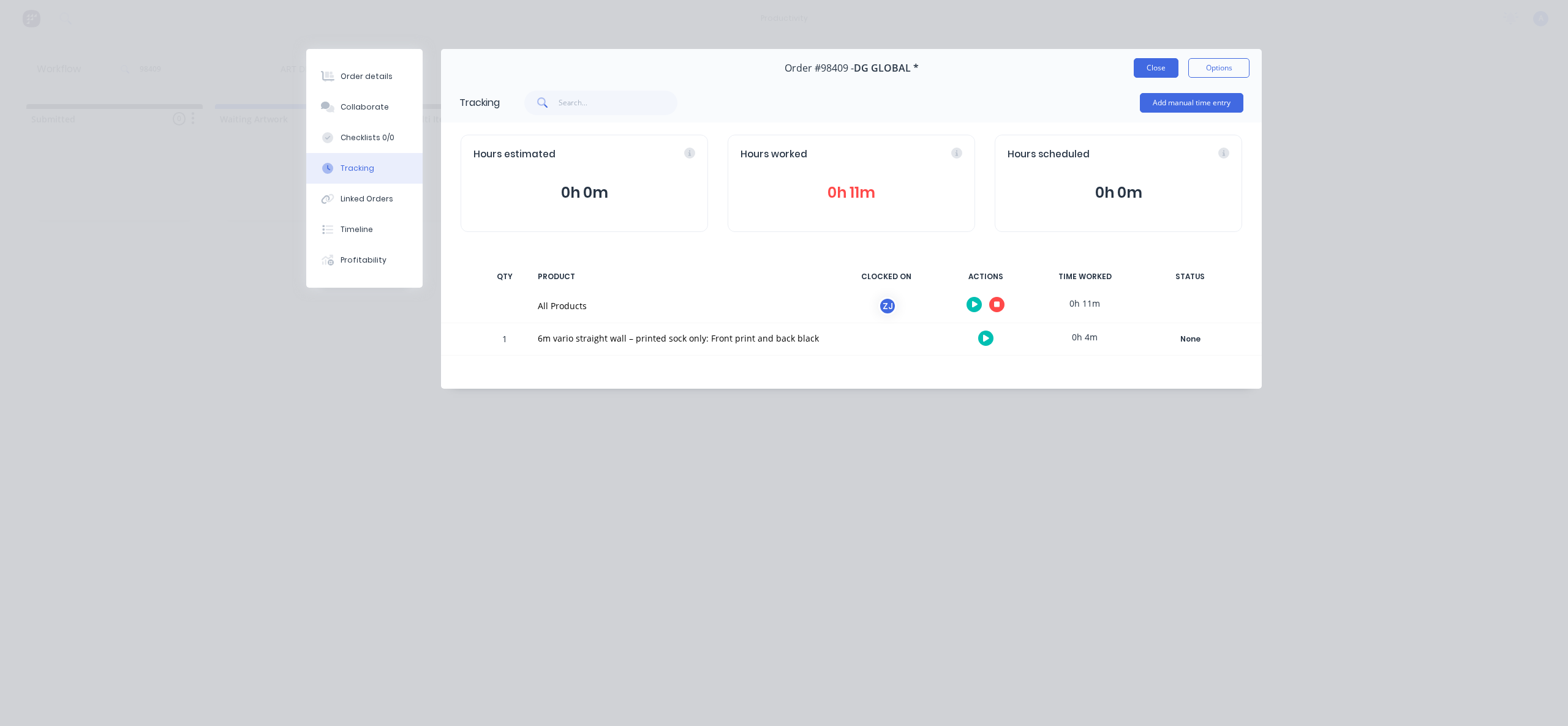
click at [1157, 69] on button "Close" at bounding box center [1156, 68] width 45 height 19
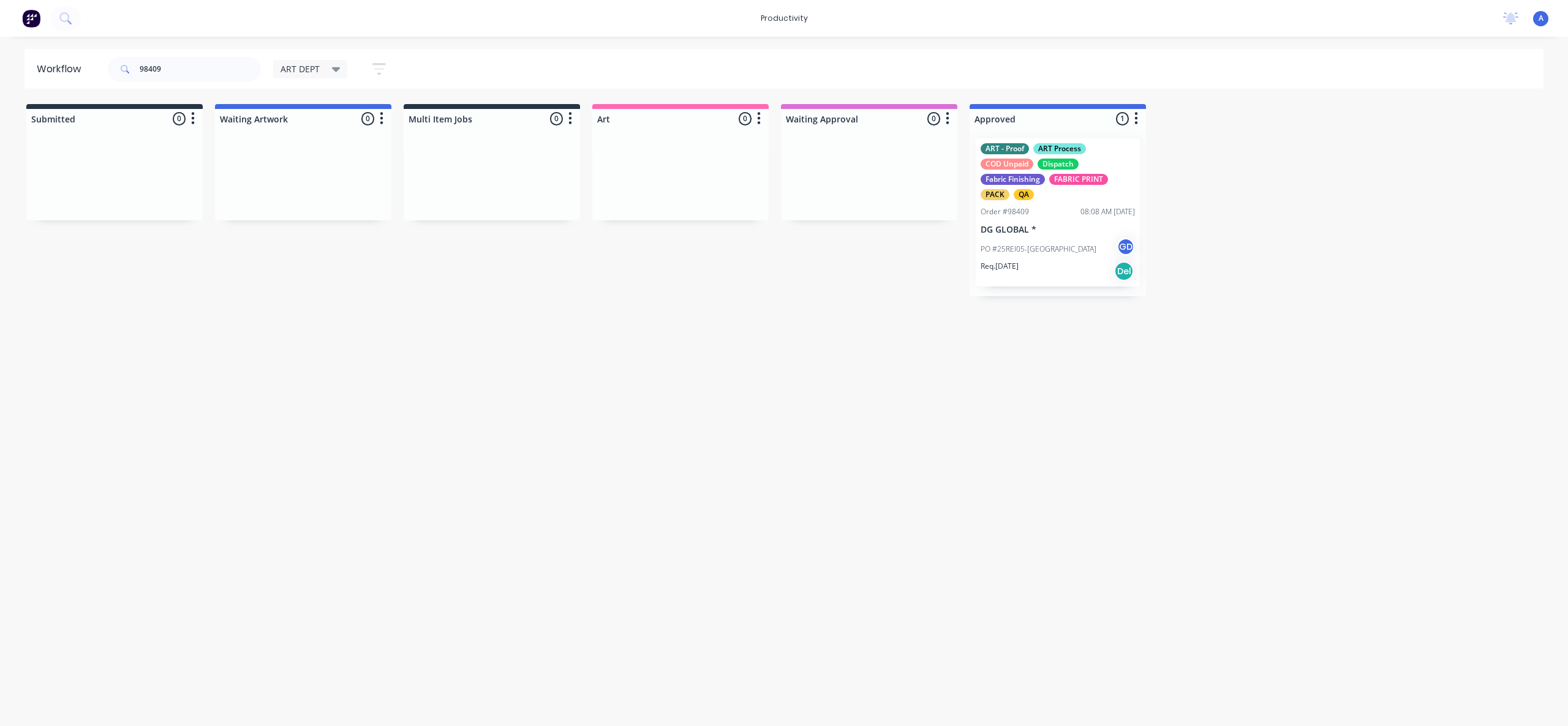
click at [1018, 468] on div "Workflow 98409 ART DEPT Save new view None edit ART DEPT (Default) edit Banner …" at bounding box center [784, 375] width 1568 height 653
click at [936, 537] on div "Workflow 98409 ART DEPT Save new view None edit ART DEPT (Default) edit Banner …" at bounding box center [784, 375] width 1568 height 653
click at [1069, 251] on div "PO #25REI05-WA GD" at bounding box center [1058, 249] width 154 height 23
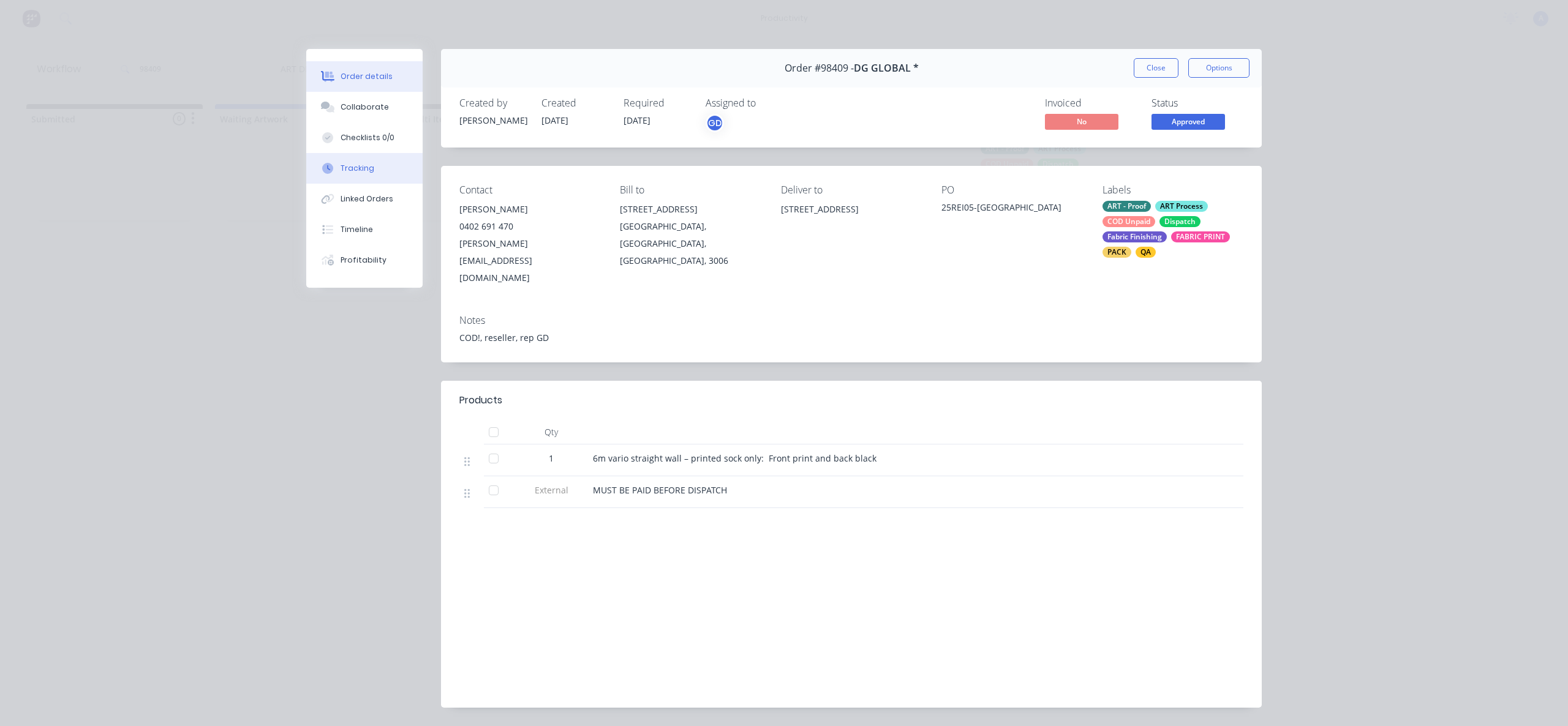
click at [355, 166] on div "Tracking" at bounding box center [357, 168] width 34 height 11
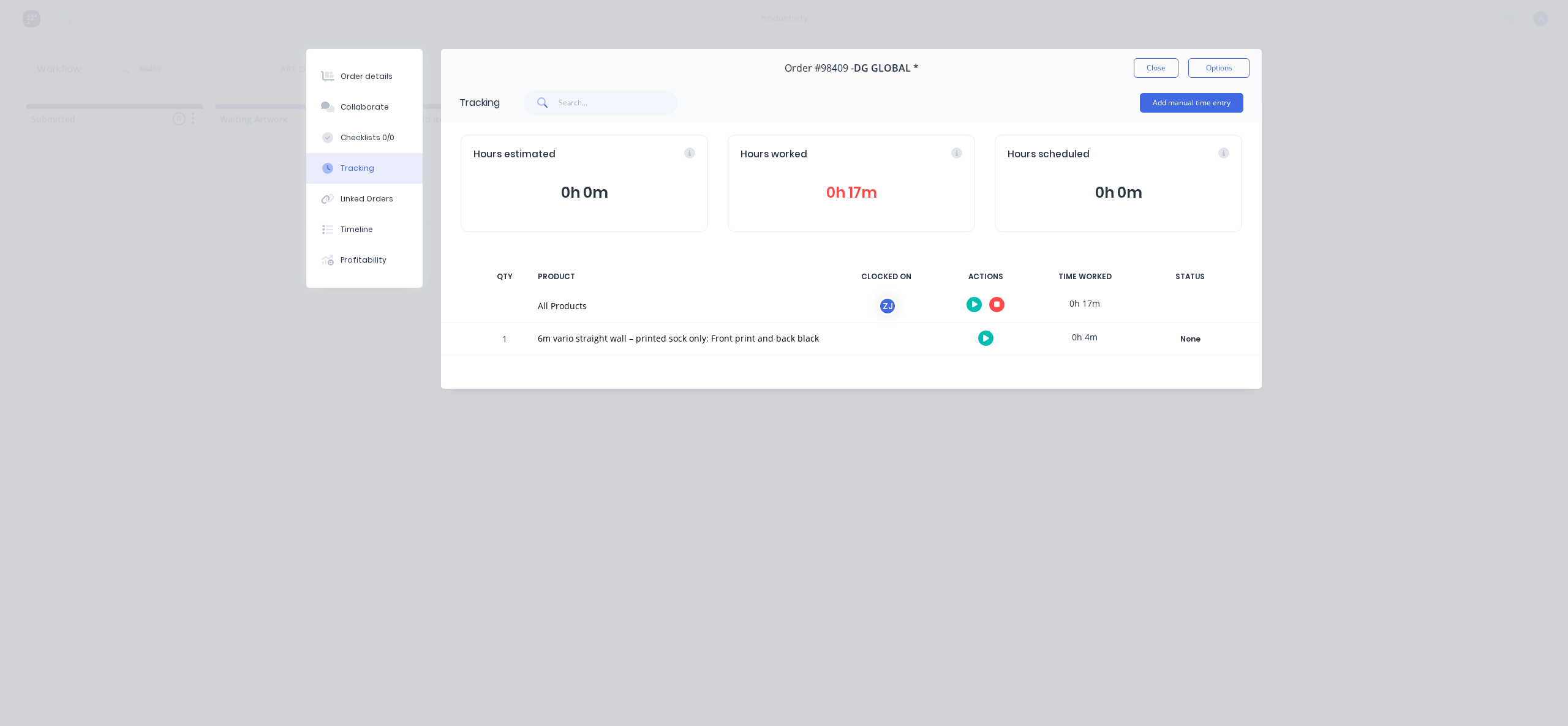
click at [1001, 299] on button "button" at bounding box center [997, 304] width 15 height 15
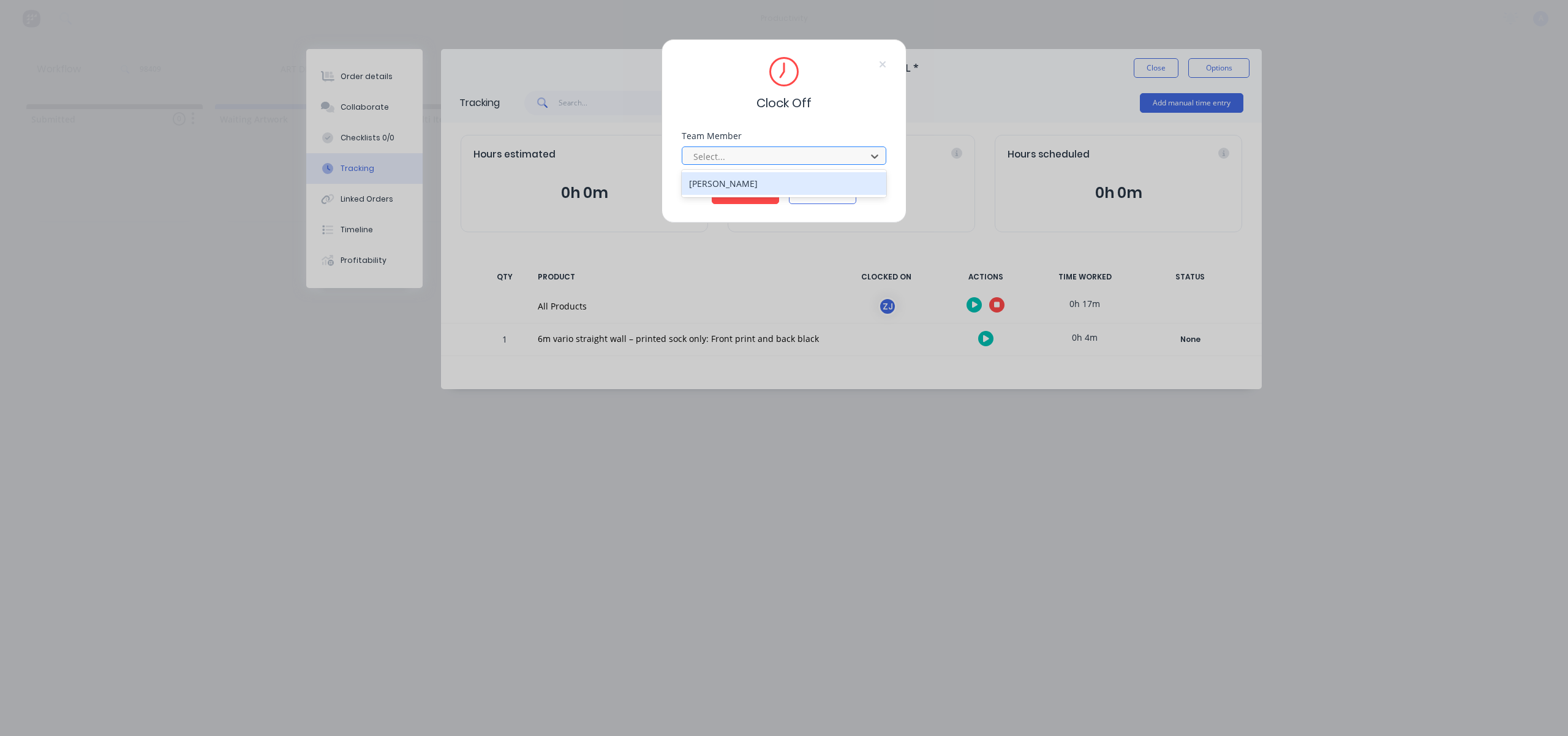
click at [731, 164] on div "Select..." at bounding box center [775, 156] width 175 height 19
click at [735, 178] on div "[PERSON_NAME]" at bounding box center [784, 183] width 205 height 22
click at [758, 196] on button "Clock Off" at bounding box center [746, 194] width 68 height 19
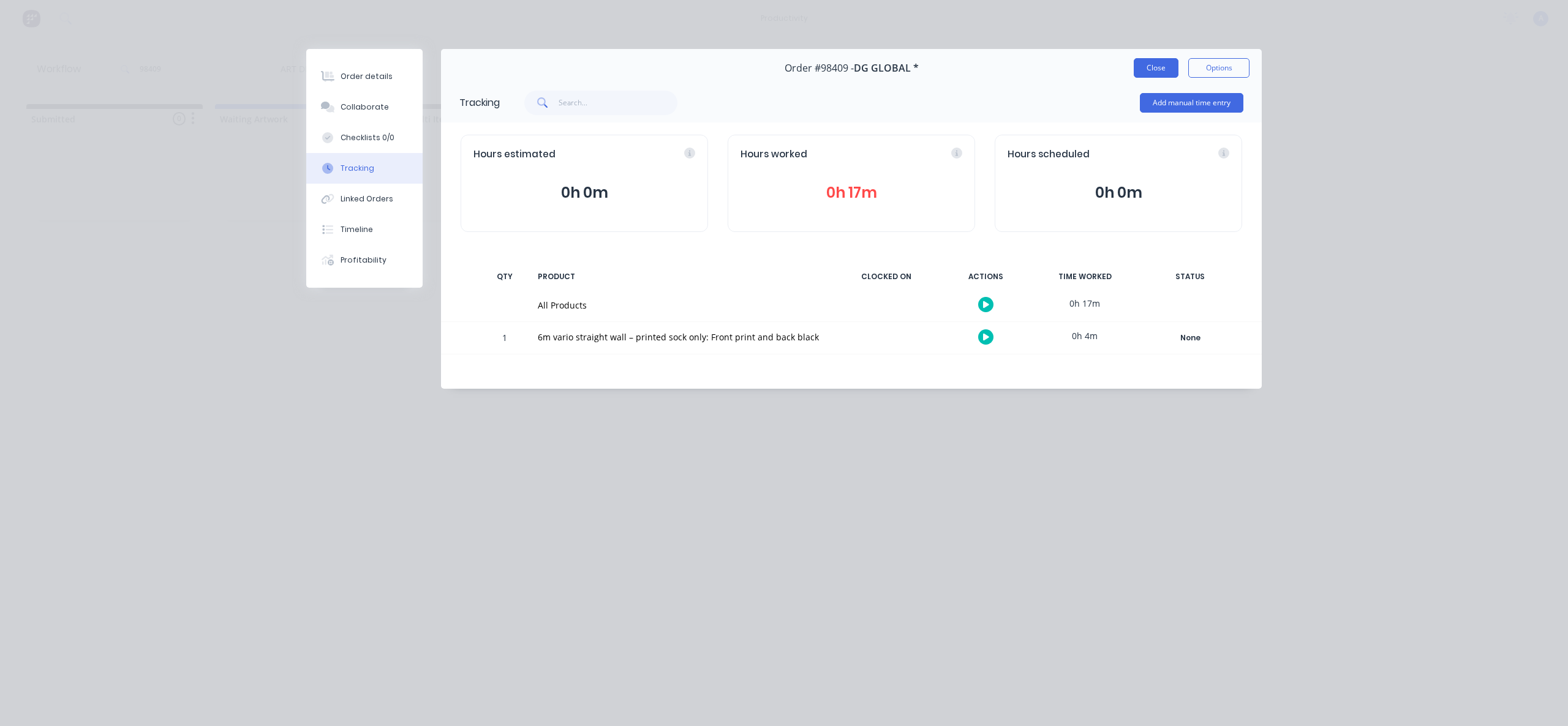
click at [1166, 70] on button "Close" at bounding box center [1156, 68] width 45 height 19
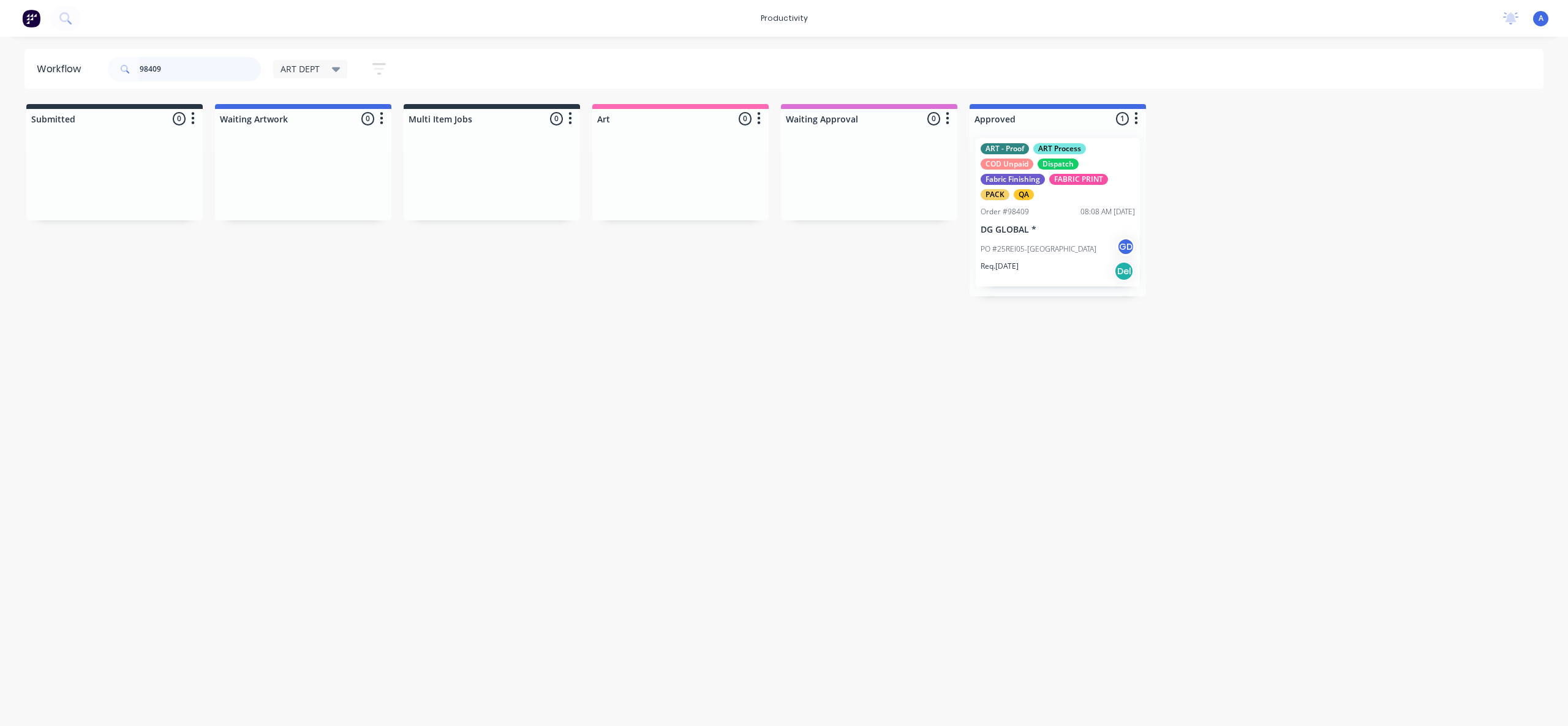
click at [202, 72] on input "98409" at bounding box center [200, 69] width 121 height 24
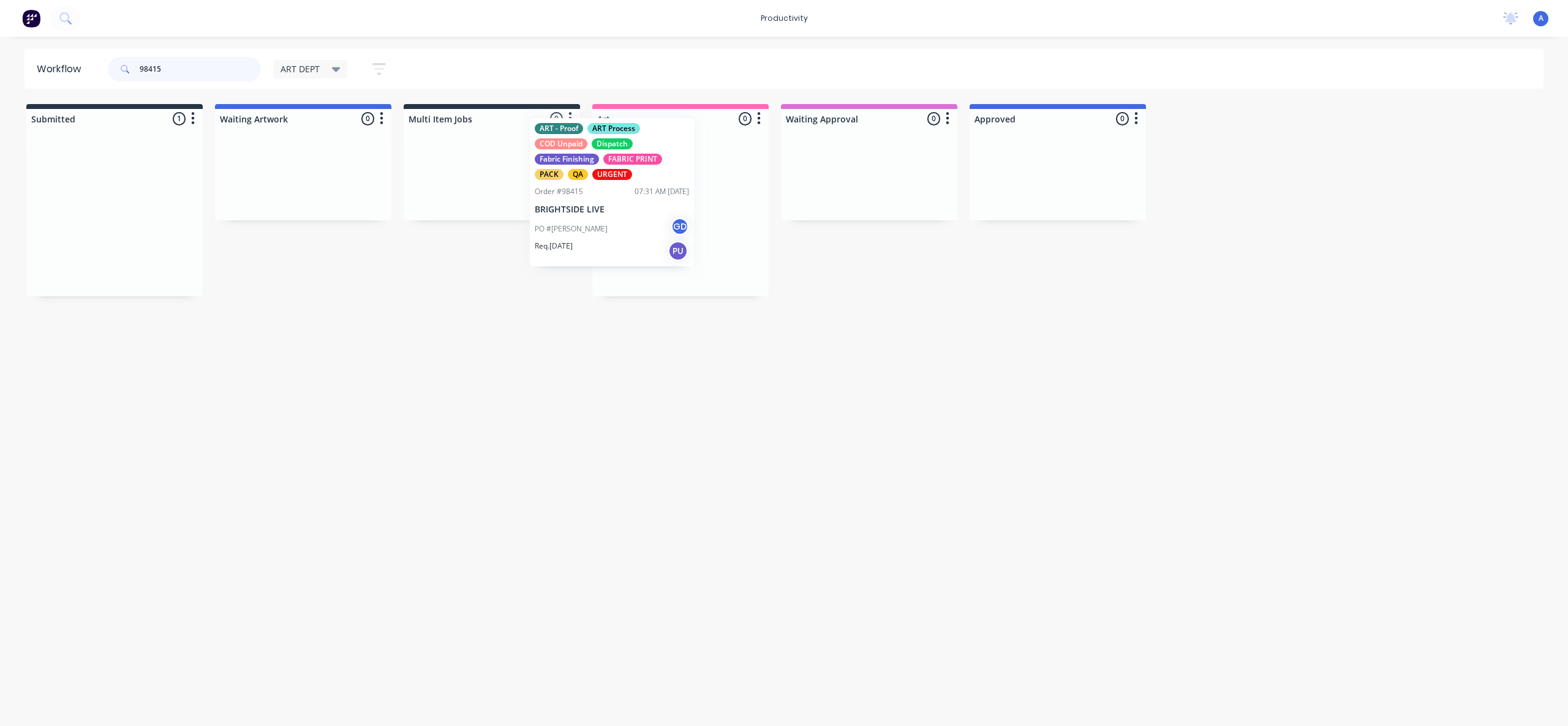
drag, startPoint x: 104, startPoint y: 253, endPoint x: 641, endPoint y: 234, distance: 537.3
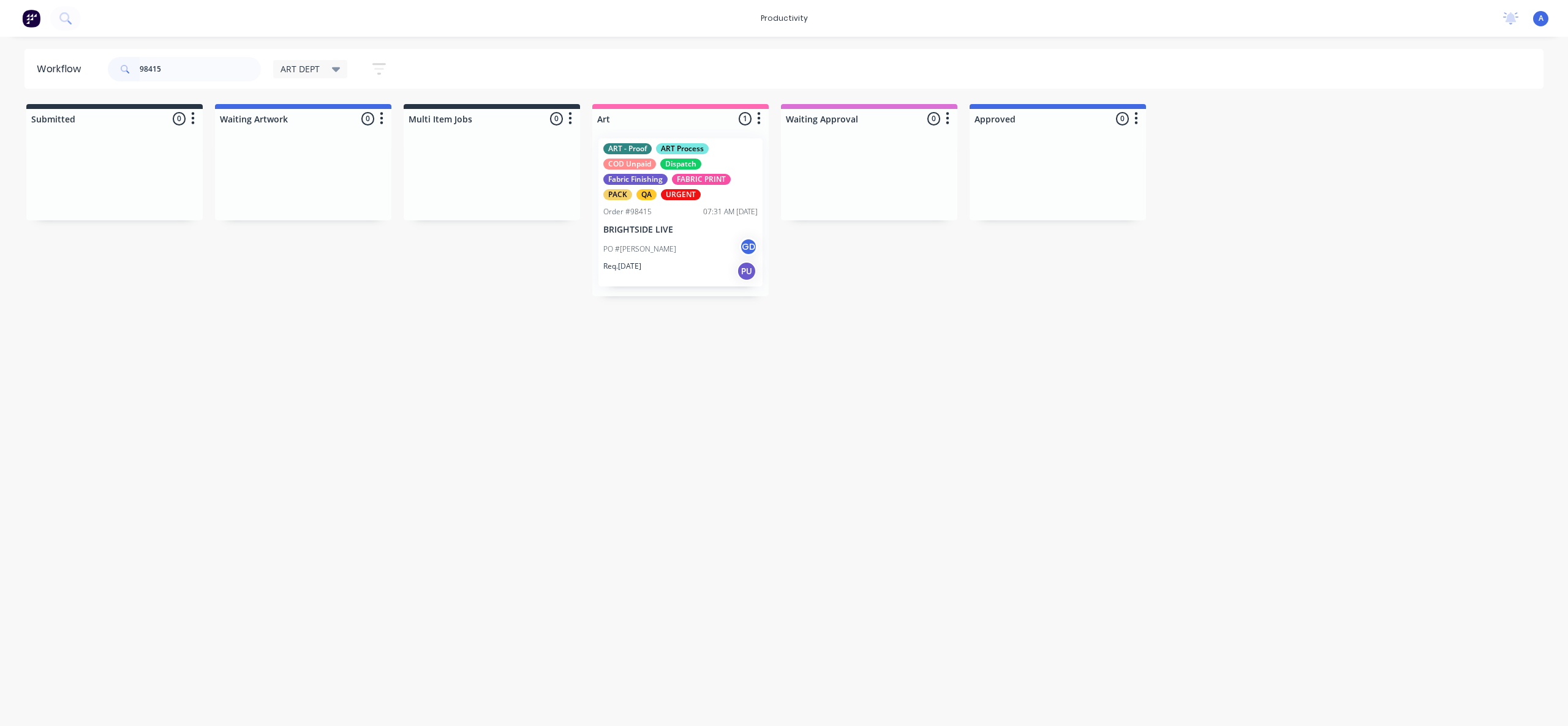
click at [677, 239] on div "PO #[PERSON_NAME] GD" at bounding box center [680, 249] width 154 height 23
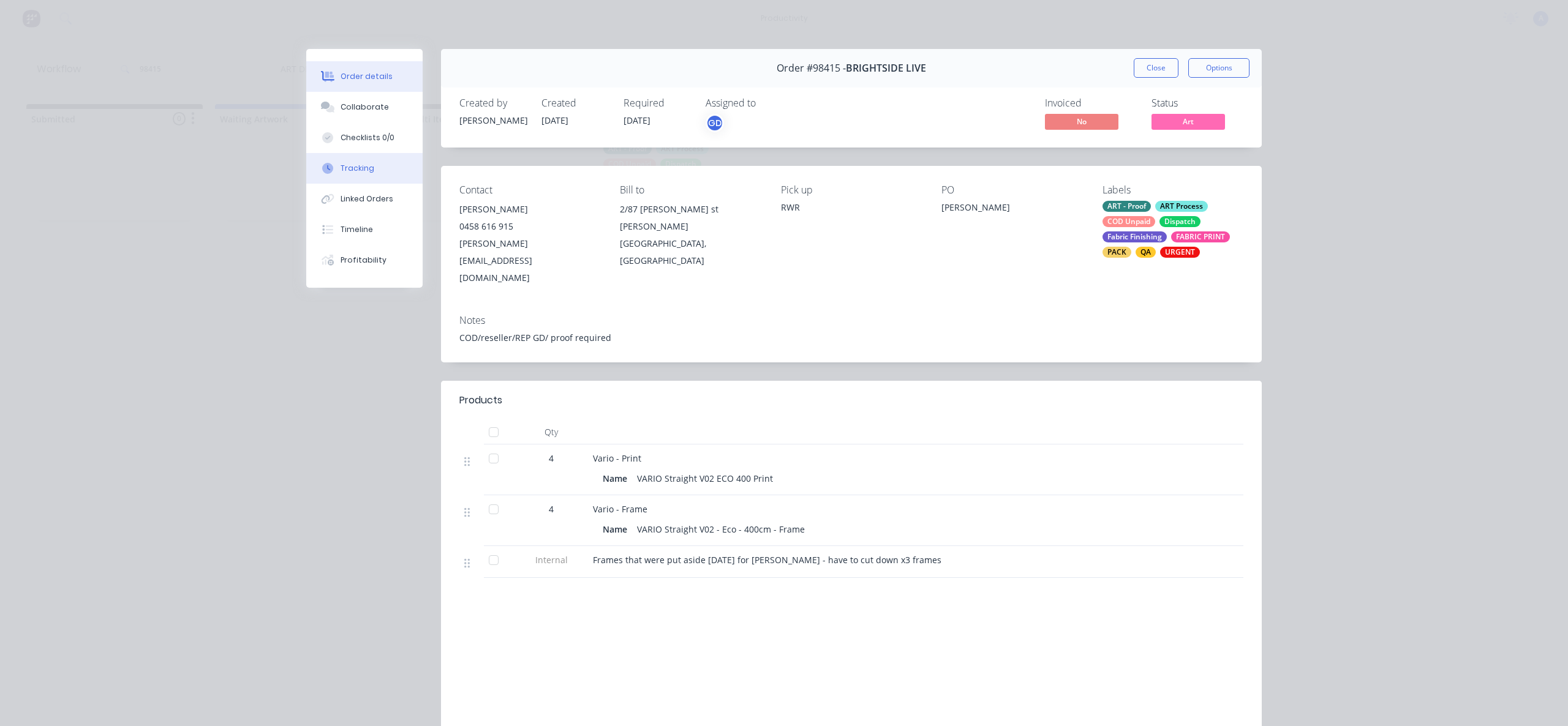
click at [356, 169] on div "Tracking" at bounding box center [357, 168] width 34 height 11
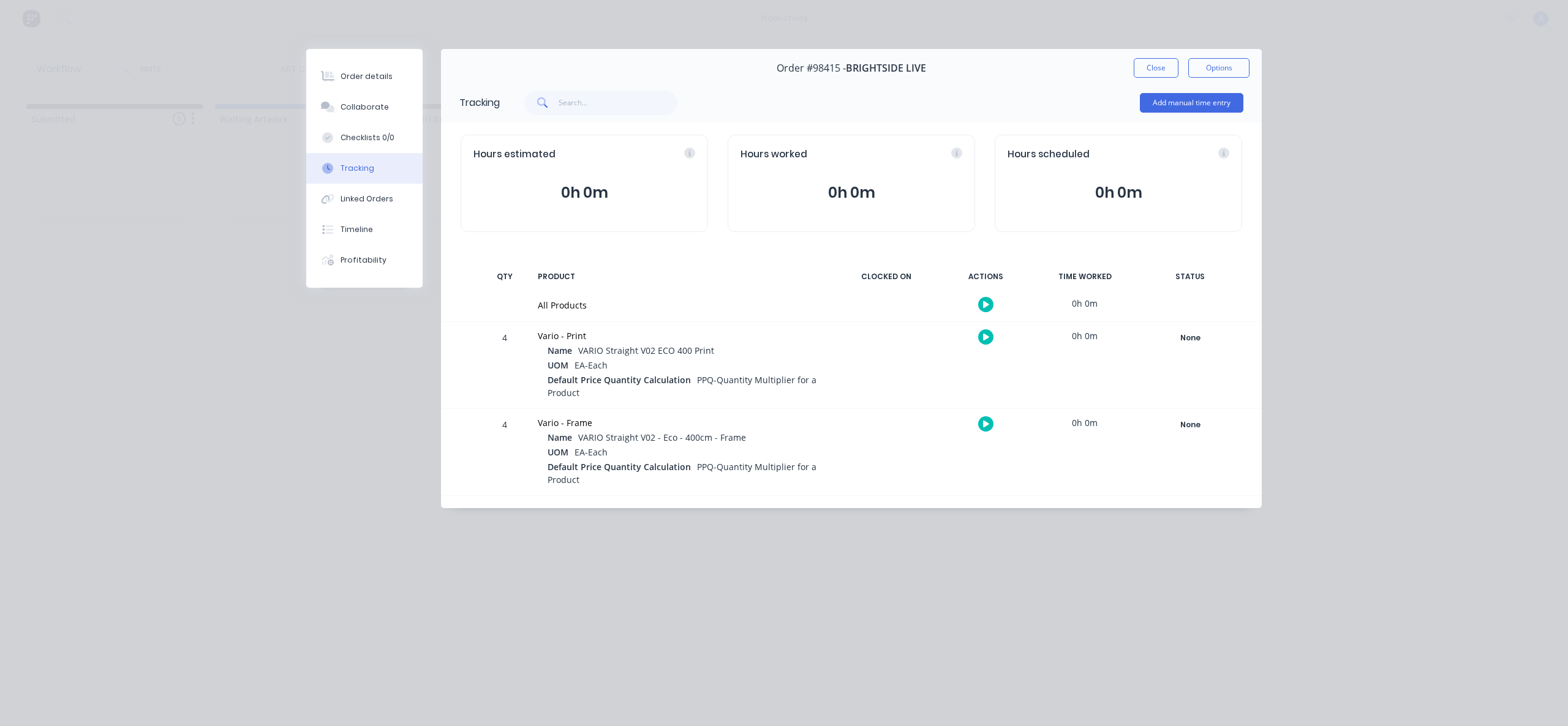
click at [981, 300] on button "button" at bounding box center [986, 304] width 15 height 15
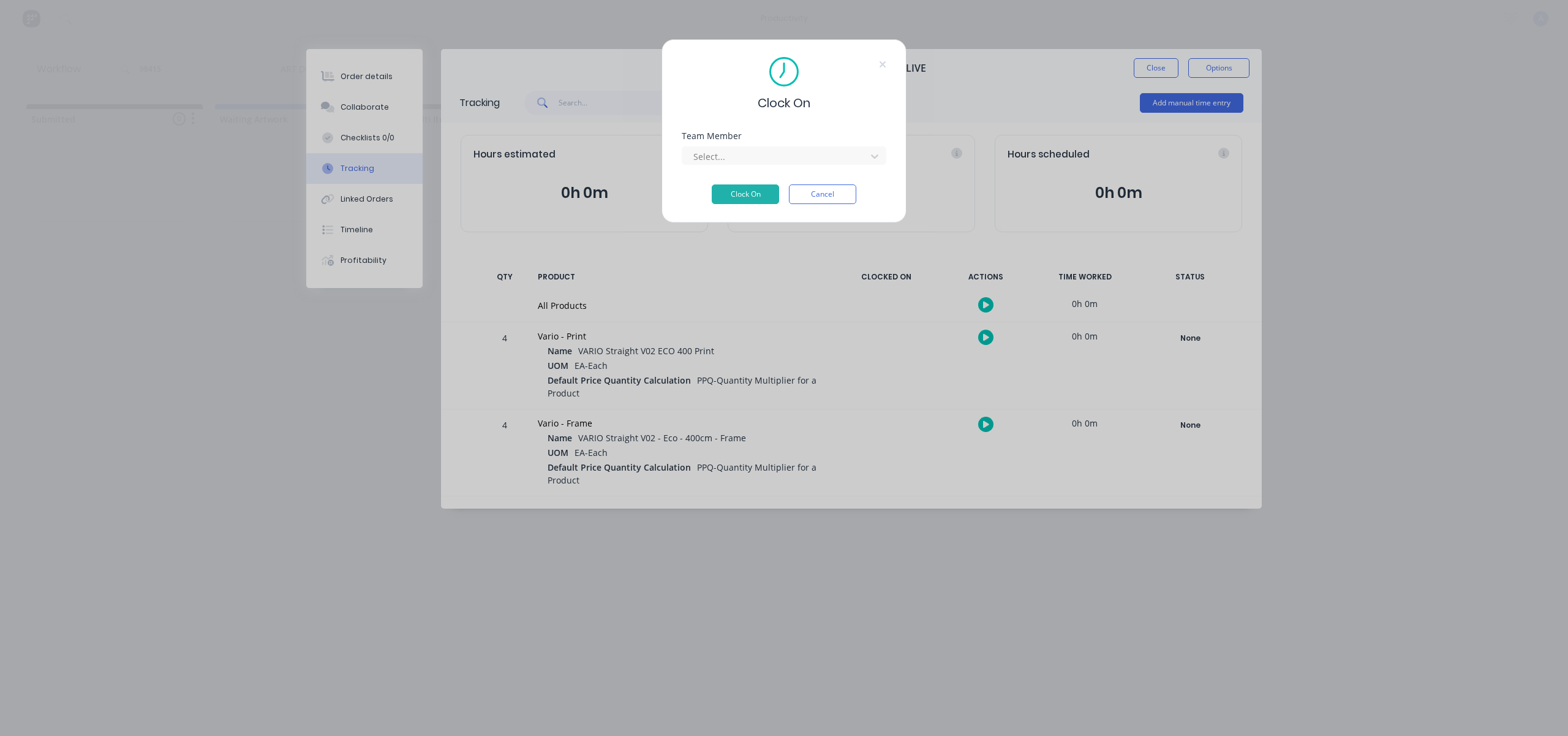
click at [742, 169] on div "Team Member Select..." at bounding box center [784, 158] width 205 height 53
click at [744, 159] on div at bounding box center [776, 156] width 168 height 15
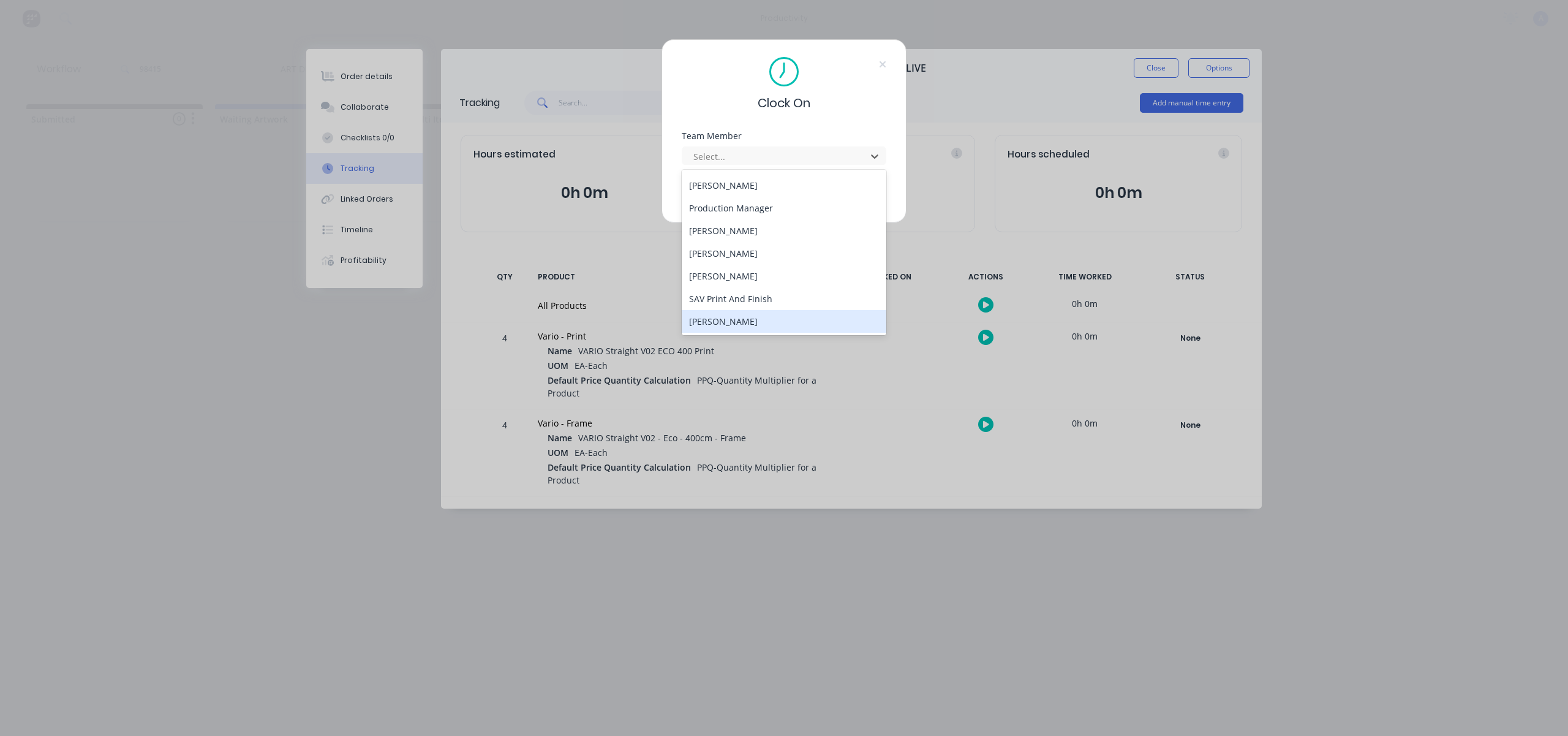
click at [739, 322] on div "[PERSON_NAME]" at bounding box center [784, 321] width 205 height 22
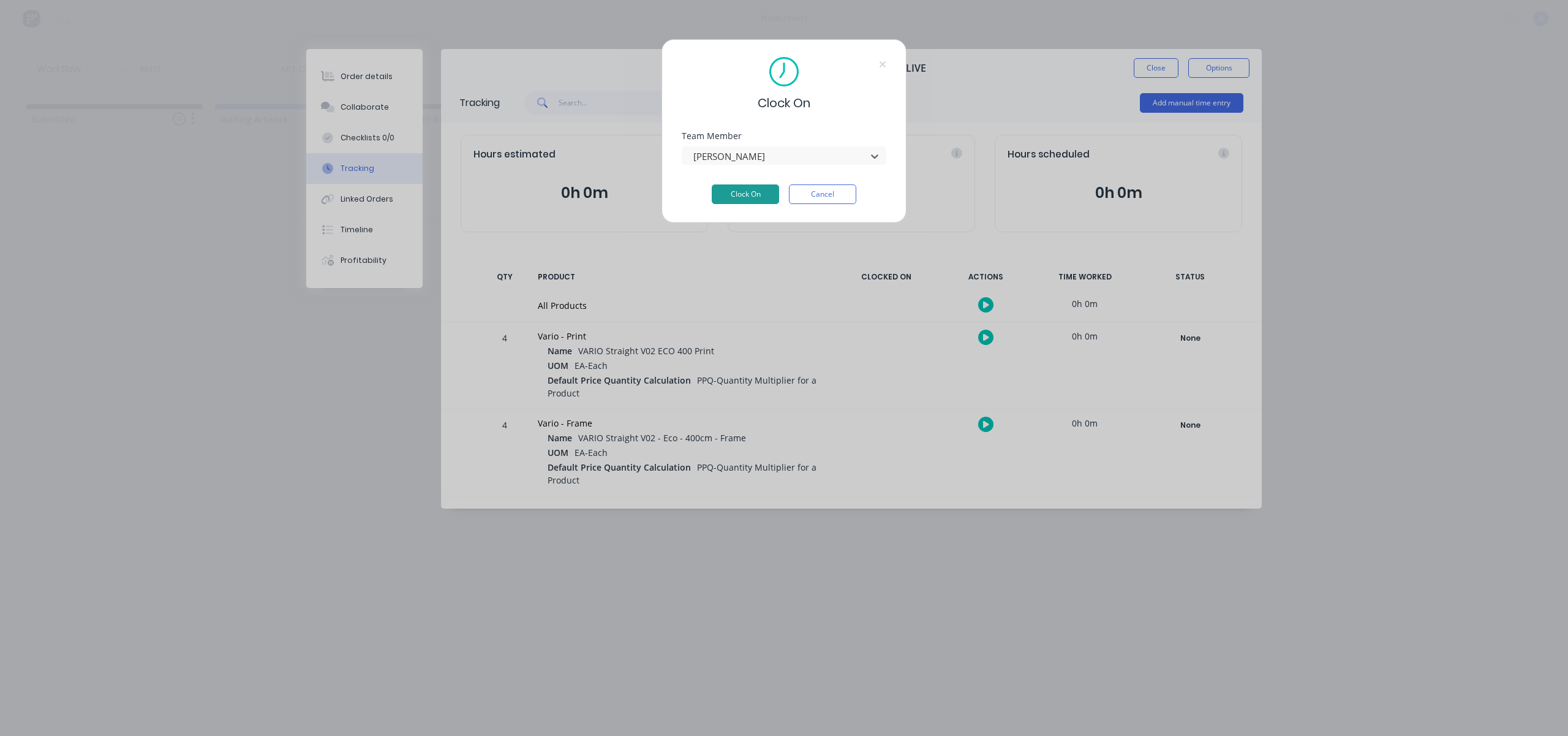
click at [747, 190] on button "Clock On" at bounding box center [746, 194] width 68 height 19
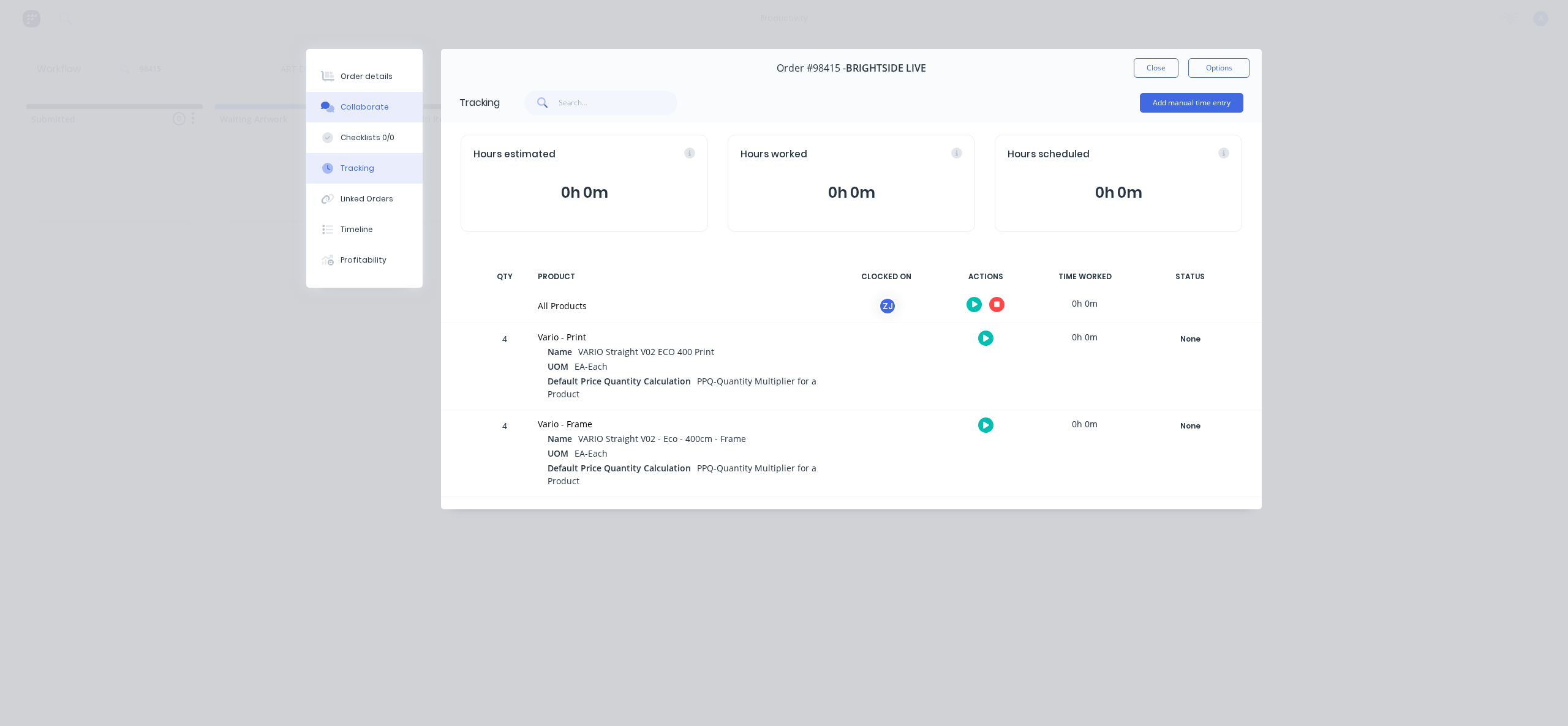
click at [374, 104] on div "Collaborate" at bounding box center [365, 107] width 48 height 11
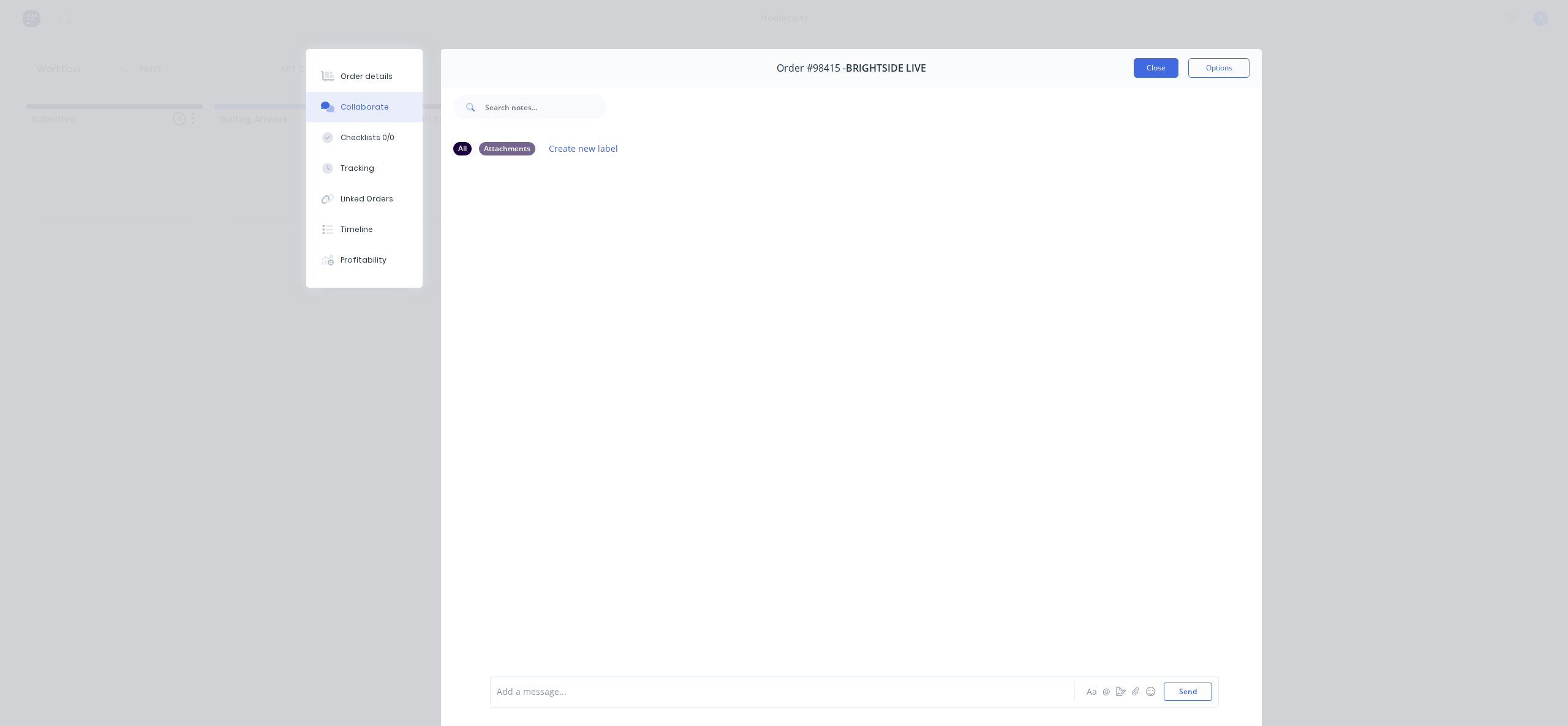
click at [1142, 70] on button "Close" at bounding box center [1156, 68] width 45 height 19
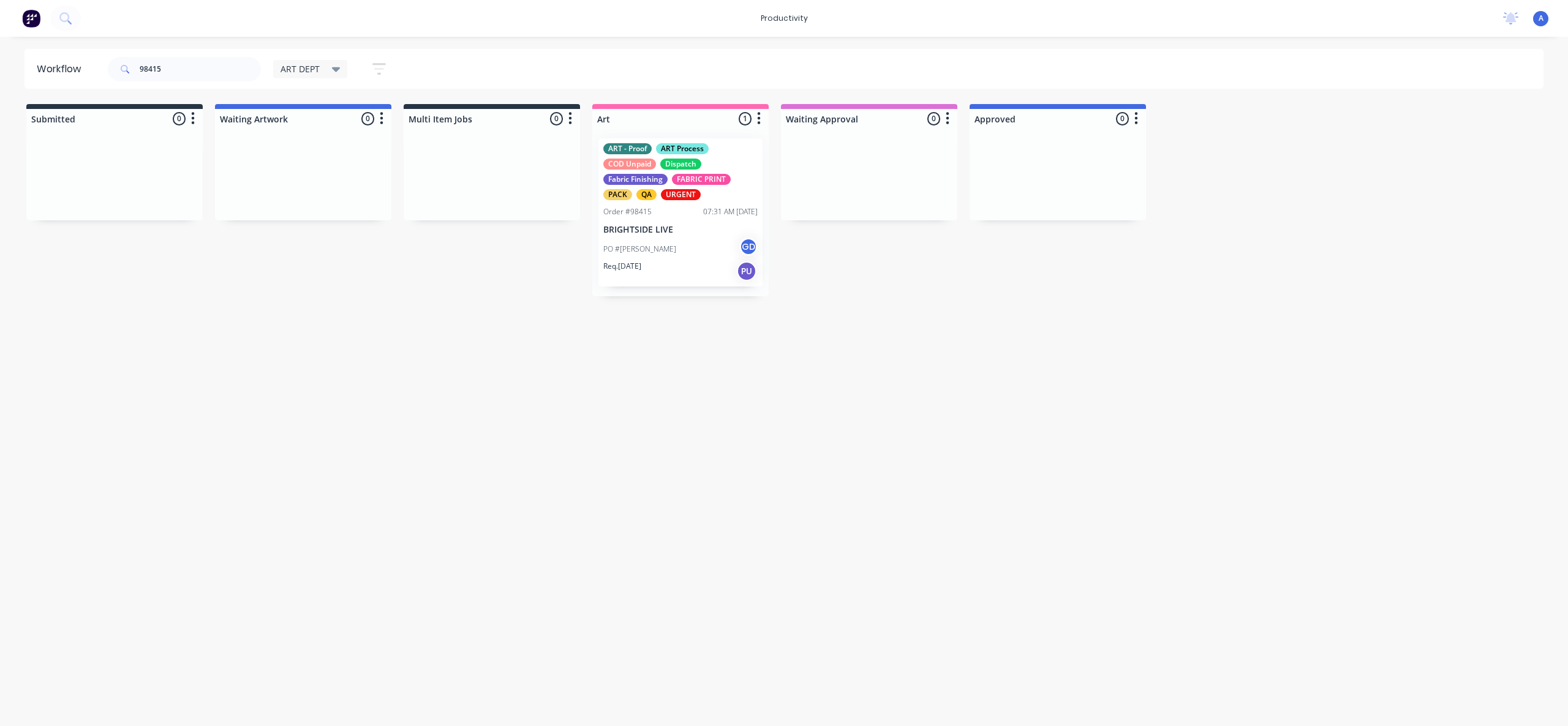
click at [1007, 346] on div "Workflow 98415 ART DEPT Save new view None edit ART DEPT (Default) edit Banner …" at bounding box center [784, 375] width 1568 height 653
click at [757, 423] on div "Workflow 98415 ART DEPT Save new view None edit ART DEPT (Default) edit Banner …" at bounding box center [784, 375] width 1568 height 653
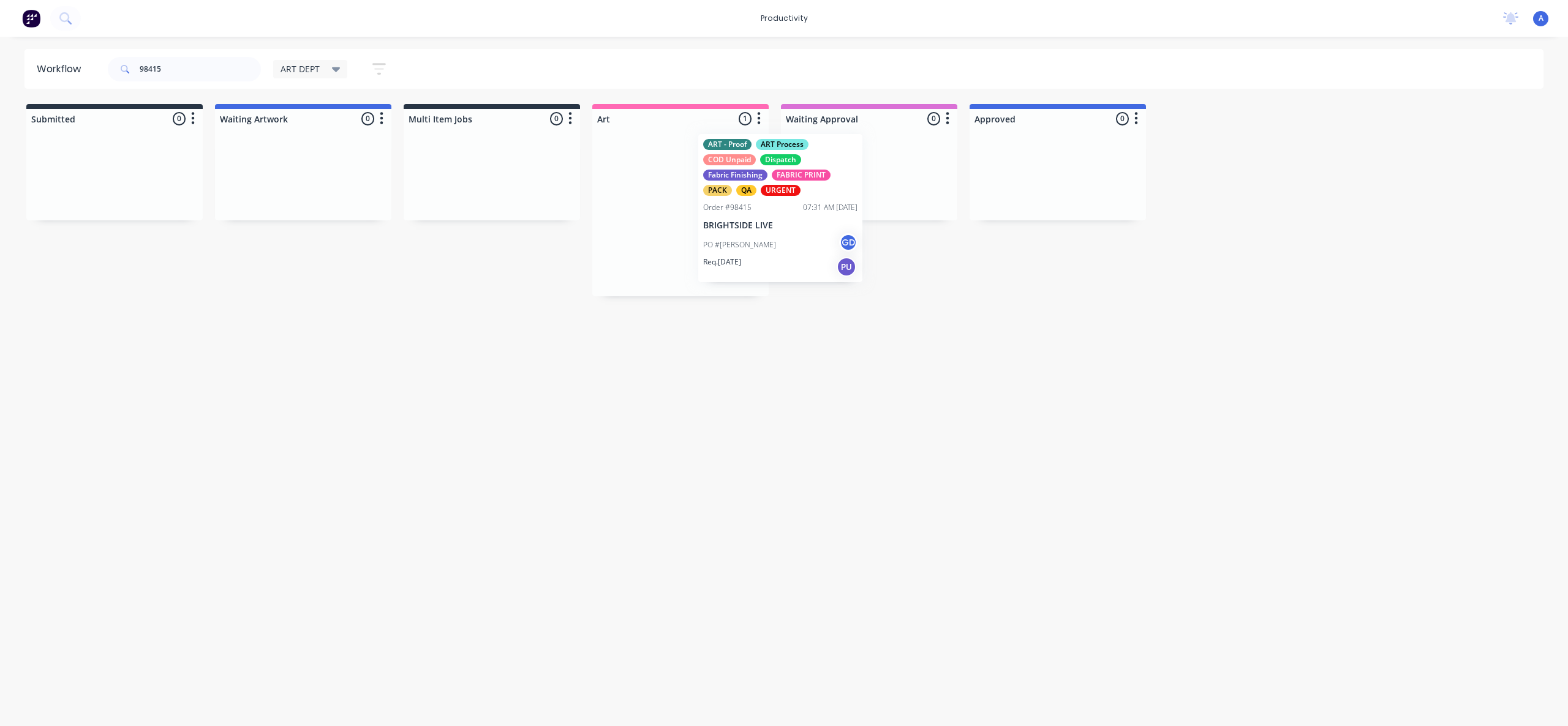
drag, startPoint x: 656, startPoint y: 280, endPoint x: 829, endPoint y: 259, distance: 174.3
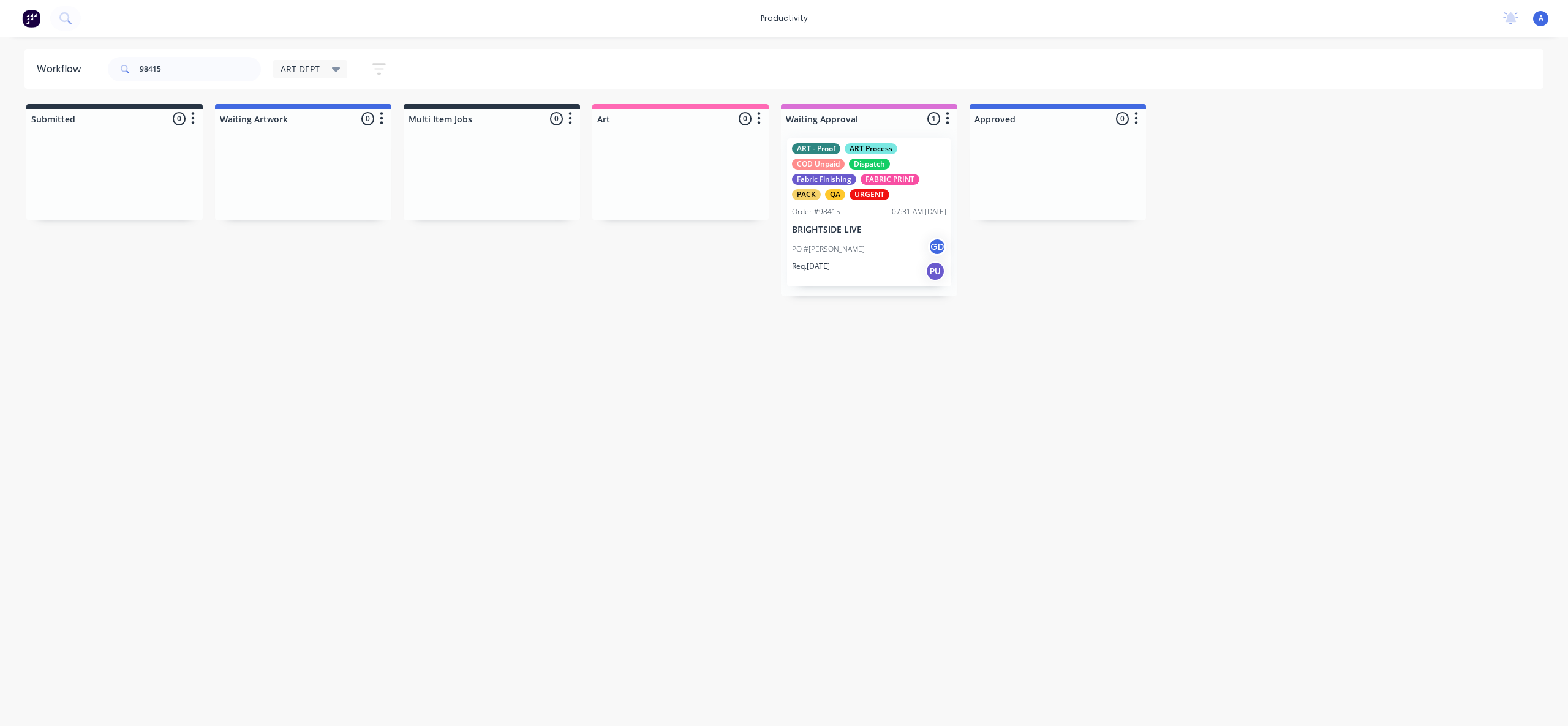
click at [831, 256] on div "ART - Proof ART Process COD Unpaid Dispatch Fabric Finishing FABRIC PRINT PACK …" at bounding box center [869, 212] width 177 height 168
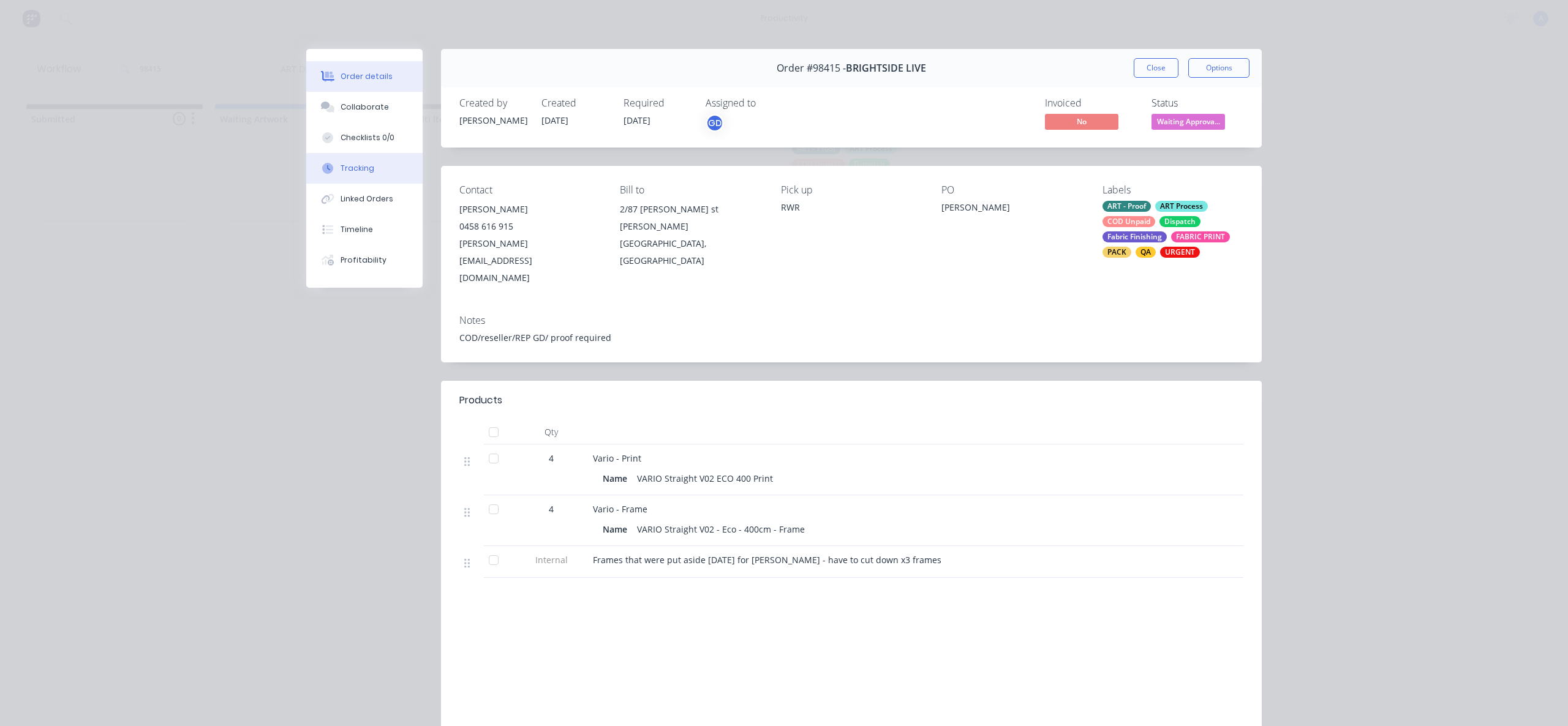
click at [341, 163] on div "Tracking" at bounding box center [357, 168] width 34 height 11
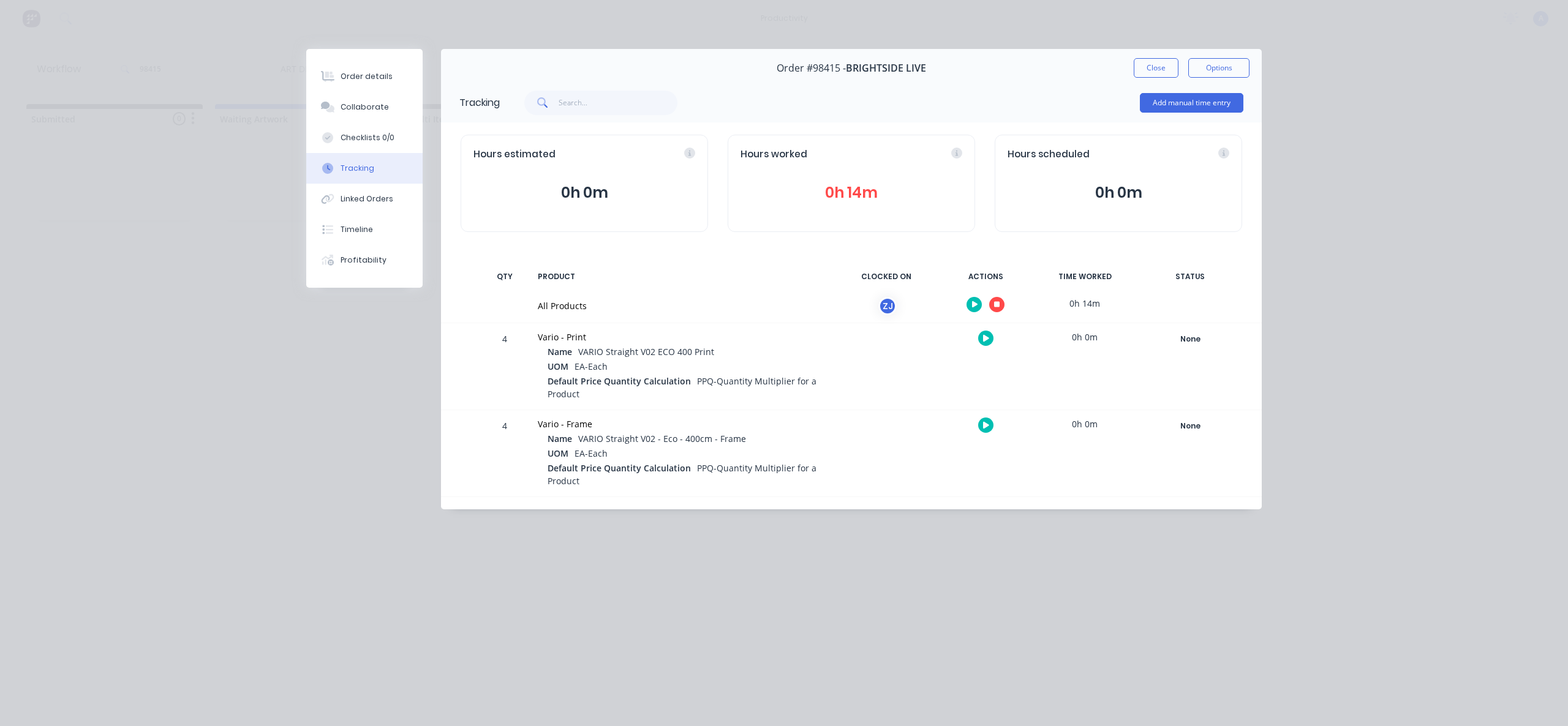
click at [997, 298] on button "button" at bounding box center [997, 304] width 15 height 15
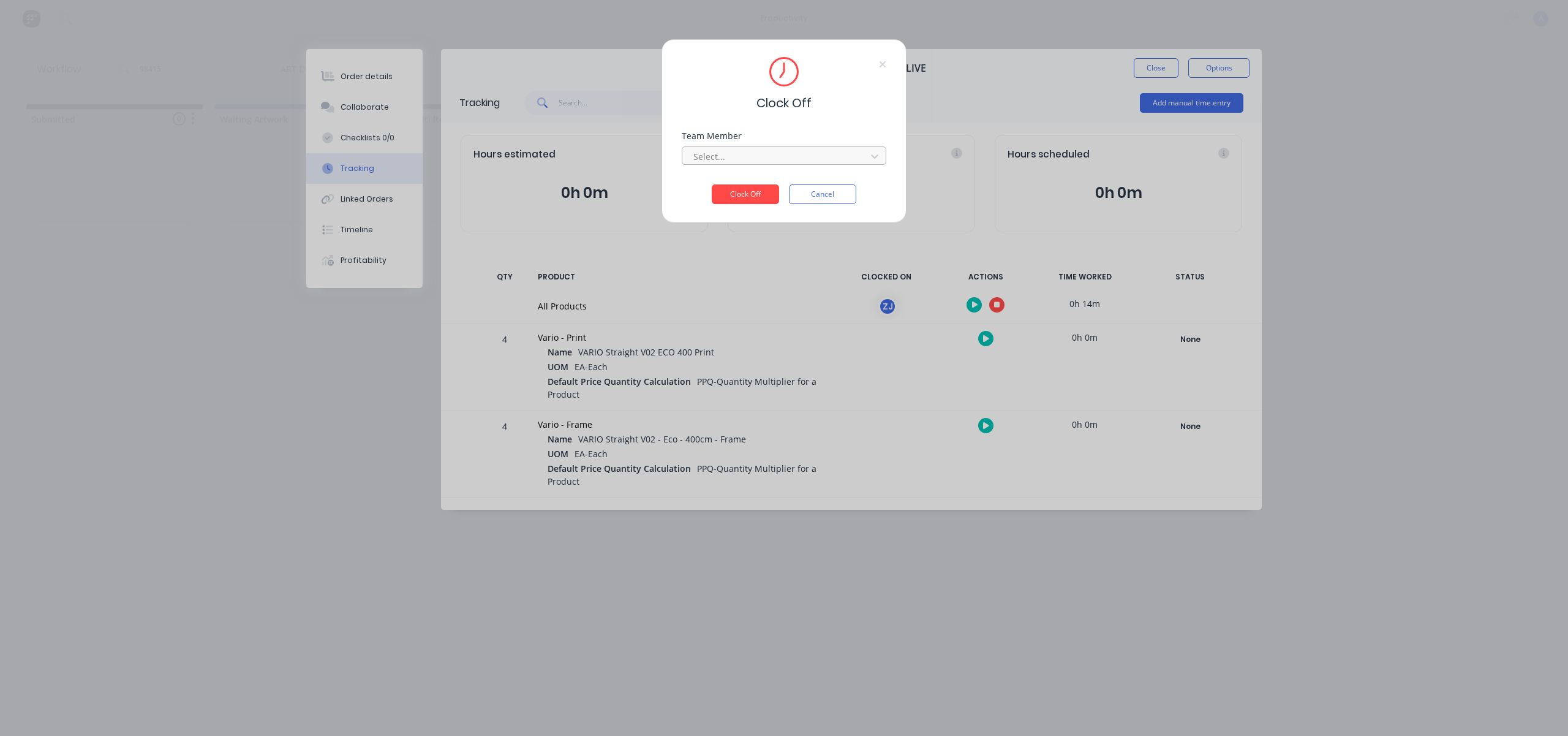
click at [838, 151] on div at bounding box center [776, 156] width 168 height 15
click at [744, 182] on div "[PERSON_NAME]" at bounding box center [784, 183] width 205 height 22
click at [740, 190] on button "Clock Off" at bounding box center [746, 194] width 68 height 19
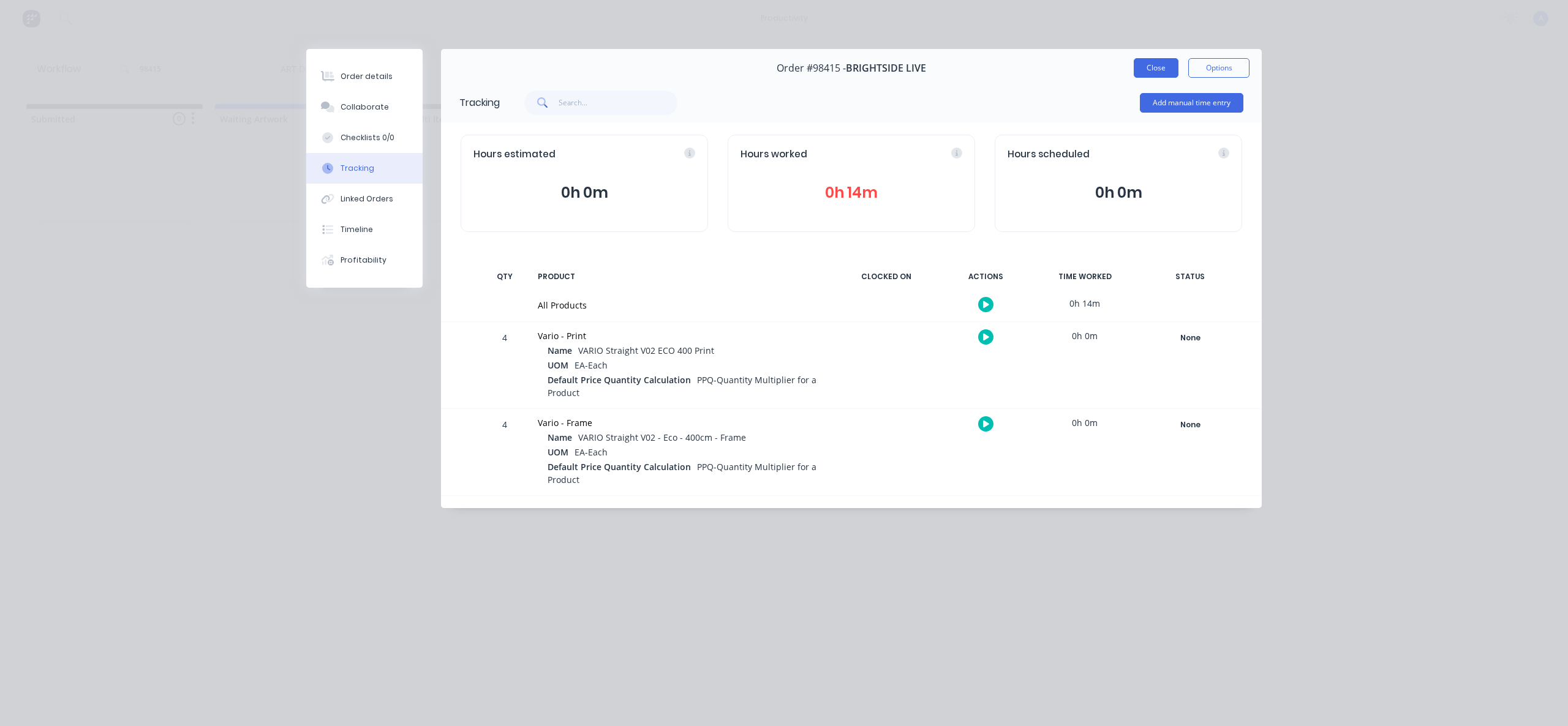
click at [1157, 70] on button "Close" at bounding box center [1156, 68] width 45 height 19
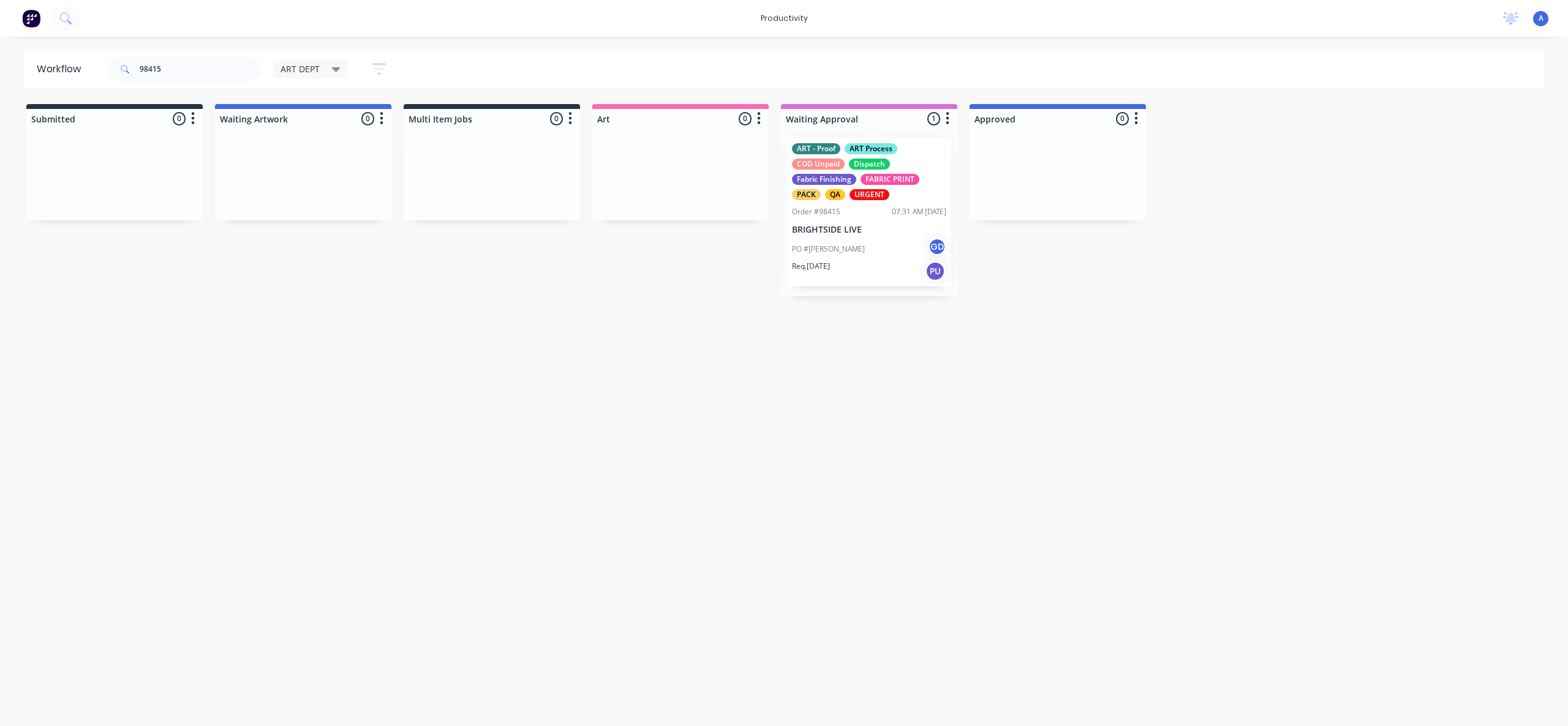
click at [826, 374] on div "Workflow 98415 ART DEPT Save new view None edit ART DEPT (Default) edit Banner …" at bounding box center [784, 375] width 1568 height 653
click at [861, 258] on div "PO #[PERSON_NAME] GD" at bounding box center [869, 249] width 154 height 23
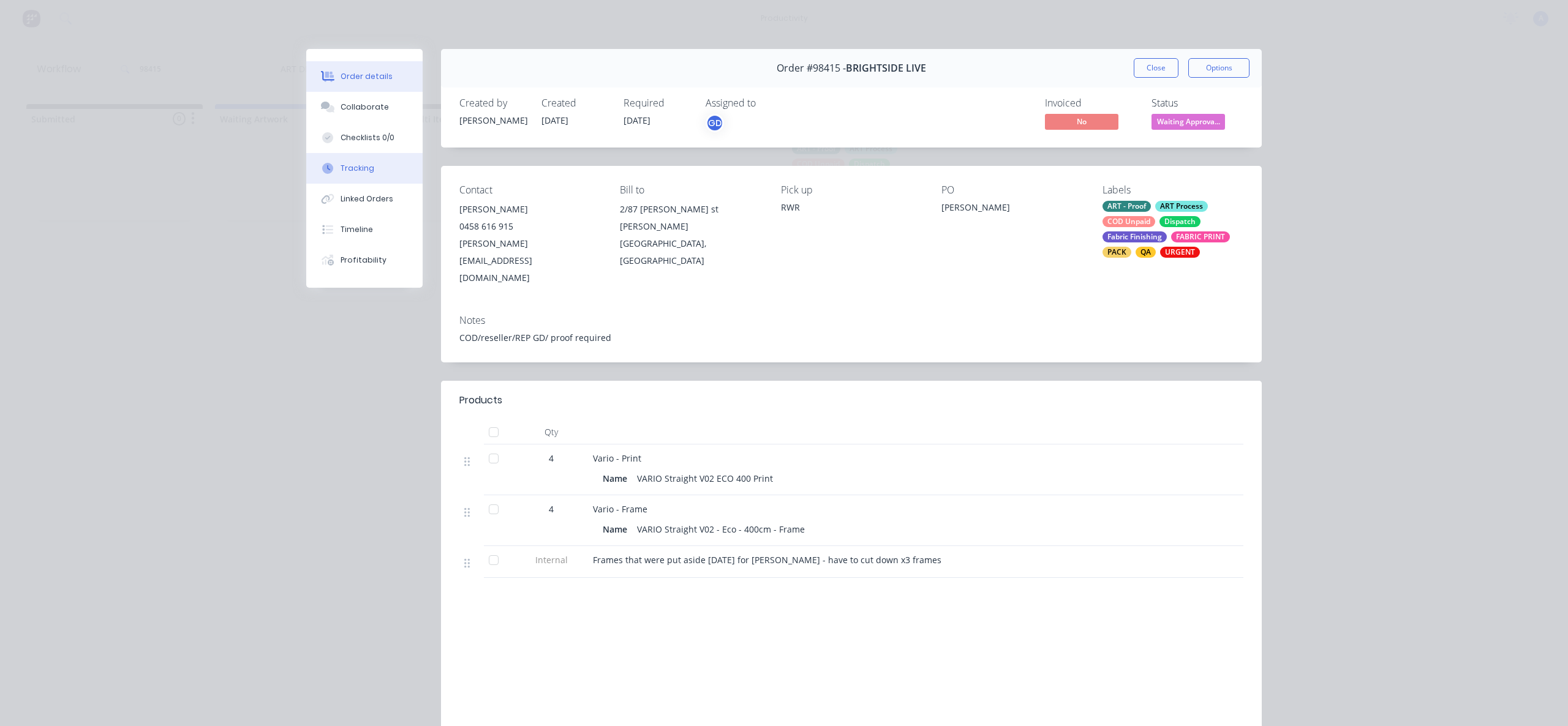
click at [312, 164] on button "Tracking" at bounding box center [365, 169] width 117 height 31
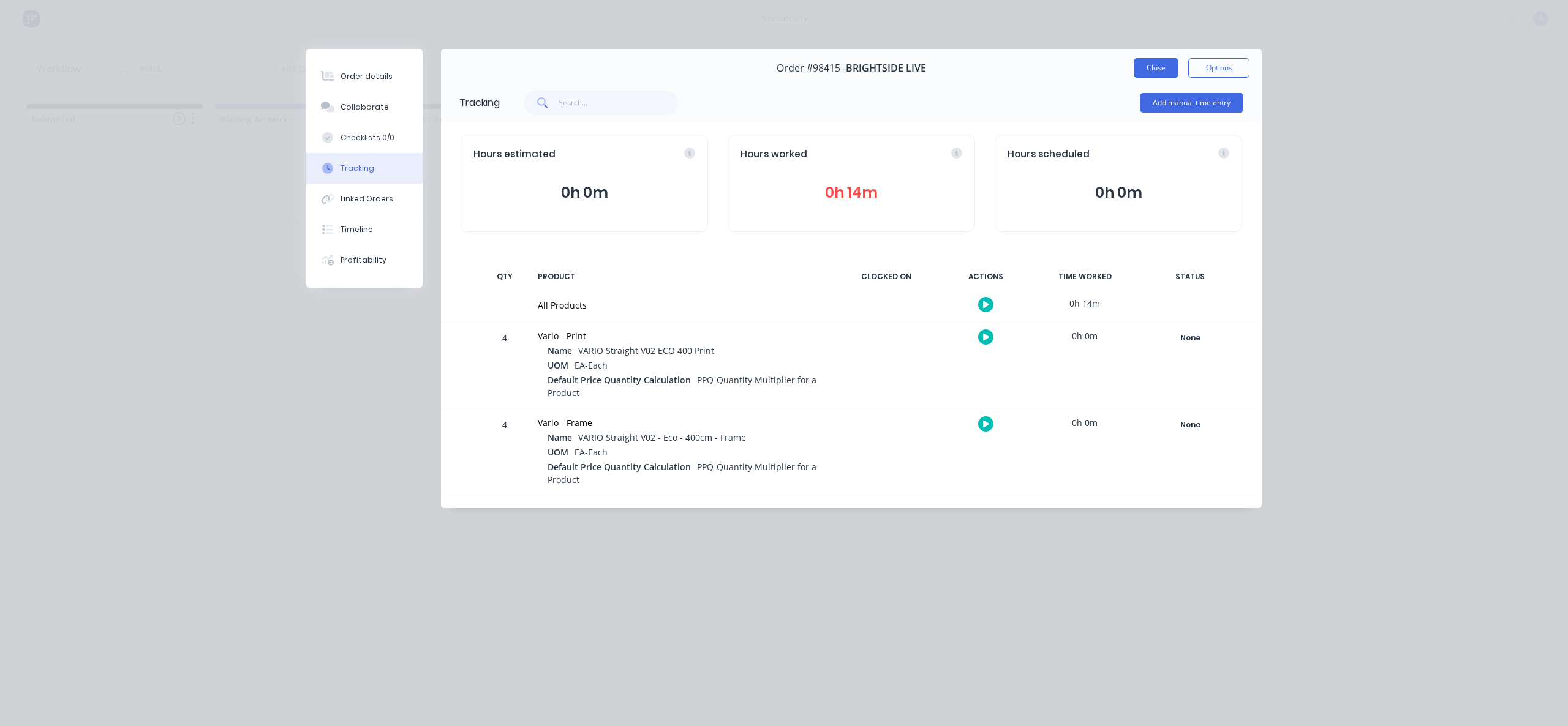
click at [1157, 67] on button "Close" at bounding box center [1156, 68] width 45 height 19
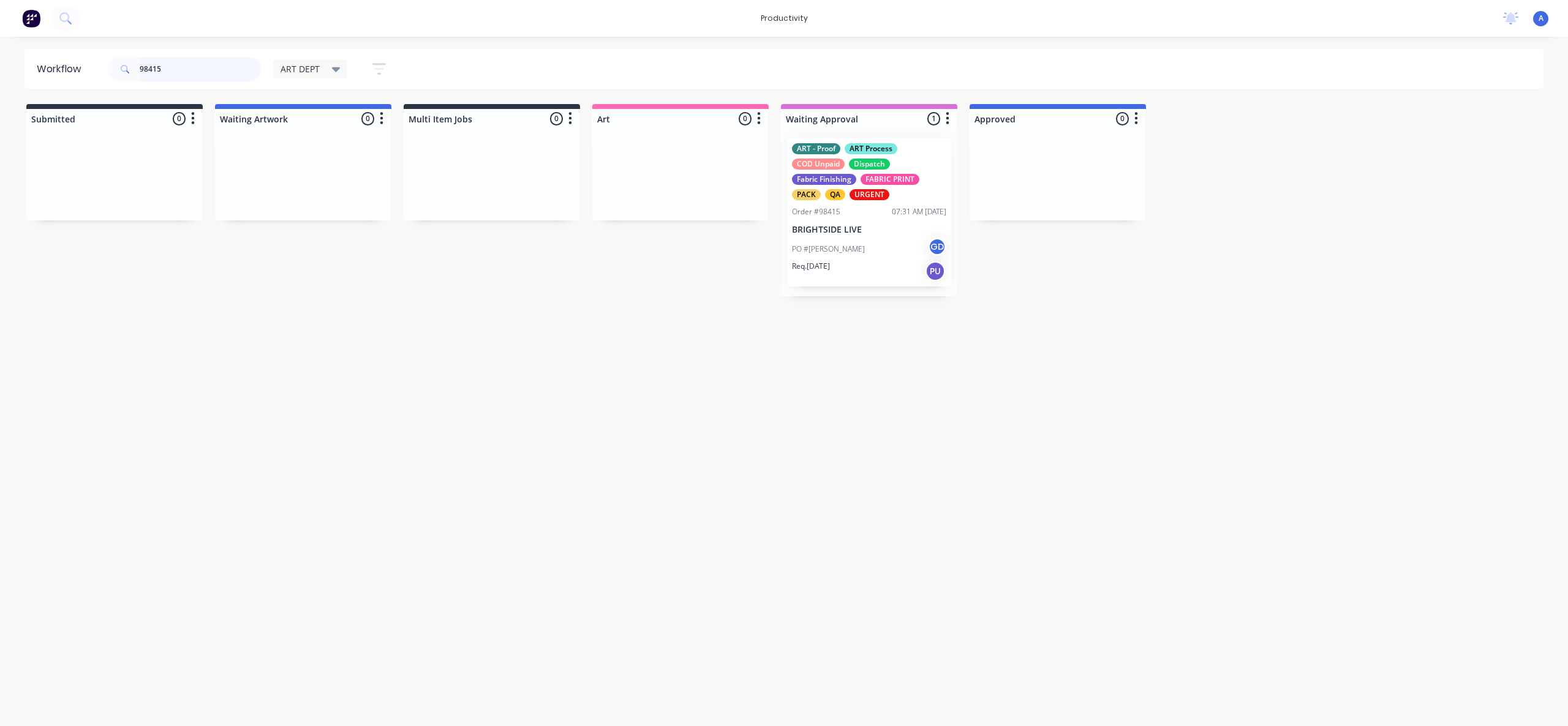
click at [195, 63] on input "98415" at bounding box center [200, 69] width 121 height 24
type input "98377"
click at [790, 591] on div "Workflow 98377 ART DEPT Save new view None edit ART DEPT (Default) edit Banner …" at bounding box center [784, 375] width 1568 height 653
click at [861, 241] on div "PO #Heather SB" at bounding box center [869, 234] width 154 height 23
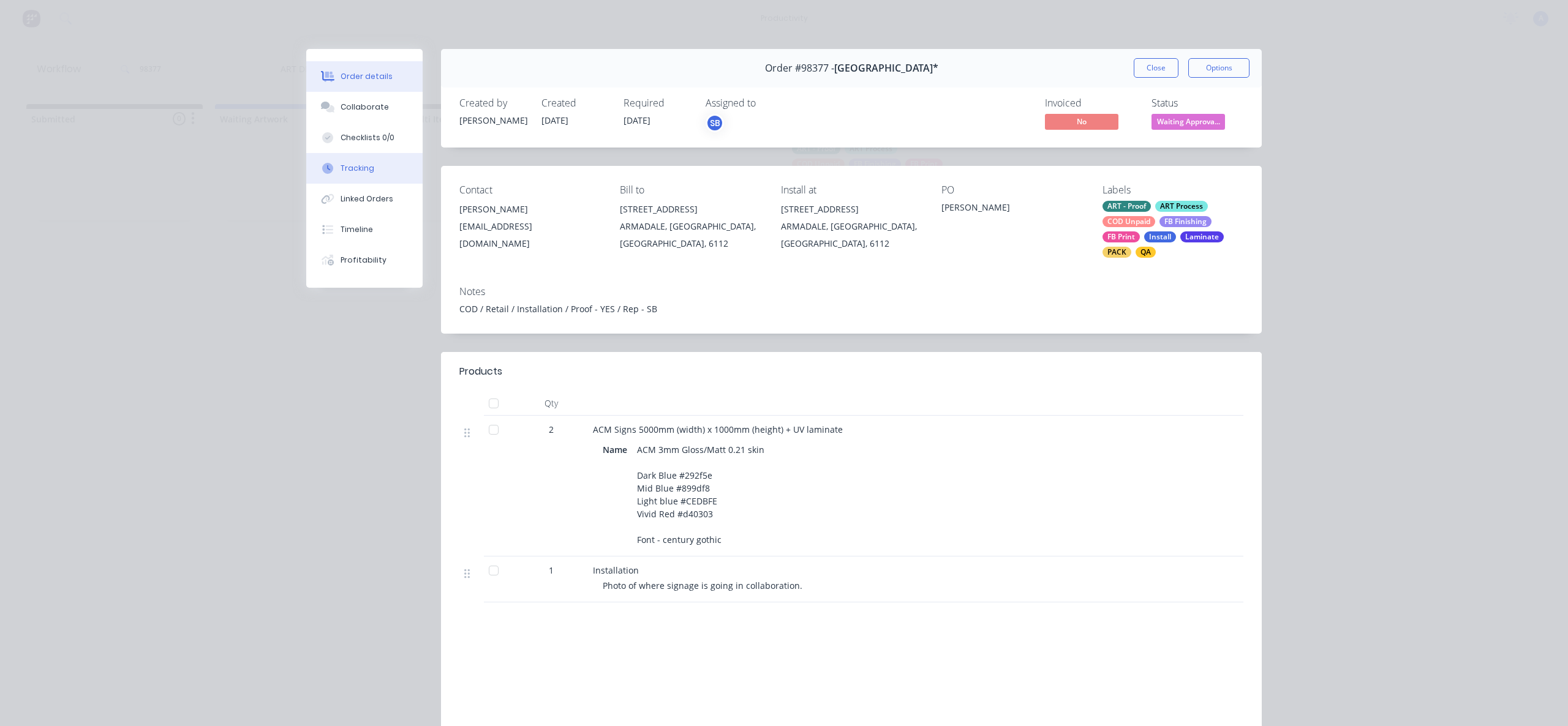
click at [351, 169] on div "Tracking" at bounding box center [357, 168] width 34 height 11
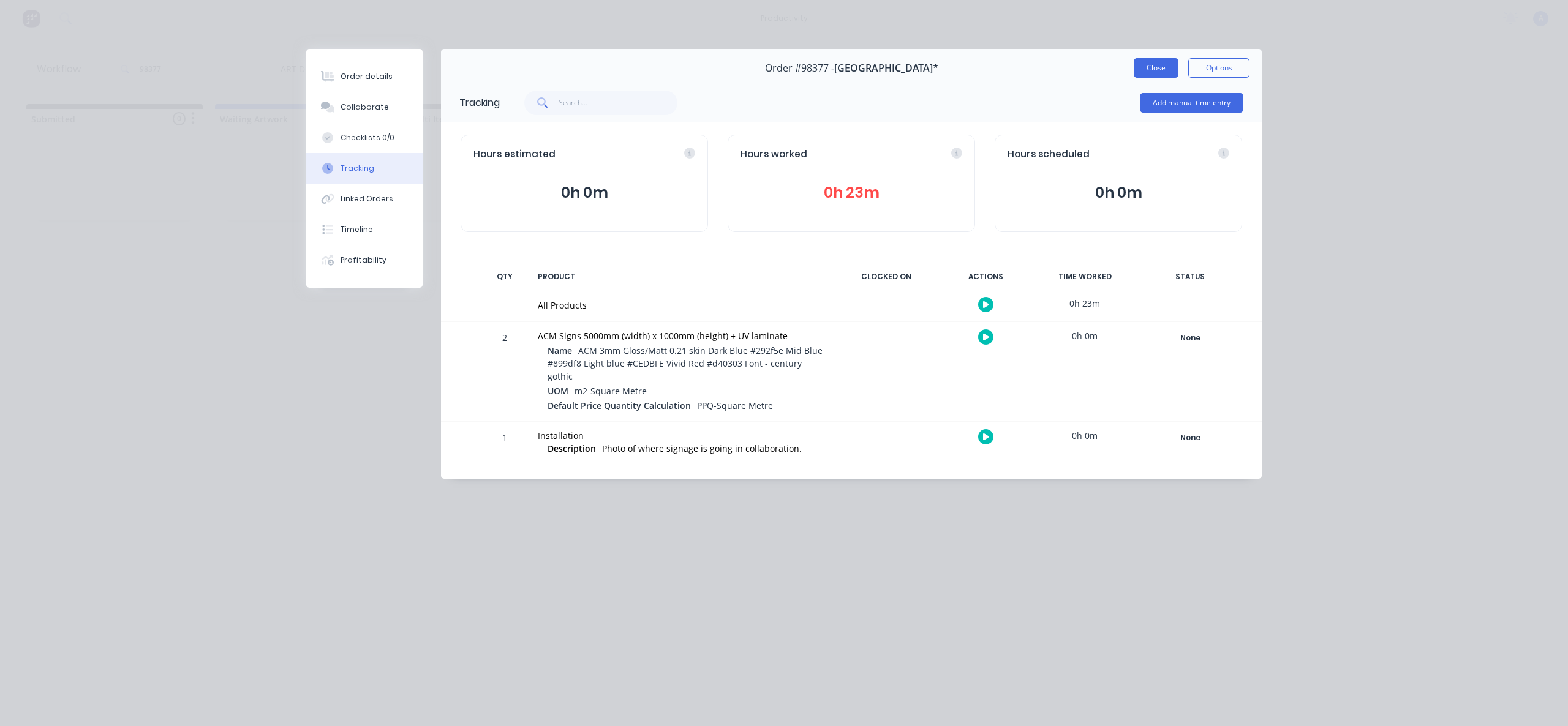
click at [1138, 68] on button "Close" at bounding box center [1156, 68] width 45 height 19
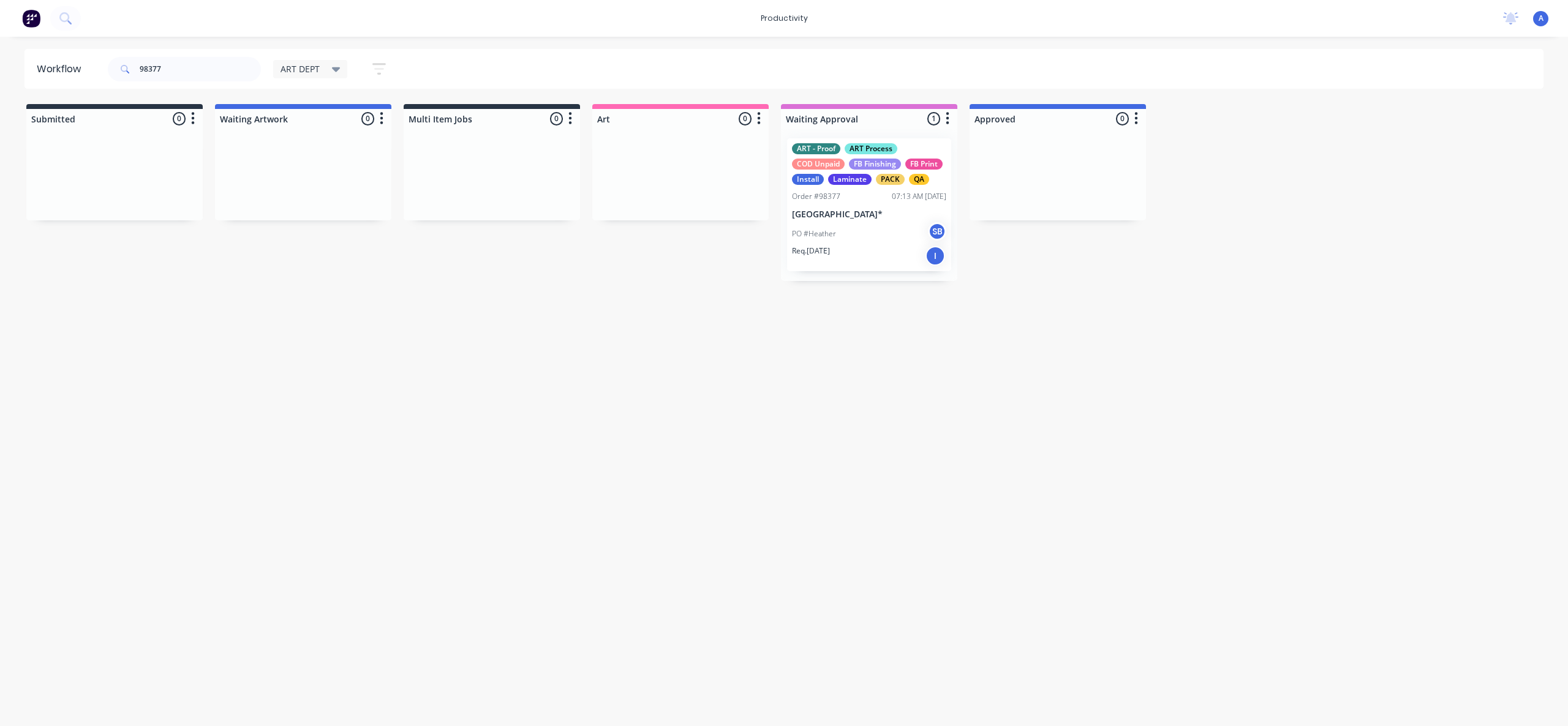
click at [884, 369] on div "Workflow 98377 ART DEPT Save new view None edit ART DEPT (Default) edit Banner …" at bounding box center [784, 375] width 1568 height 653
click at [885, 244] on div "PO #Heather SB" at bounding box center [869, 234] width 154 height 23
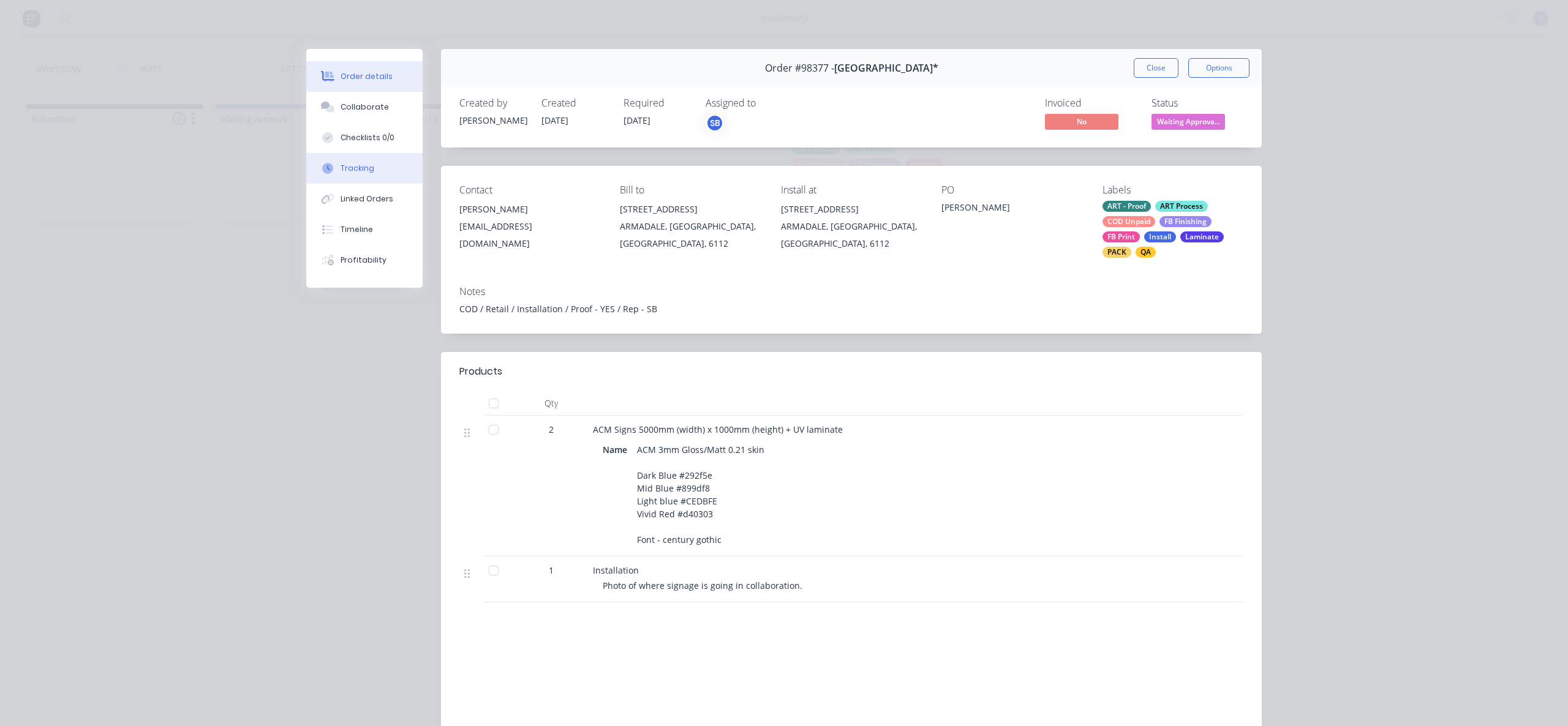
click at [356, 160] on button "Tracking" at bounding box center [365, 169] width 117 height 31
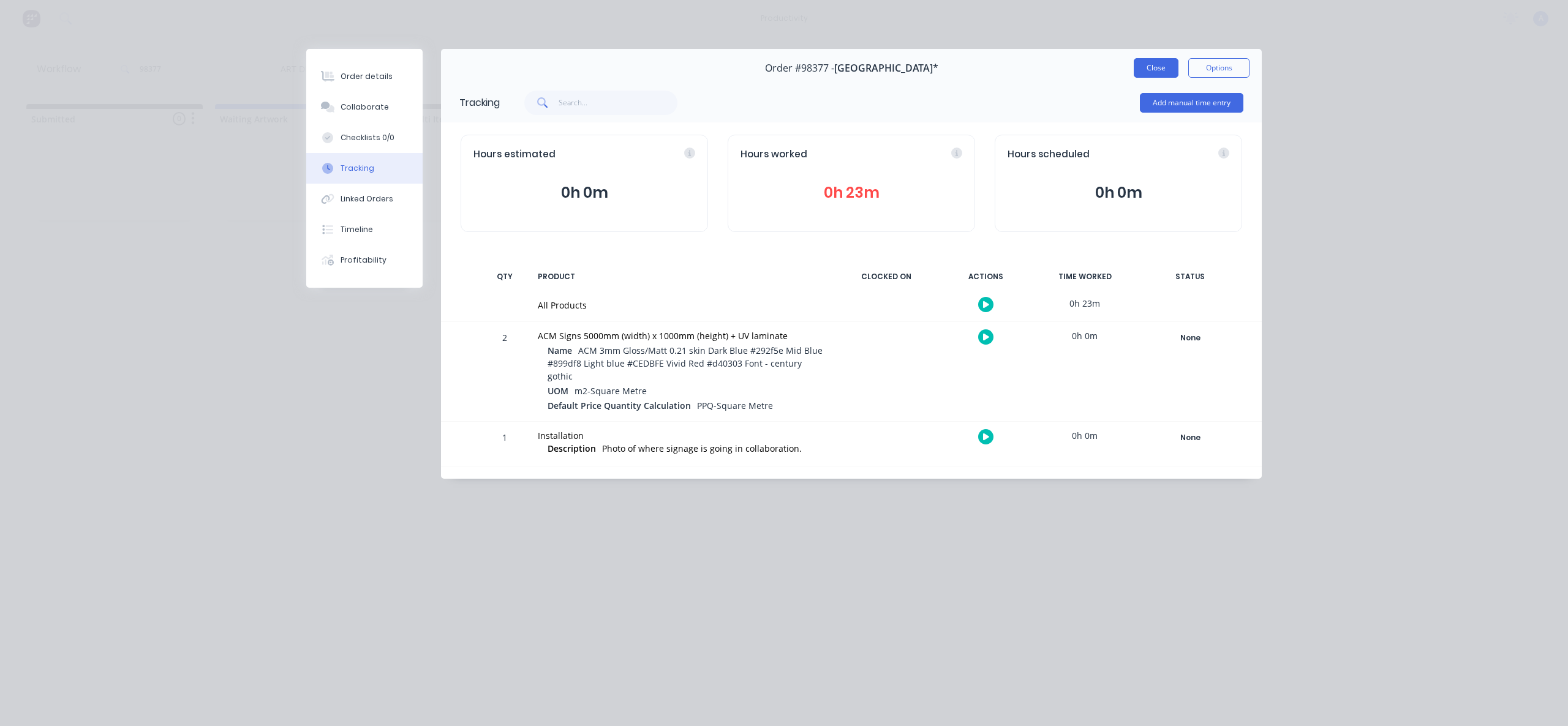
click at [1145, 74] on button "Close" at bounding box center [1156, 68] width 45 height 19
